Goal: Task Accomplishment & Management: Use online tool/utility

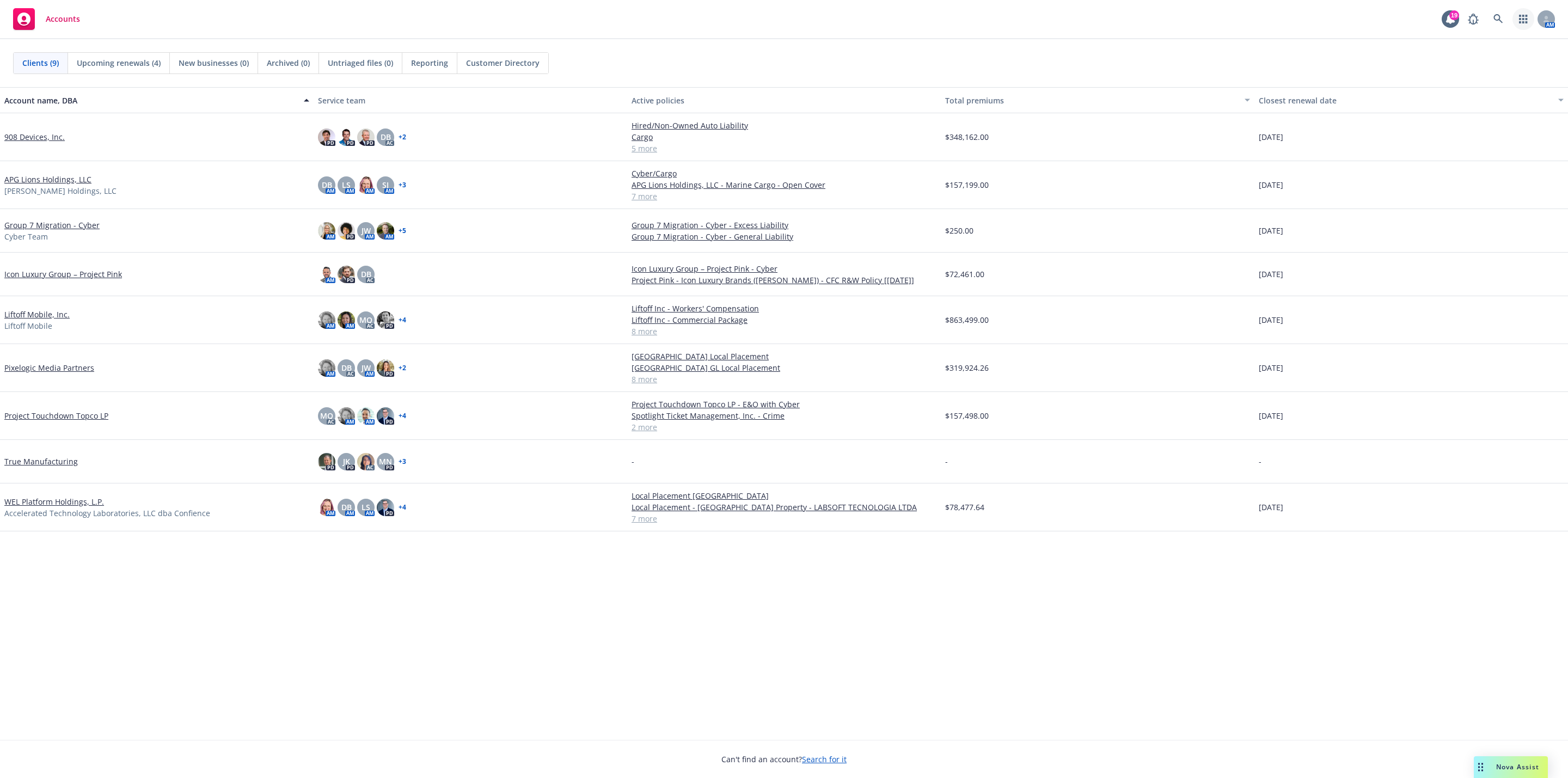
click at [1522, 22] on icon "button" at bounding box center [1524, 19] width 9 height 9
click at [1468, 79] on span "Analyze coverage gaps" at bounding box center [1432, 82] width 84 height 7
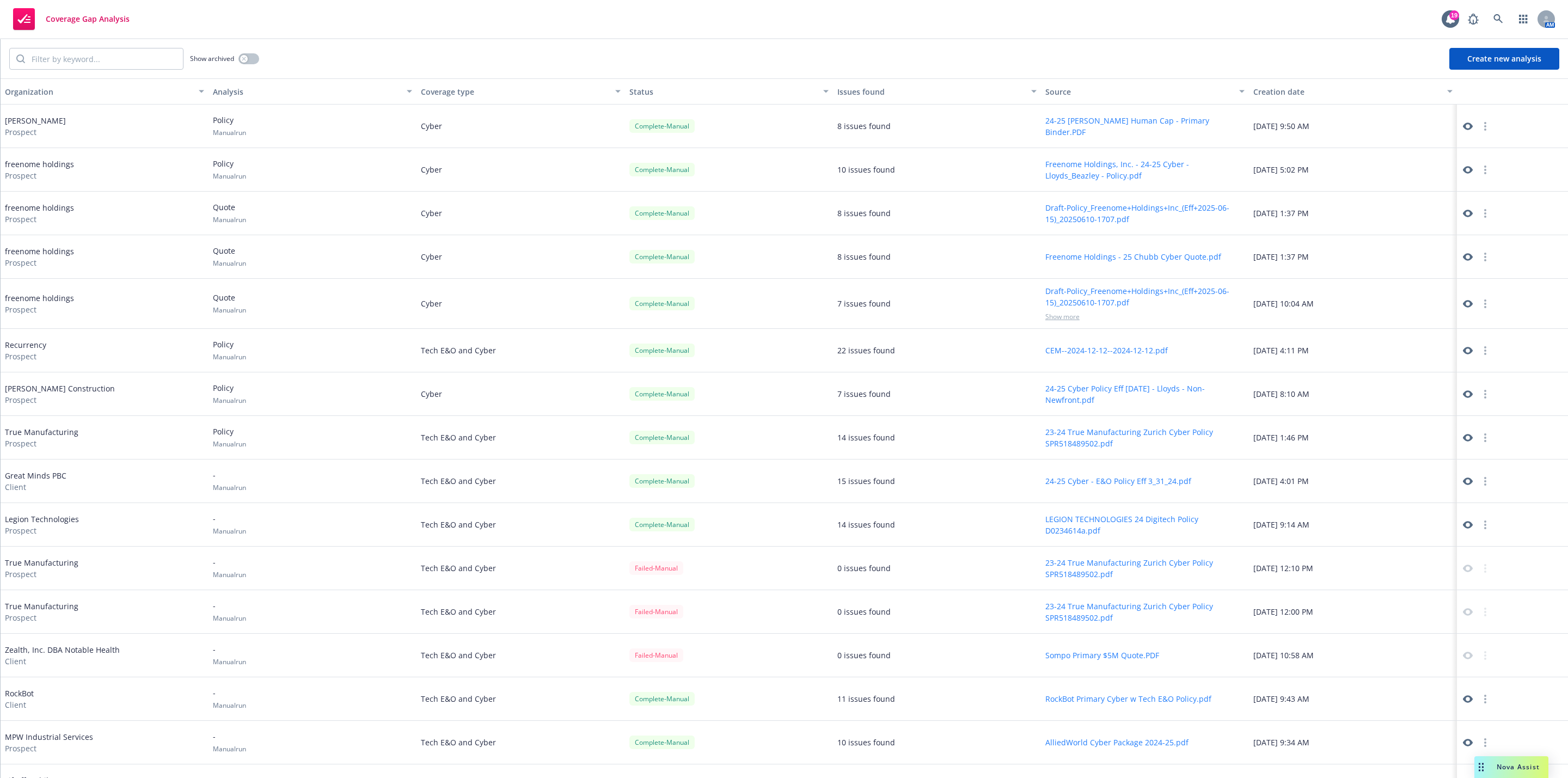
click at [1514, 67] on button "Create new analysis" at bounding box center [1504, 59] width 110 height 22
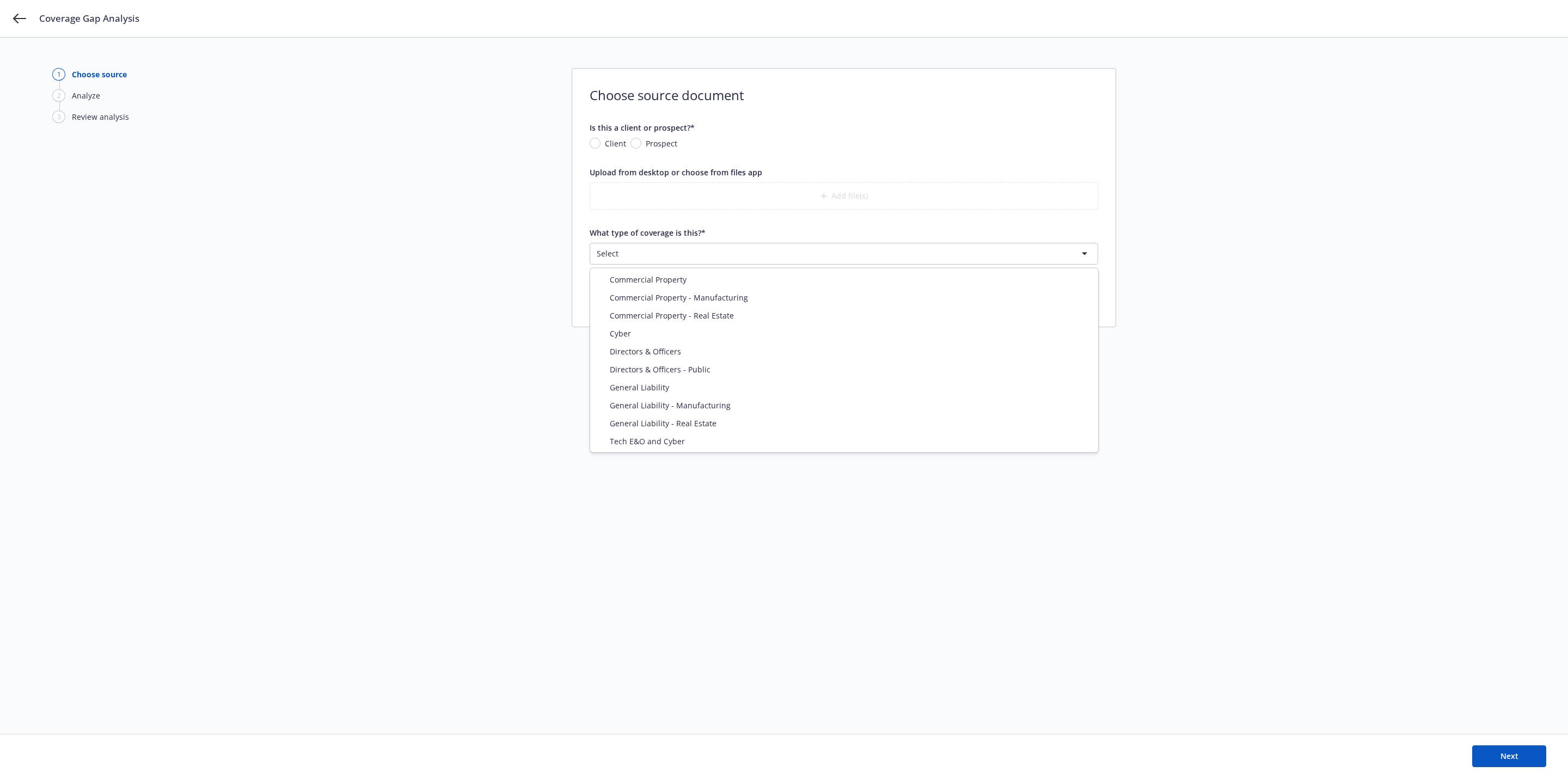
click at [714, 255] on html "Coverage Gap Analysis 1 Choose source 2 Analyze 3 Review analysis Choose source…" at bounding box center [784, 389] width 1568 height 778
click at [740, 247] on html "Coverage Gap Analysis 1 Choose source 2 Analyze 3 Review analysis Choose source…" at bounding box center [784, 389] width 1568 height 778
select select "CYBER"
click at [648, 307] on span "Quote" at bounding box center [656, 303] width 23 height 12
click at [641, 307] on input "Quote" at bounding box center [635, 303] width 11 height 11
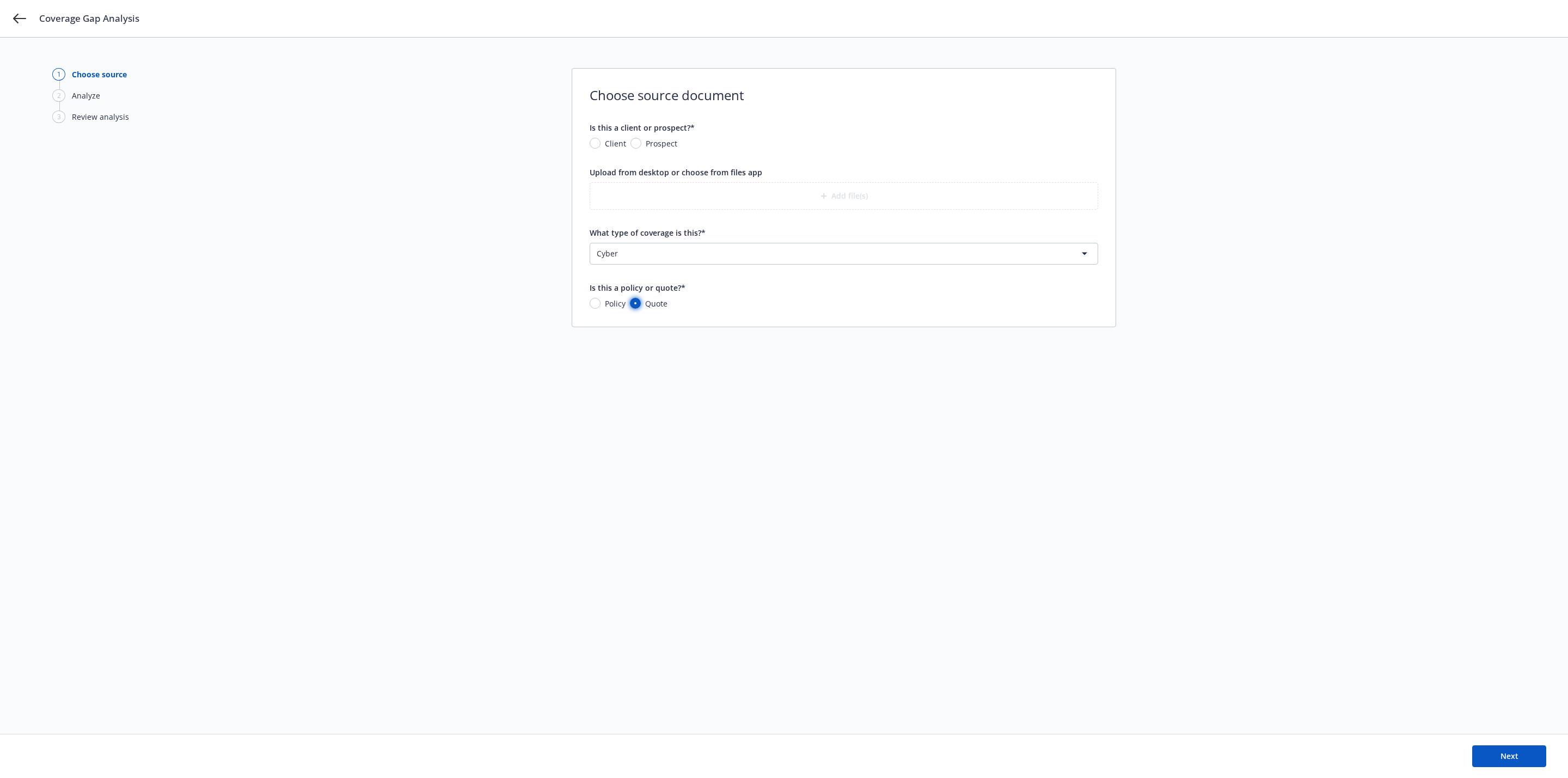
radio input "true"
click at [587, 304] on div "Choose source document Is this a client or prospect?* Client Prospect Upload fr…" at bounding box center [844, 198] width 544 height 259
click at [595, 307] on input "Policy" at bounding box center [595, 303] width 11 height 11
radio input "true"
click at [643, 144] on span "Prospect" at bounding box center [659, 143] width 36 height 12
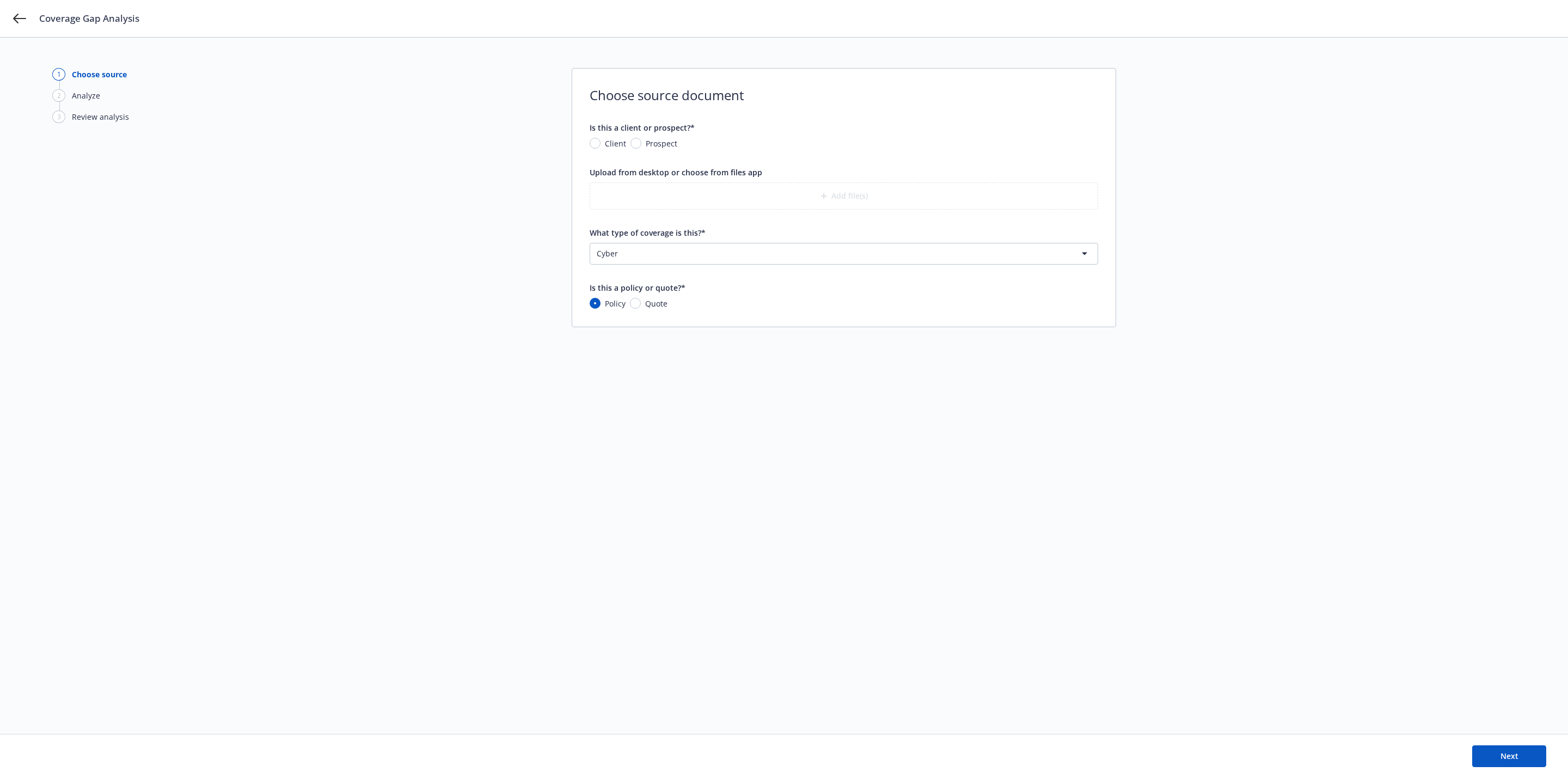
click at [642, 144] on input "Prospect" at bounding box center [636, 143] width 11 height 11
radio input "true"
click at [663, 191] on input "What is the prospect's name?*" at bounding box center [844, 194] width 508 height 21
type input "Adam Street Partners"
click at [830, 258] on button "Add file(s)" at bounding box center [844, 251] width 508 height 27
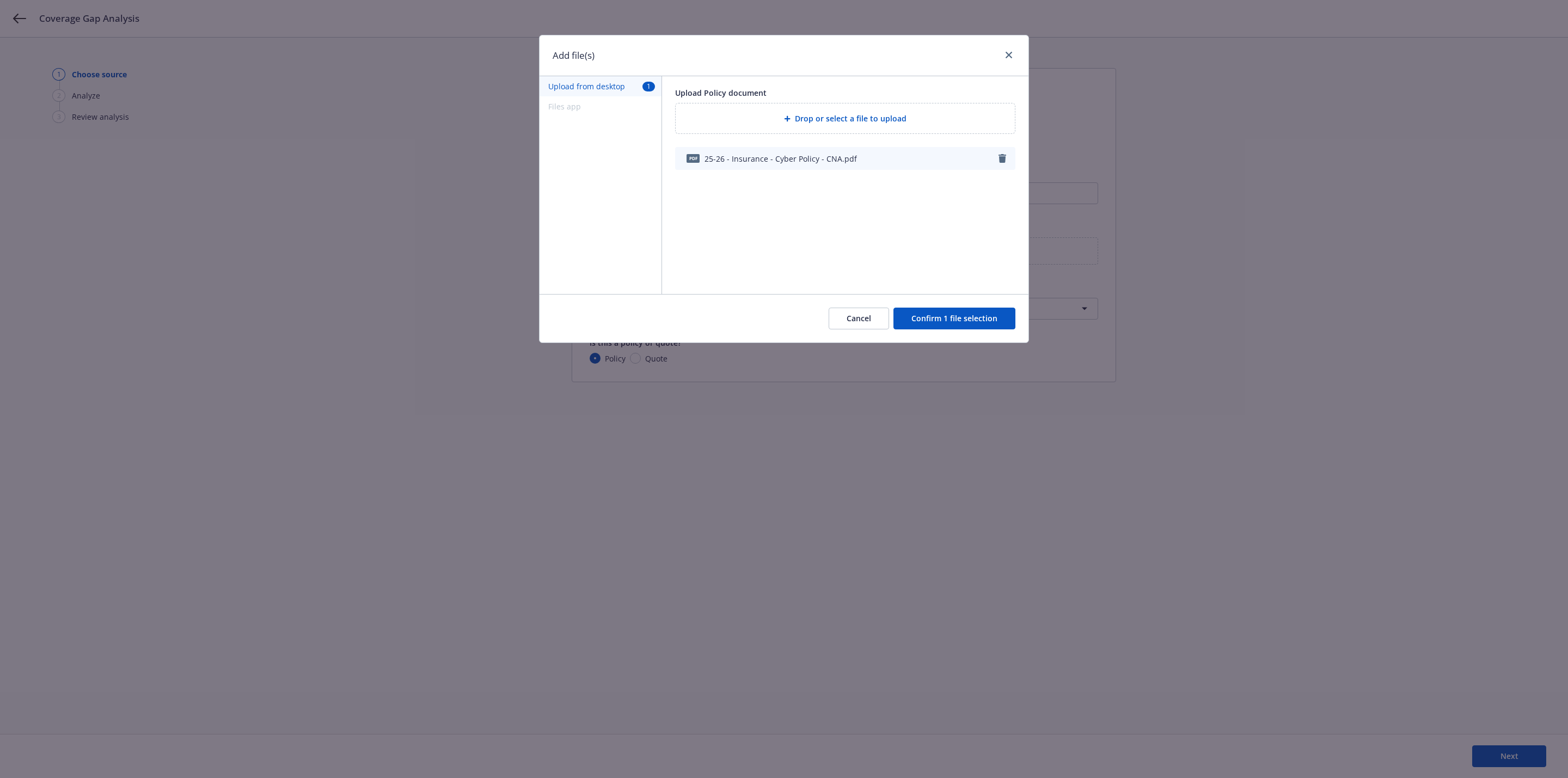
drag, startPoint x: 964, startPoint y: 315, endPoint x: 947, endPoint y: 321, distance: 18.0
click at [964, 316] on button "Confirm 1 file selection" at bounding box center [954, 318] width 122 height 22
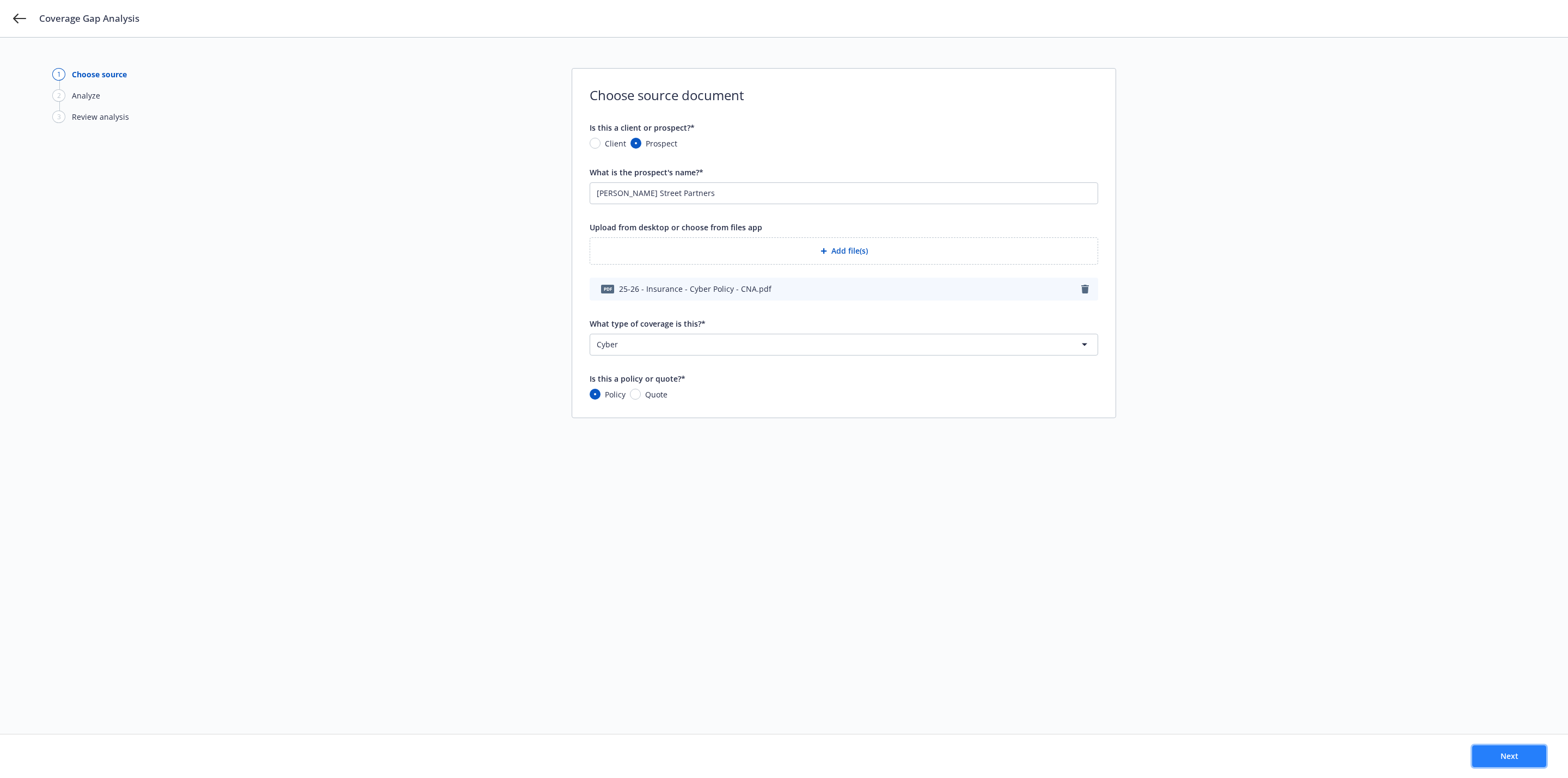
click at [1529, 756] on button "Next" at bounding box center [1510, 756] width 74 height 22
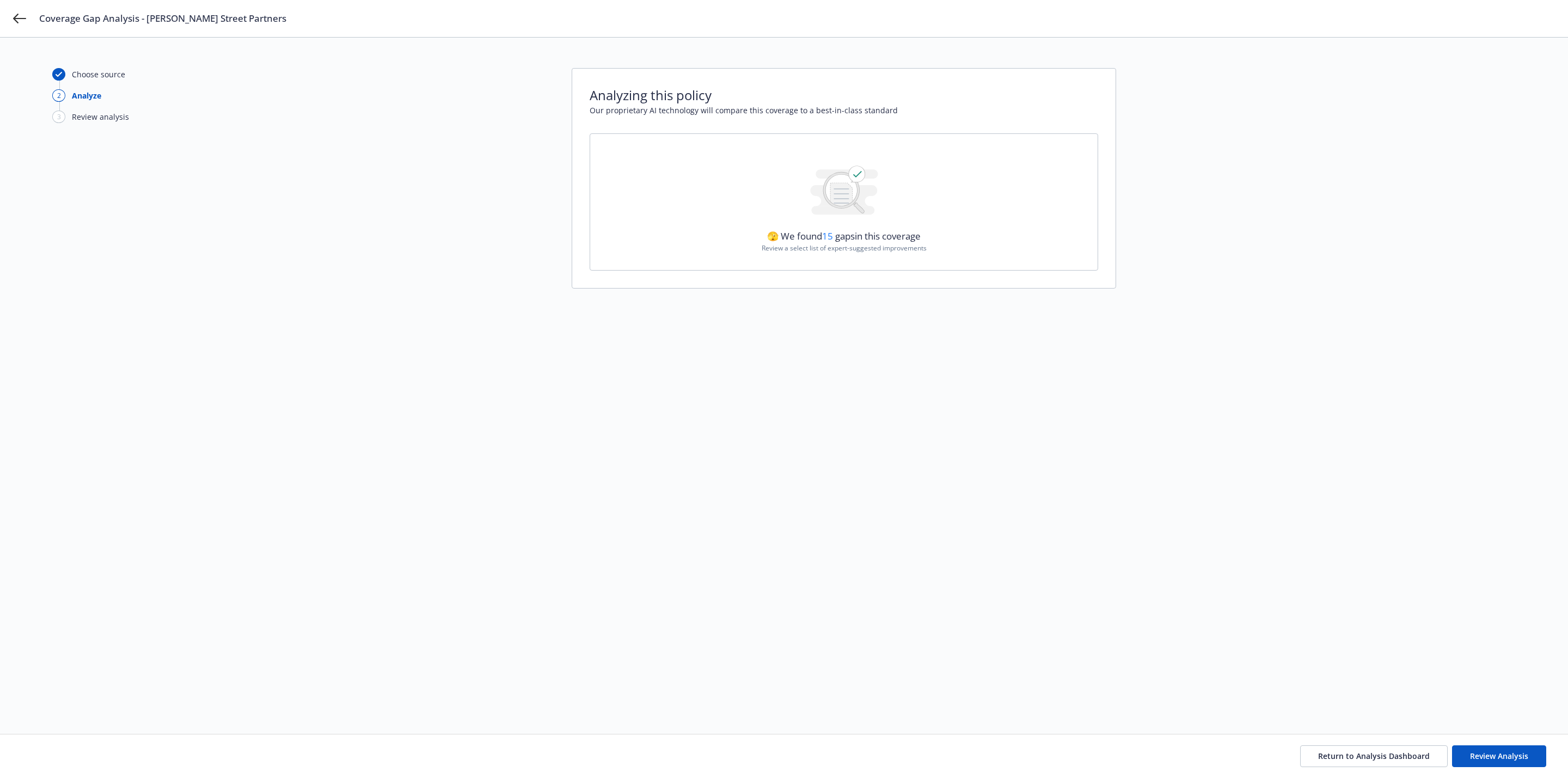
drag, startPoint x: 1313, startPoint y: 517, endPoint x: 1381, endPoint y: 564, distance: 82.7
click at [1377, 561] on div "Choose source 2 Analyze 3 Review analysis Analyzing this policy Our proprietary…" at bounding box center [784, 386] width 1463 height 636
click at [1499, 761] on span "Review Analysis" at bounding box center [1499, 755] width 58 height 10
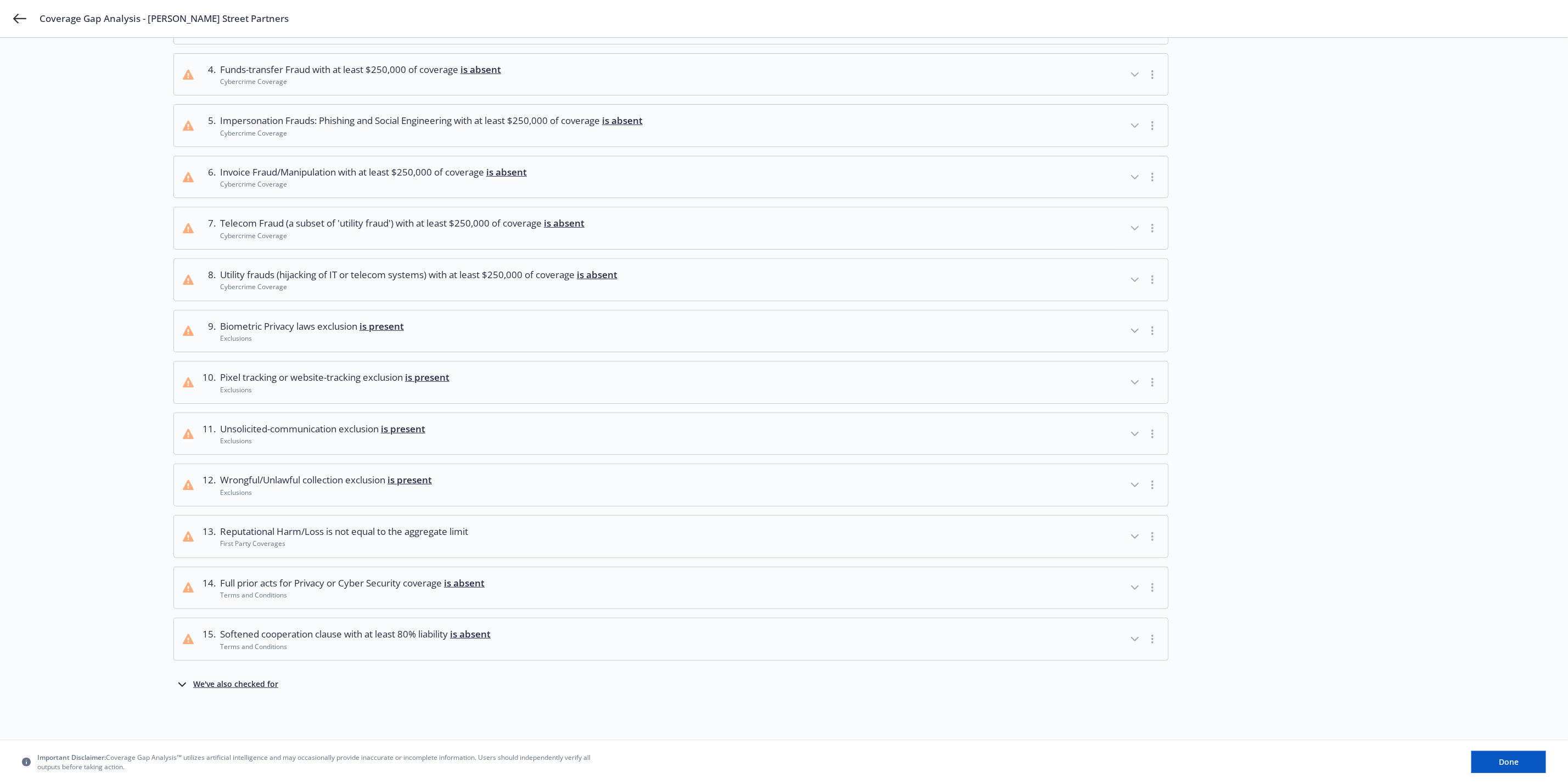
scroll to position [64, 0]
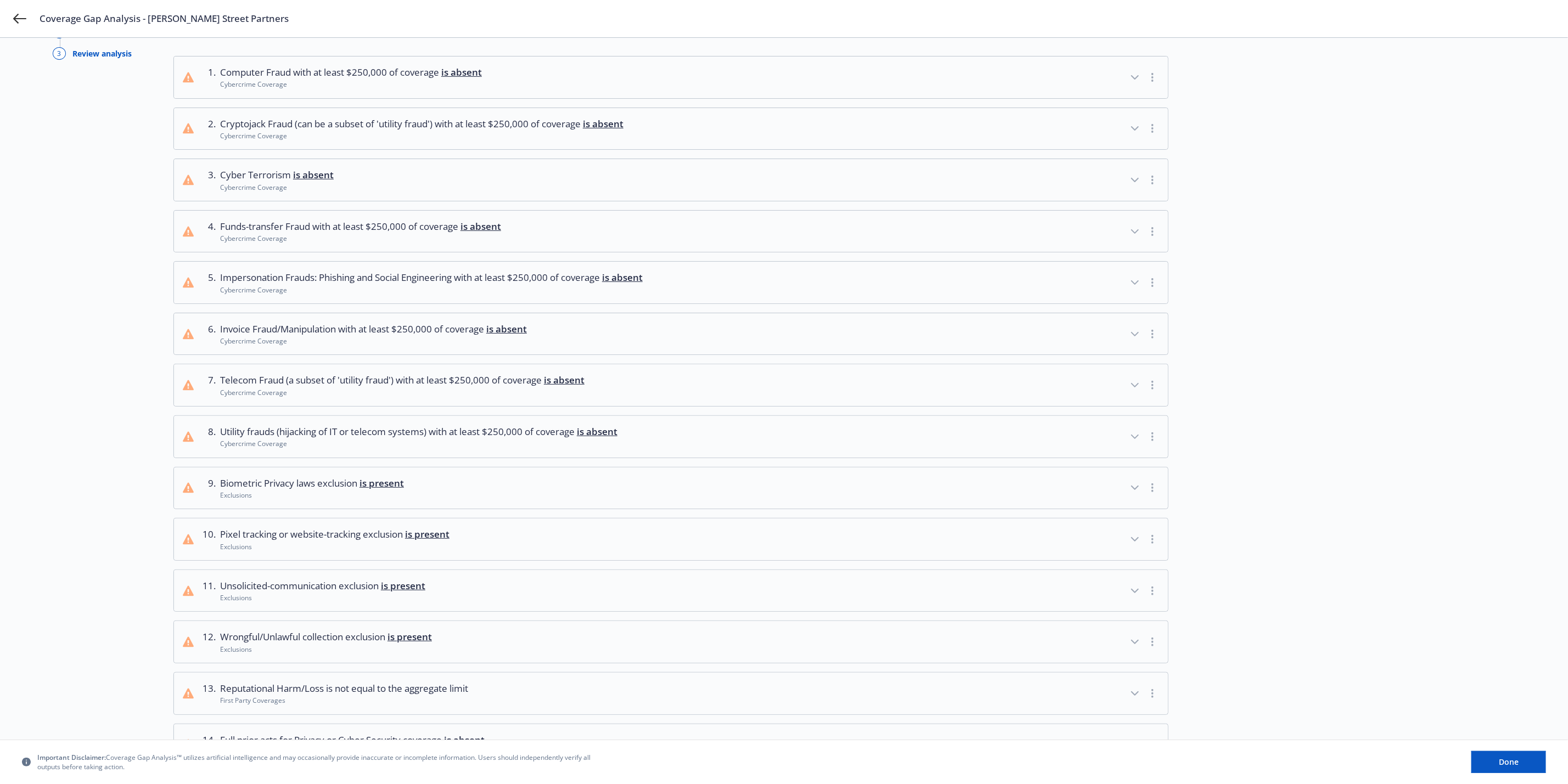
click at [1133, 648] on icon "button" at bounding box center [1135, 642] width 13 height 13
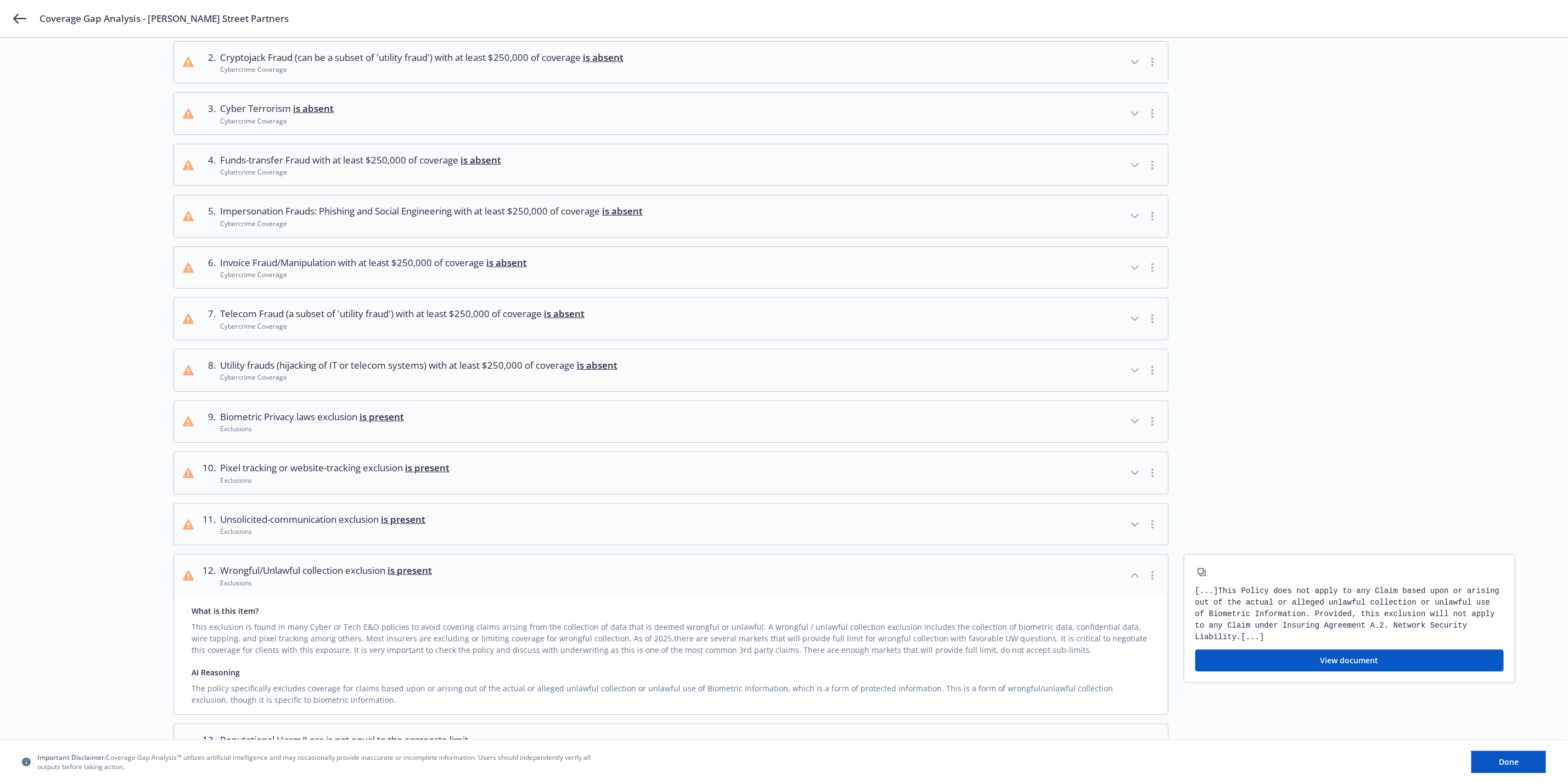
scroll to position [311, 0]
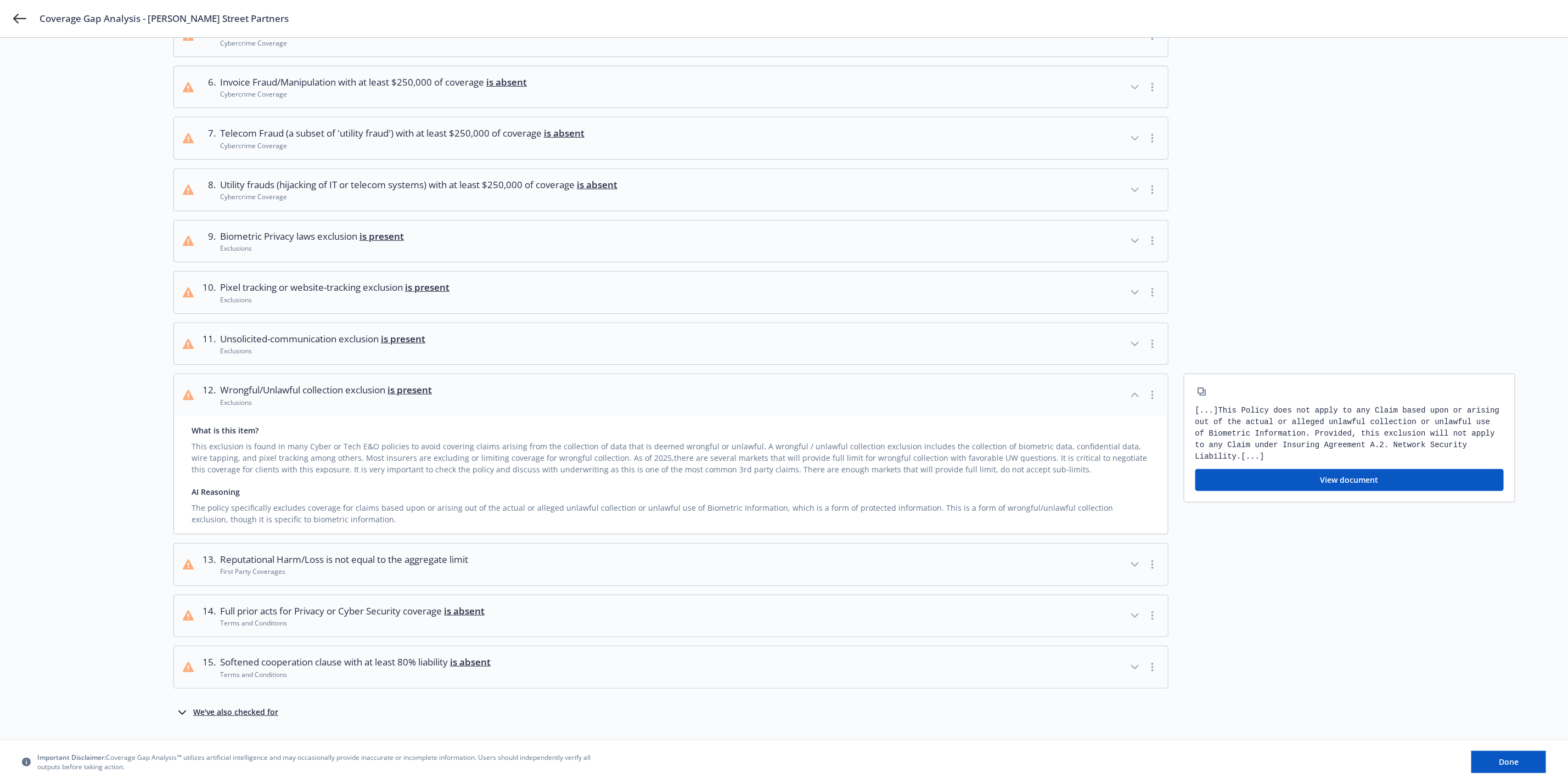
drag, startPoint x: 1537, startPoint y: 219, endPoint x: 1535, endPoint y: 213, distance: 6.3
click at [1535, 215] on div "Choose source Analyze 3 Review analysis We found 15 issues in this Cyber covera…" at bounding box center [784, 269] width 1568 height 1085
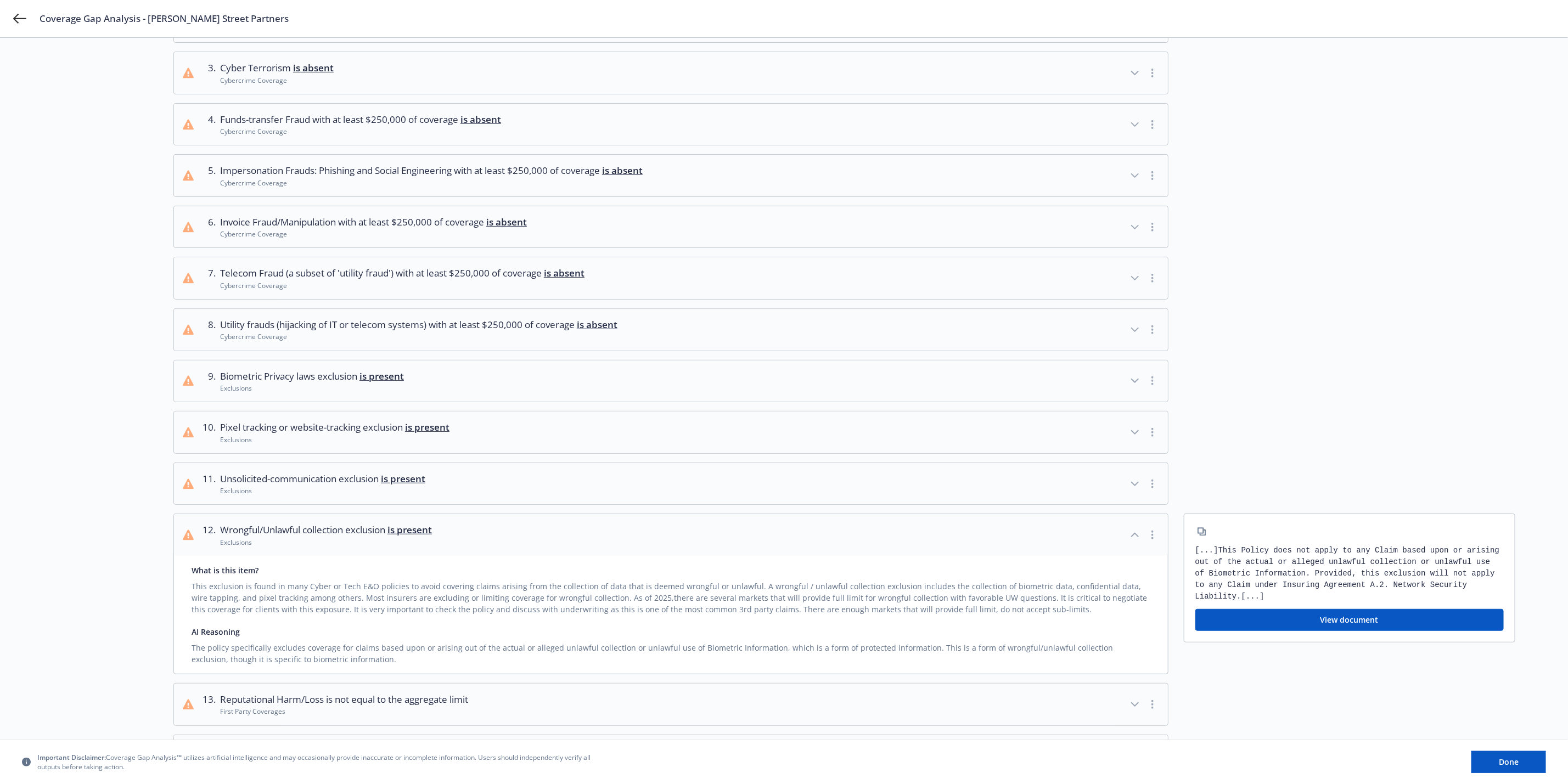
scroll to position [0, 0]
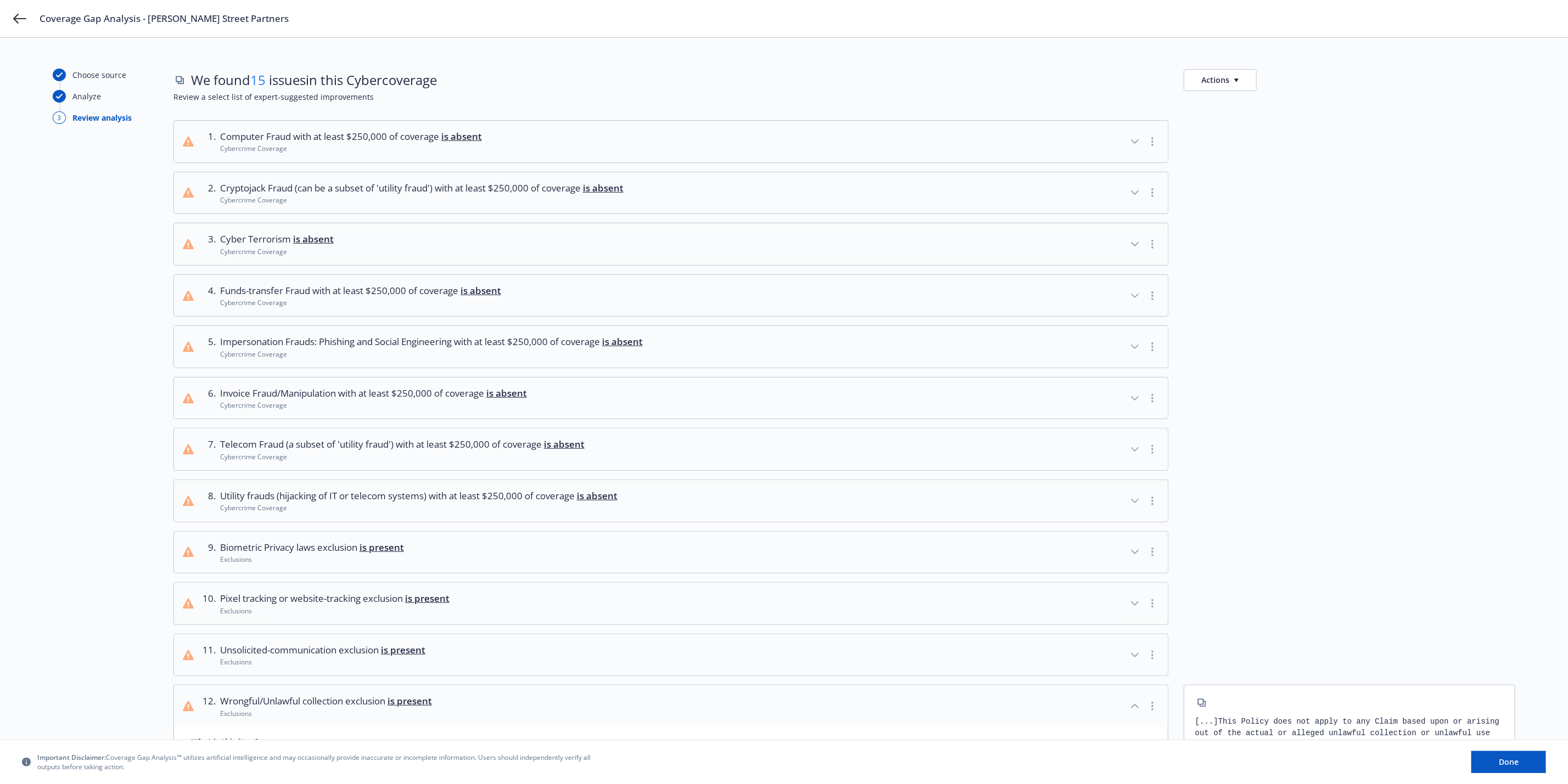
click at [1235, 92] on span "Review a select list of expert-suggested improvements" at bounding box center [844, 96] width 1342 height 12
click at [1234, 84] on button "Actions" at bounding box center [1220, 80] width 73 height 22
click at [1249, 126] on link "Copy full list of what we’ve checked for" at bounding box center [1273, 127] width 177 height 22
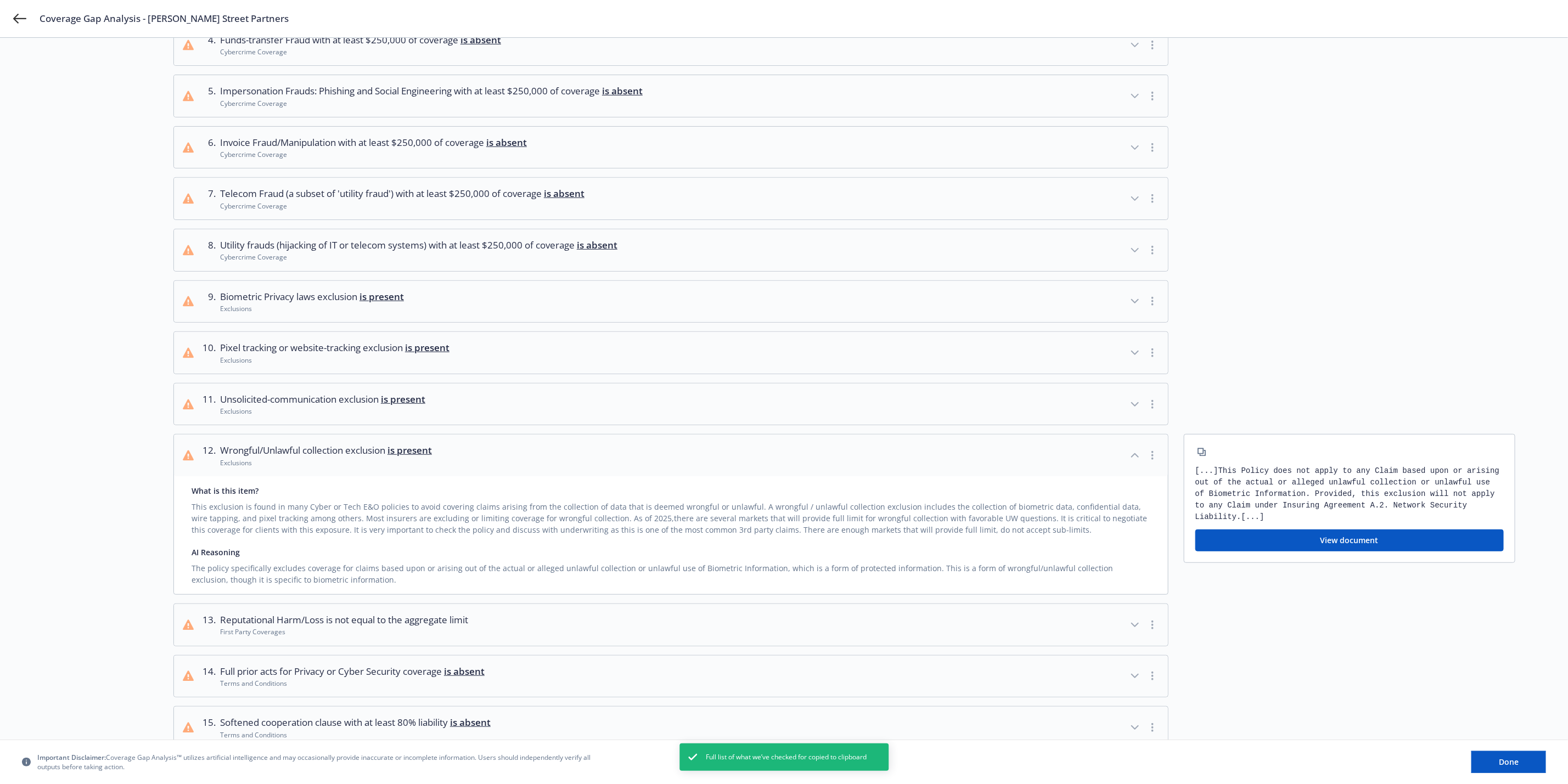
scroll to position [346, 0]
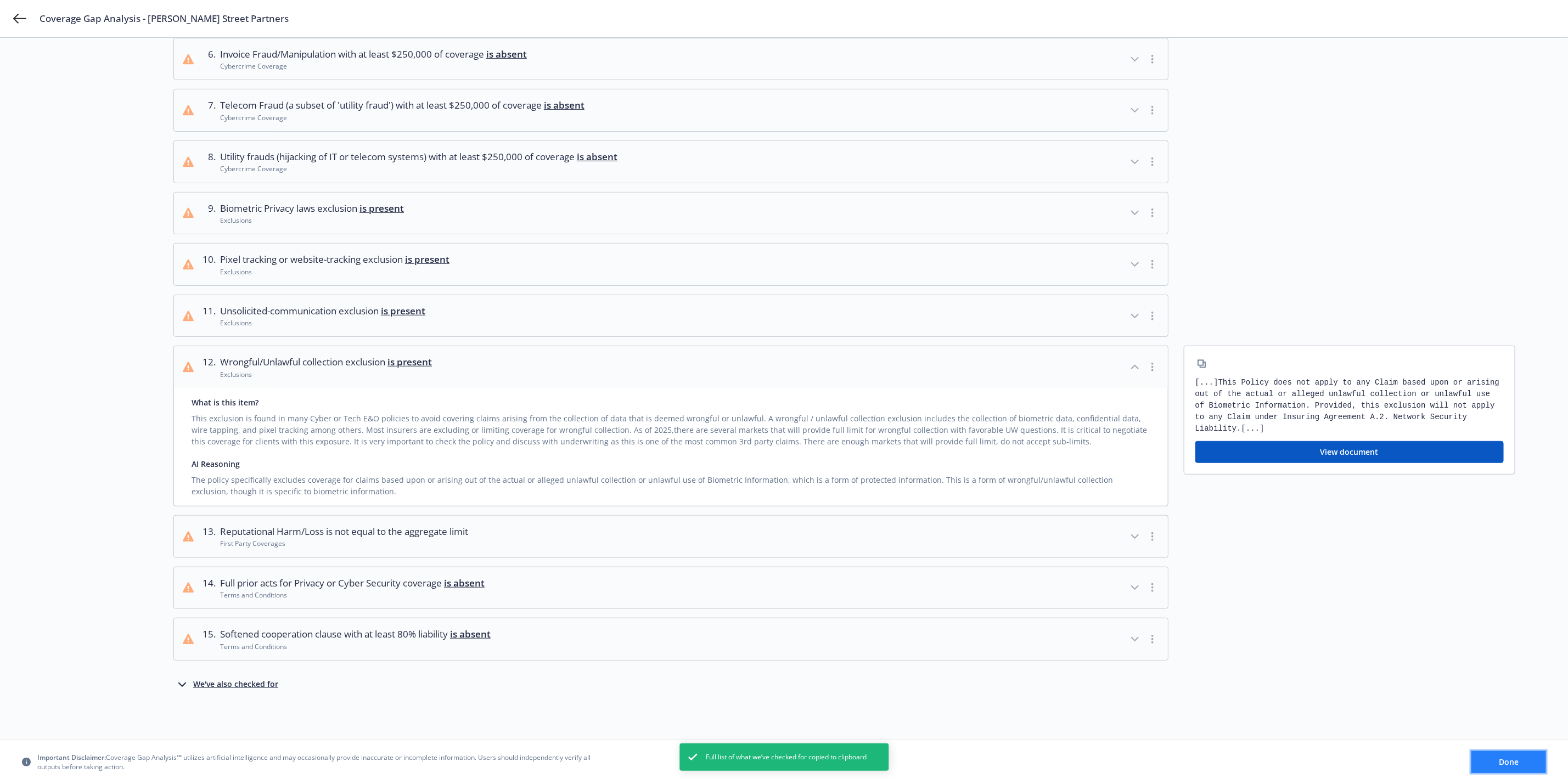
click at [1519, 763] on button "Done" at bounding box center [1509, 762] width 75 height 22
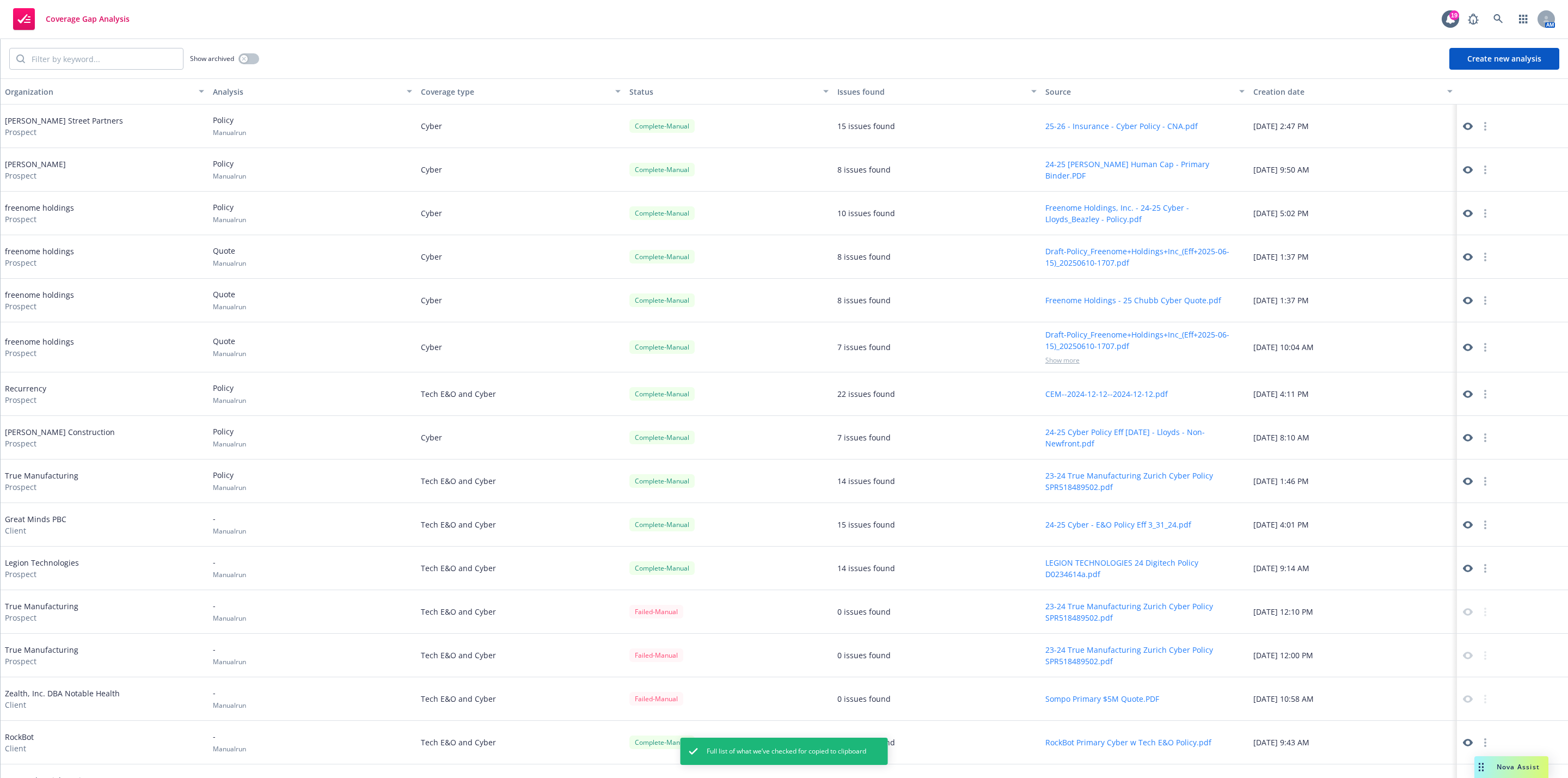
click at [1484, 126] on icon "button" at bounding box center [1485, 126] width 2 height 9
click at [1463, 125] on icon at bounding box center [1468, 126] width 10 height 10
click at [1500, 12] on link at bounding box center [1499, 19] width 22 height 22
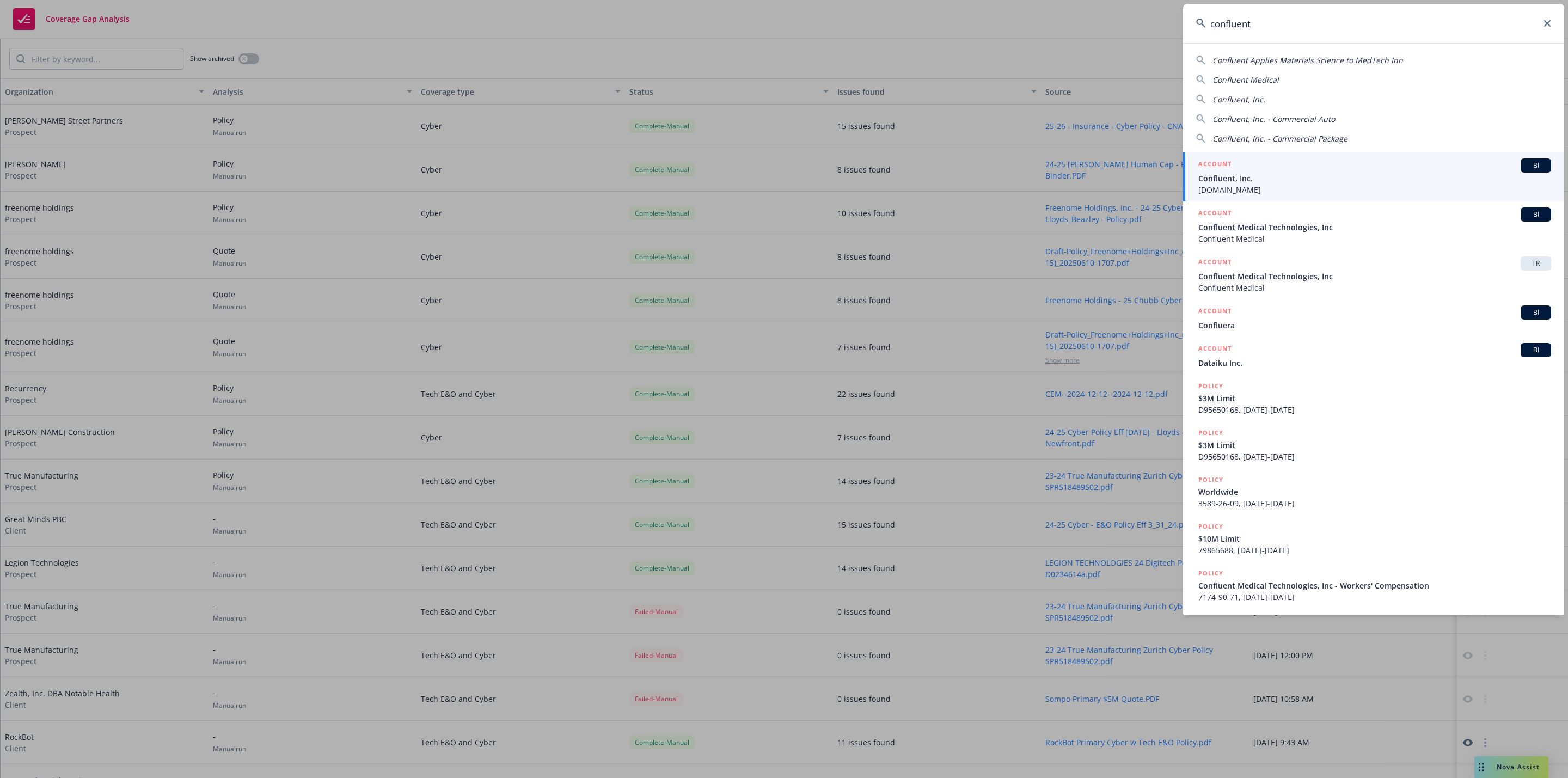
type input "confluent"
click at [1312, 182] on span "Confluent, Inc." at bounding box center [1375, 178] width 353 height 12
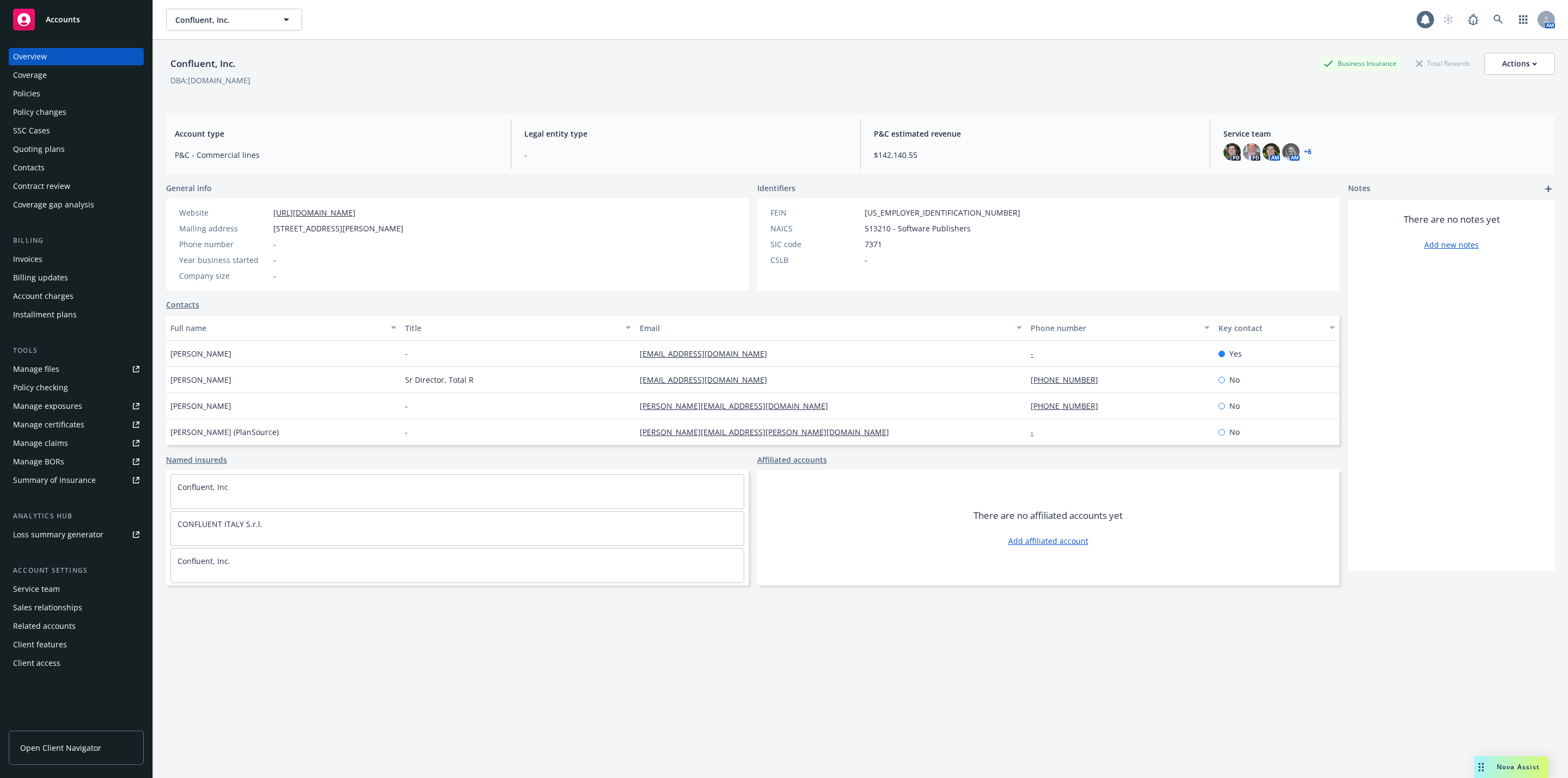
click at [69, 91] on div "Policies" at bounding box center [76, 94] width 127 height 18
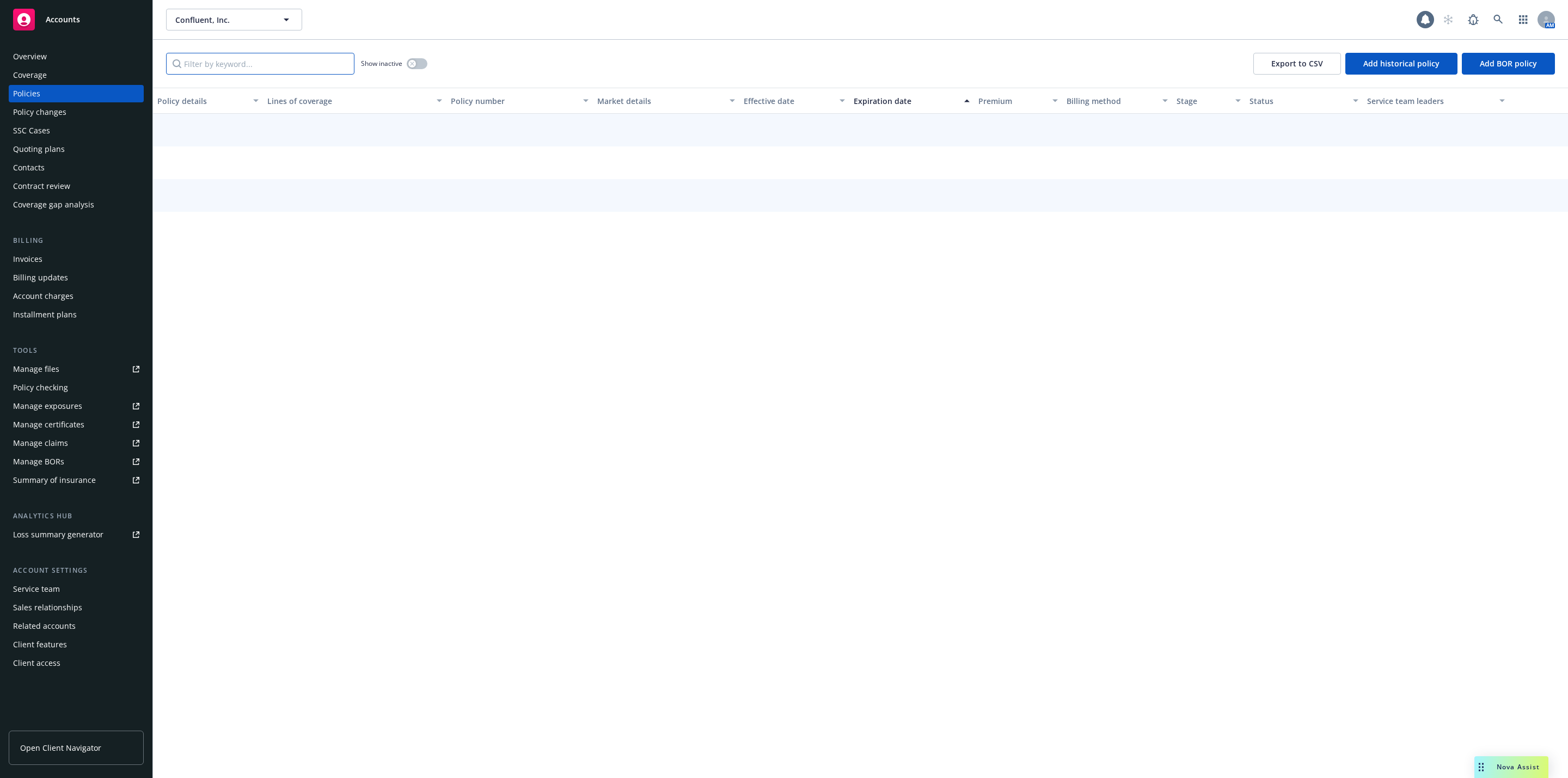
click at [203, 65] on input "Filter by keyword..." at bounding box center [260, 64] width 188 height 22
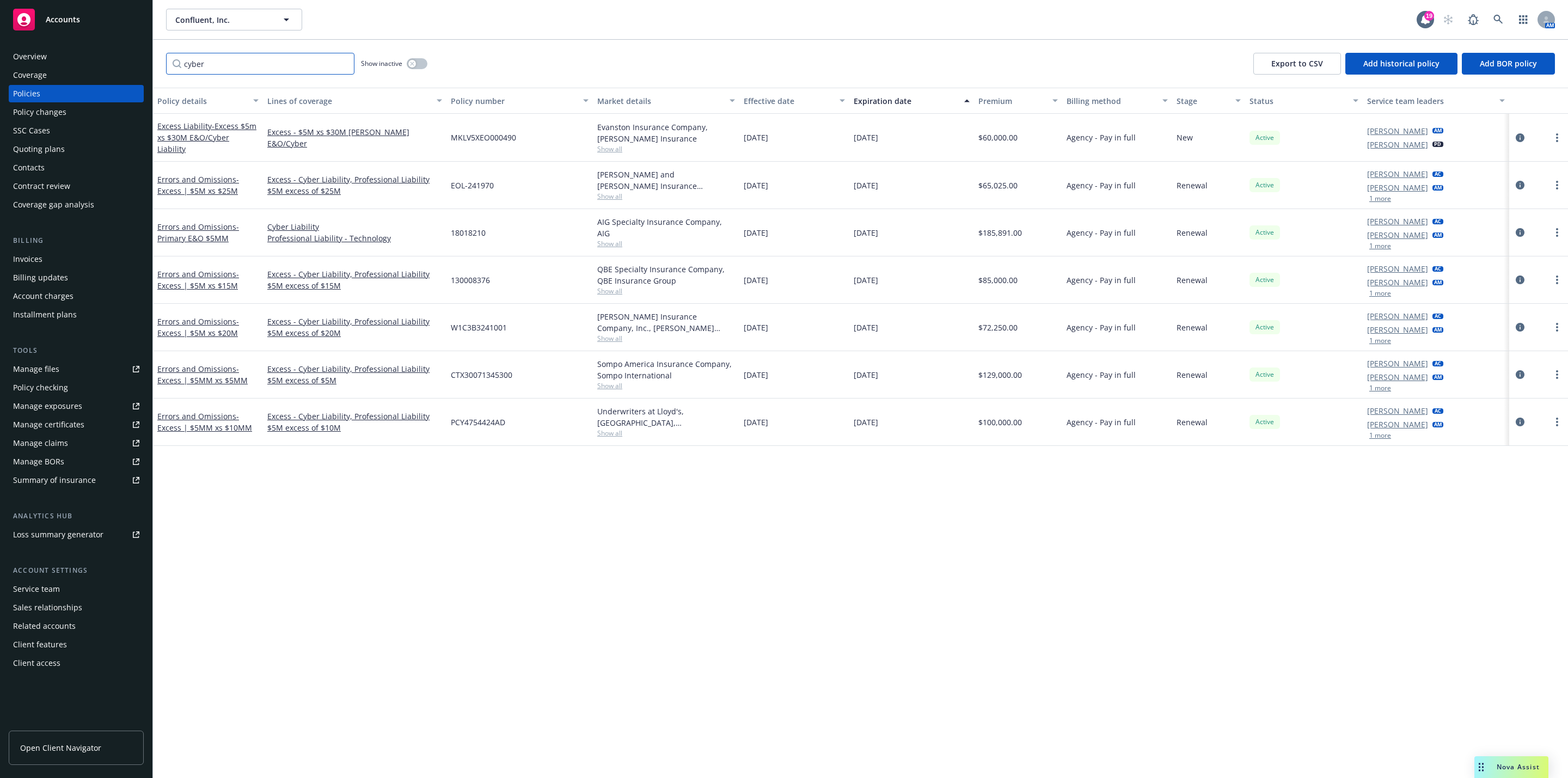
type input "cyber"
click at [562, 617] on div "Policy details Lines of coverage Policy number Market details Effective date Ex…" at bounding box center [860, 433] width 1415 height 690
click at [208, 188] on span "- Excess | $5M xs $25M" at bounding box center [198, 185] width 82 height 22
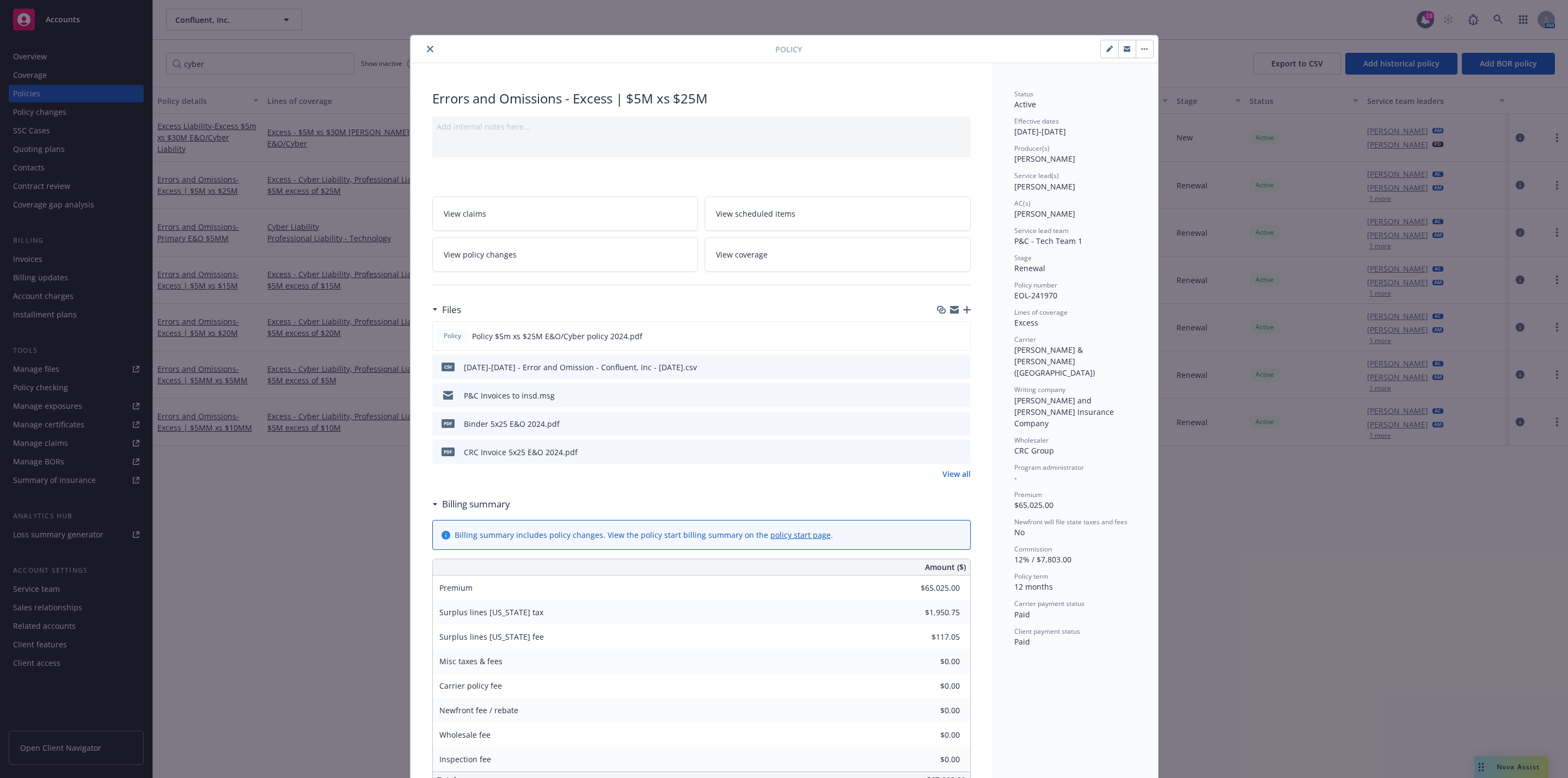
click at [208, 188] on div "Policy Errors and Omissions - Excess | $5M xs $25M Add internal notes here... V…" at bounding box center [784, 389] width 1568 height 778
click at [198, 222] on div "Policy Errors and Omissions - Excess | $5M xs $25M Add internal notes here... V…" at bounding box center [784, 389] width 1568 height 778
click at [427, 52] on icon "close" at bounding box center [430, 49] width 7 height 7
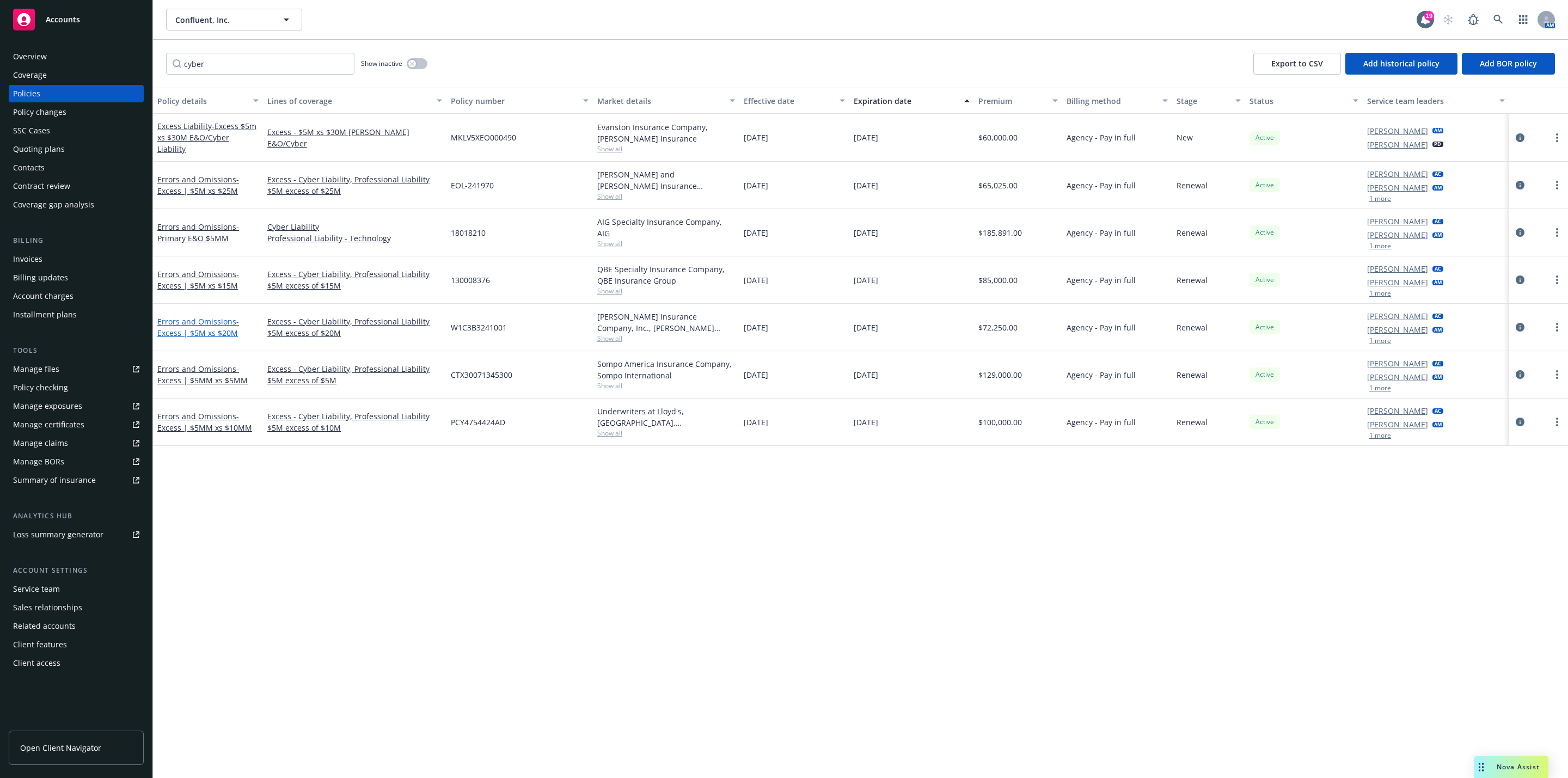
click at [215, 326] on span "- Excess | $5M xs $20M" at bounding box center [198, 328] width 82 height 22
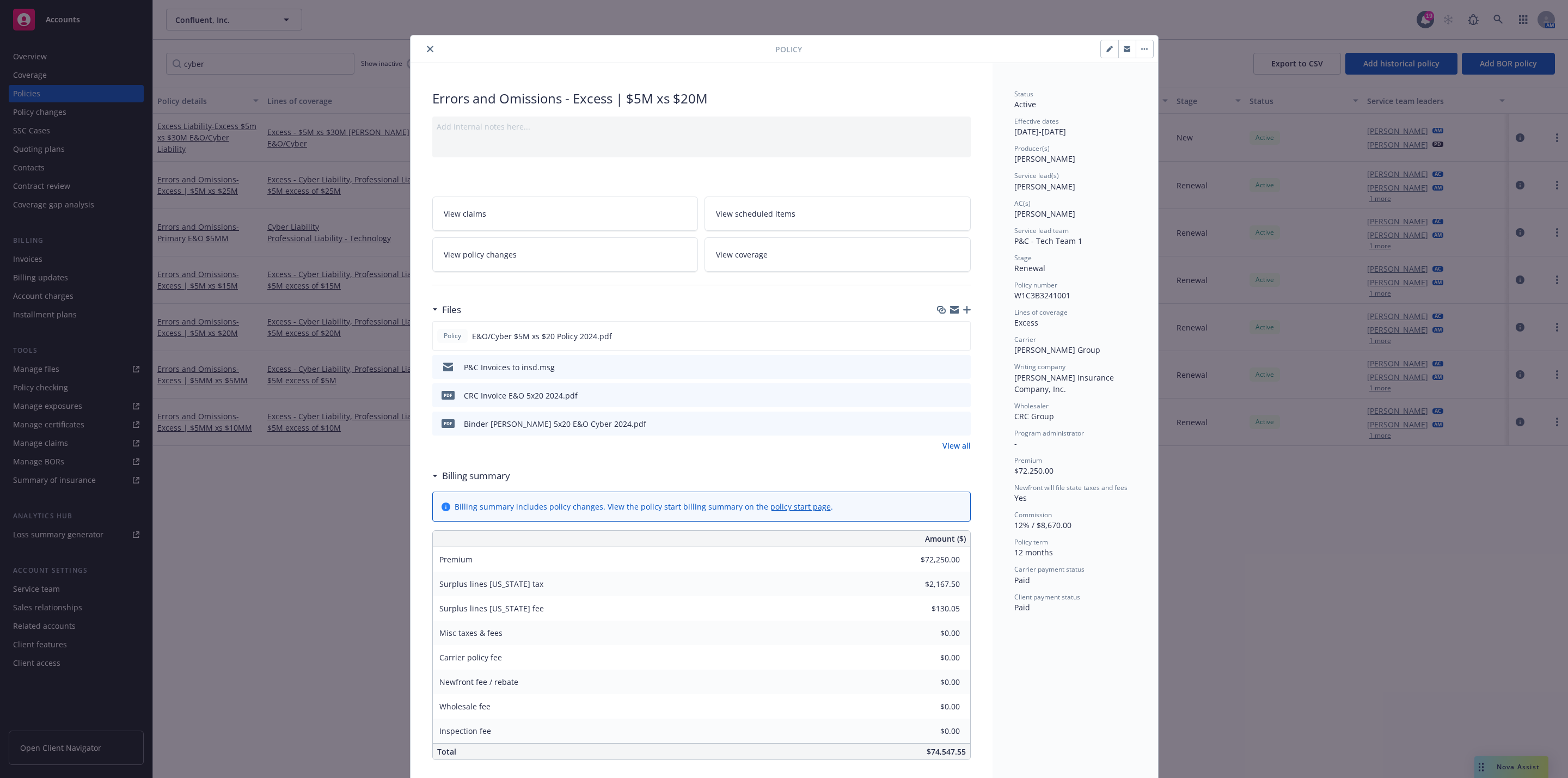
click at [419, 60] on div "Policy" at bounding box center [784, 49] width 747 height 28
click at [424, 54] on button "close" at bounding box center [430, 49] width 13 height 13
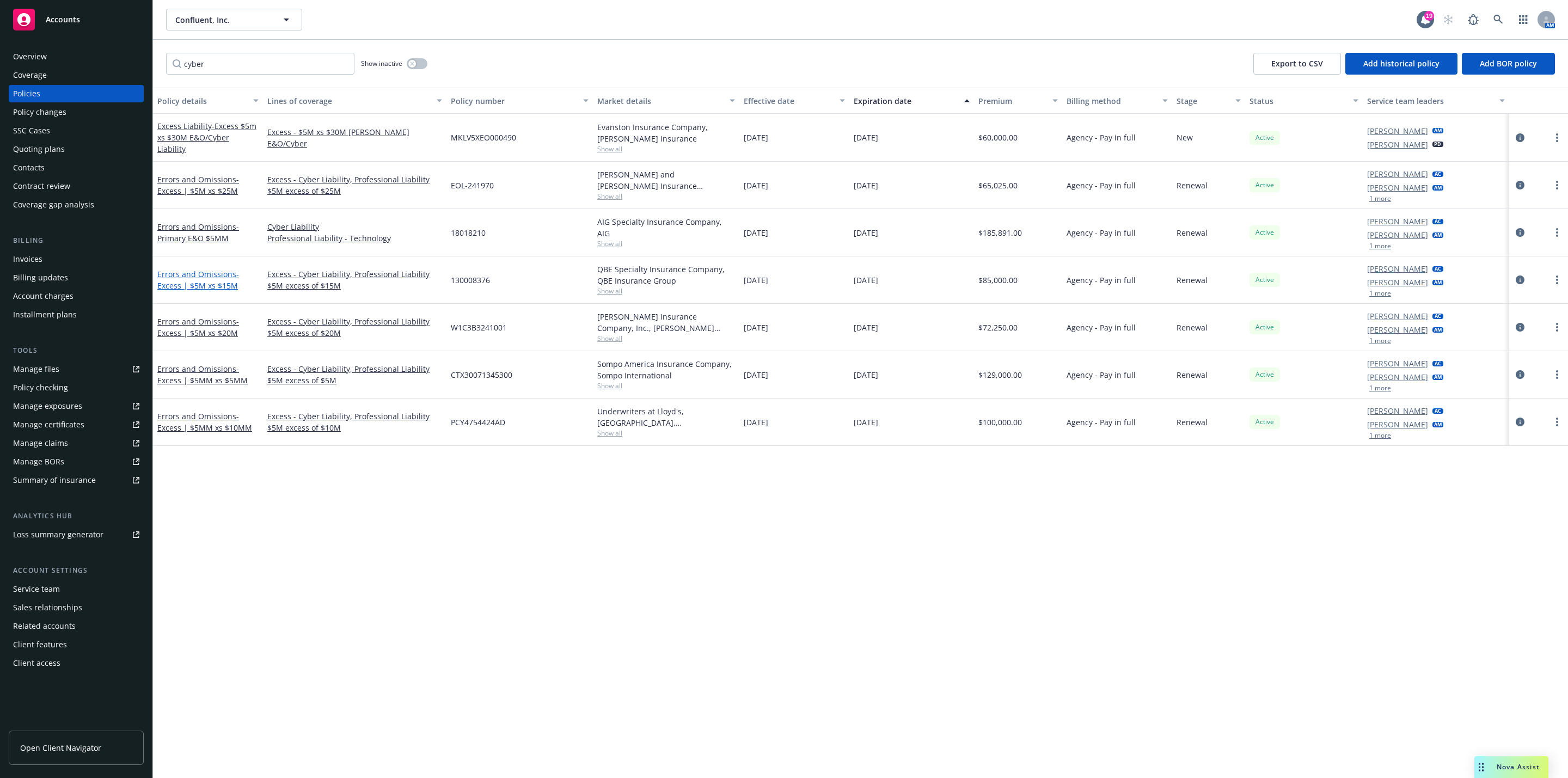
click at [198, 280] on span "- Excess | $5M xs $15M" at bounding box center [198, 280] width 82 height 22
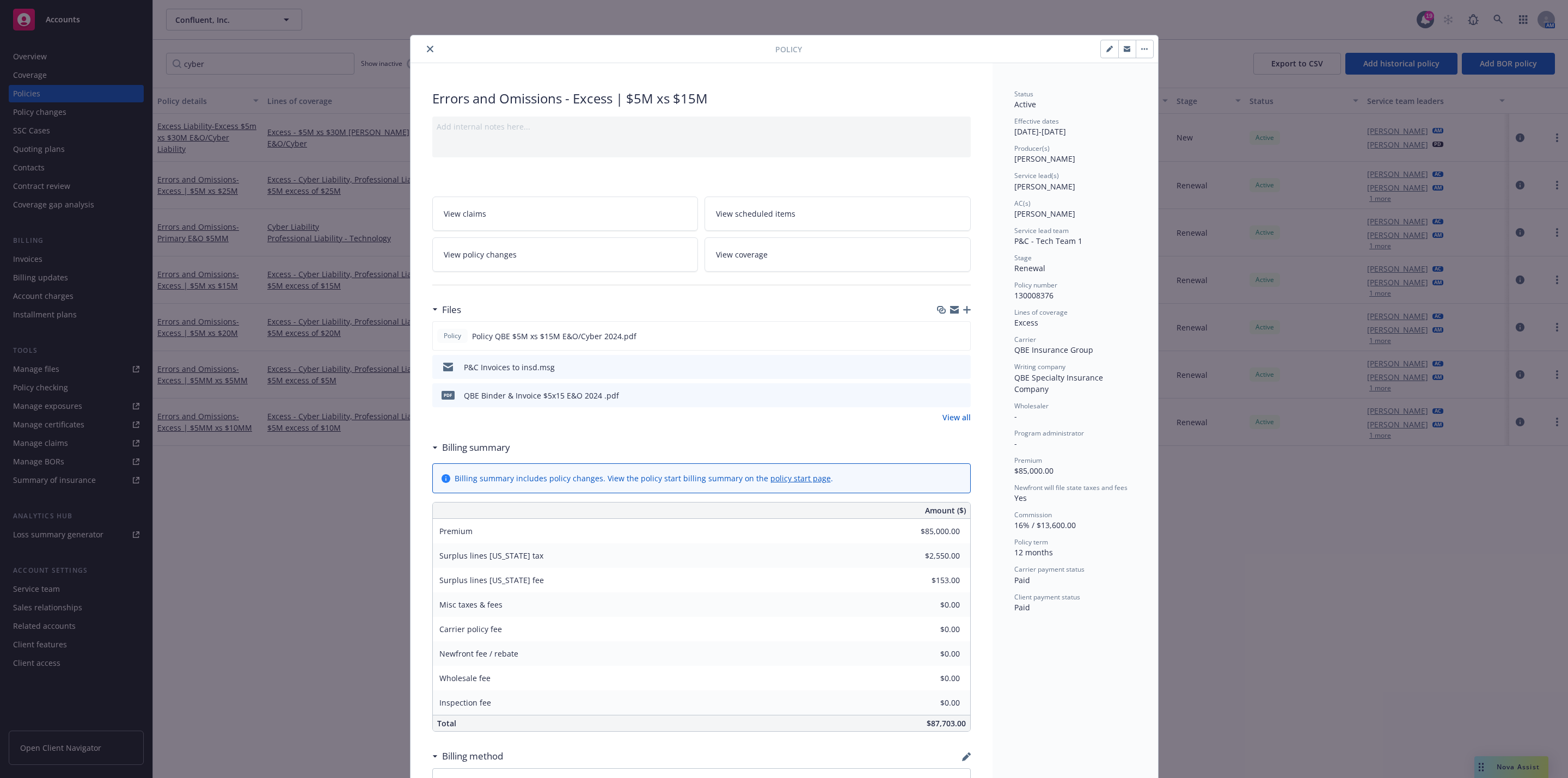
click at [427, 51] on icon "close" at bounding box center [430, 49] width 7 height 7
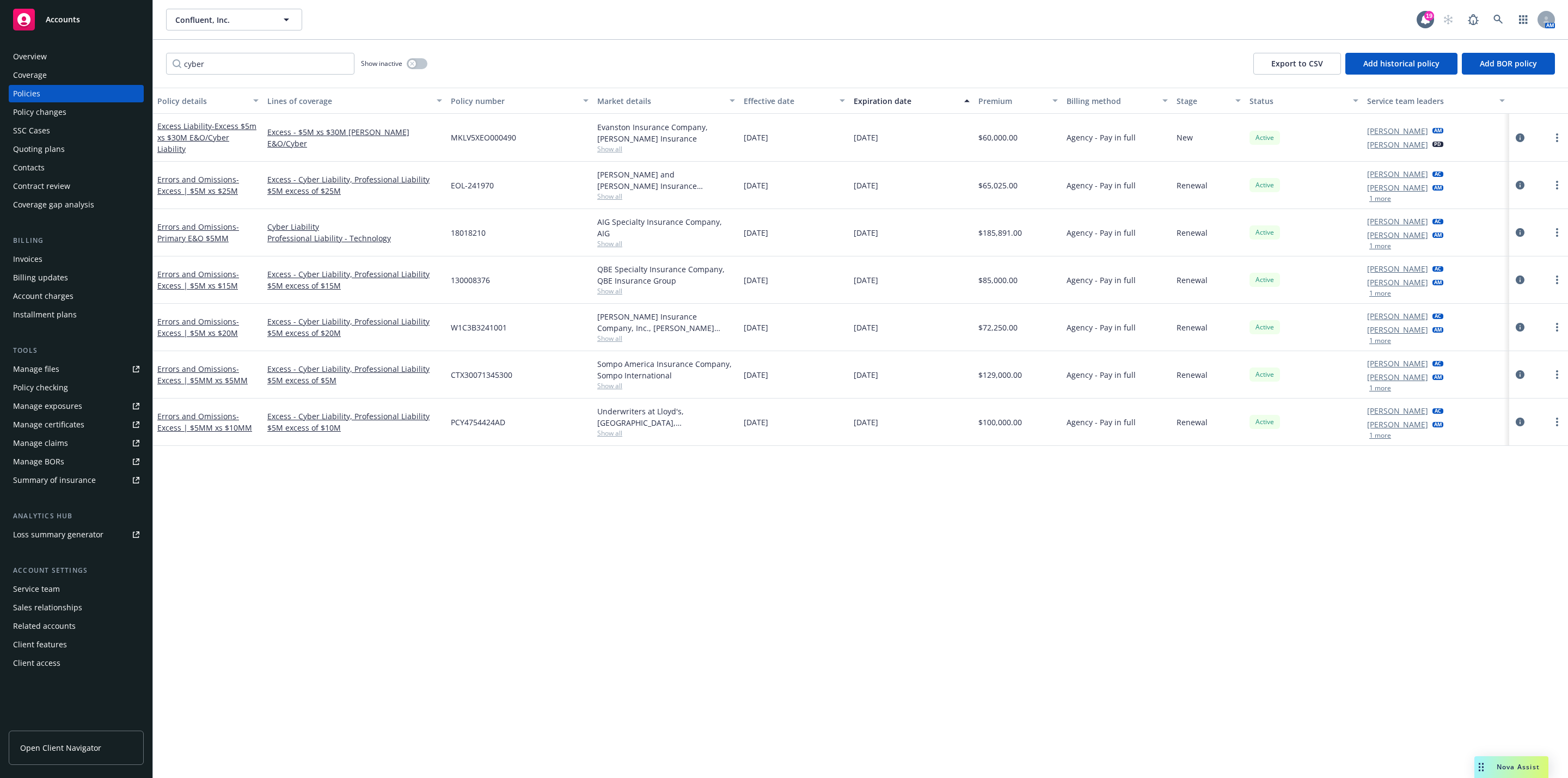
click at [82, 145] on div "Quoting plans" at bounding box center [76, 149] width 127 height 18
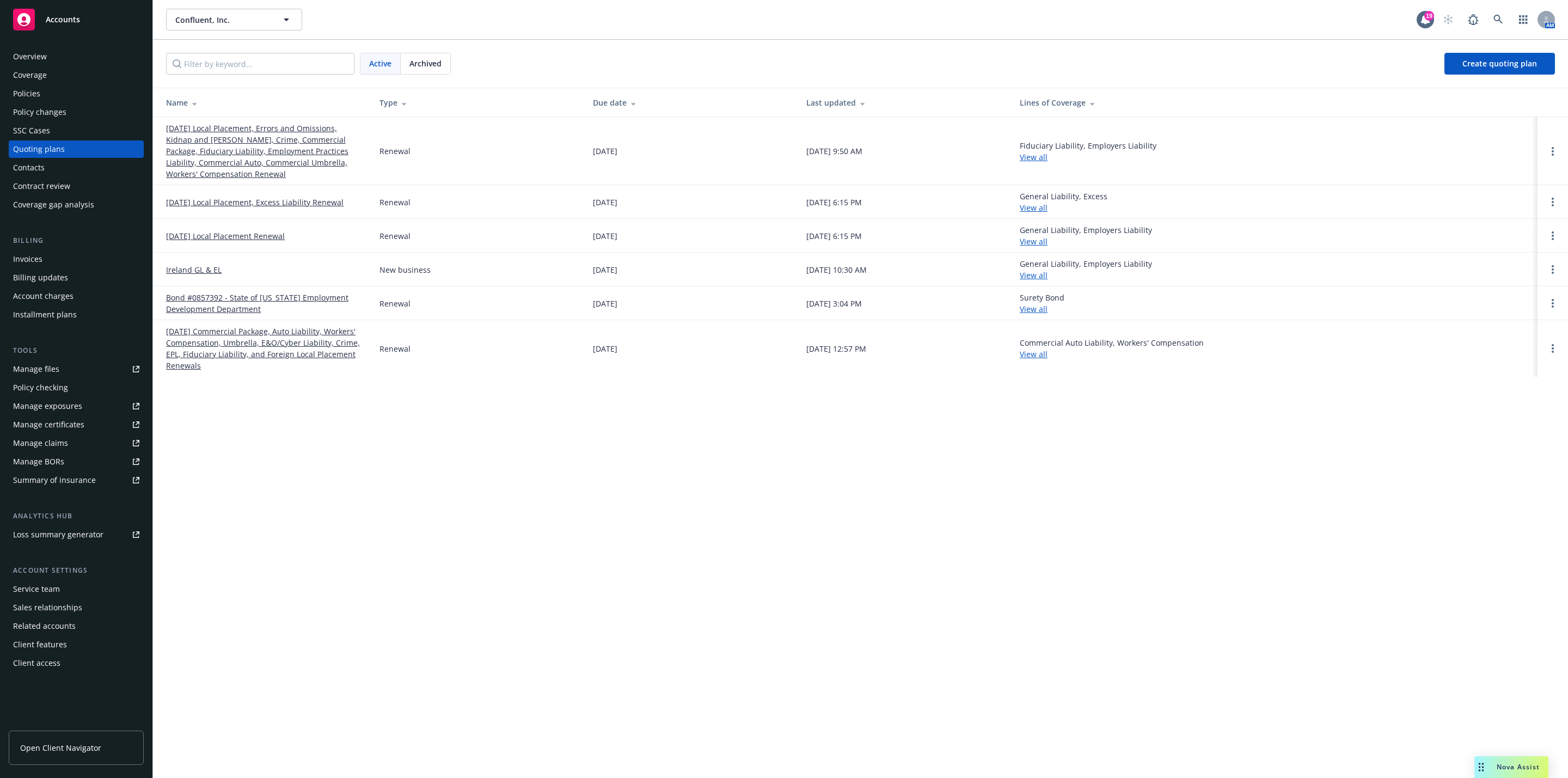
click at [267, 155] on link "10/23/25 Local Placement, Errors and Omissions, Kidnap and Ransom, Crime, Comme…" at bounding box center [264, 151] width 196 height 57
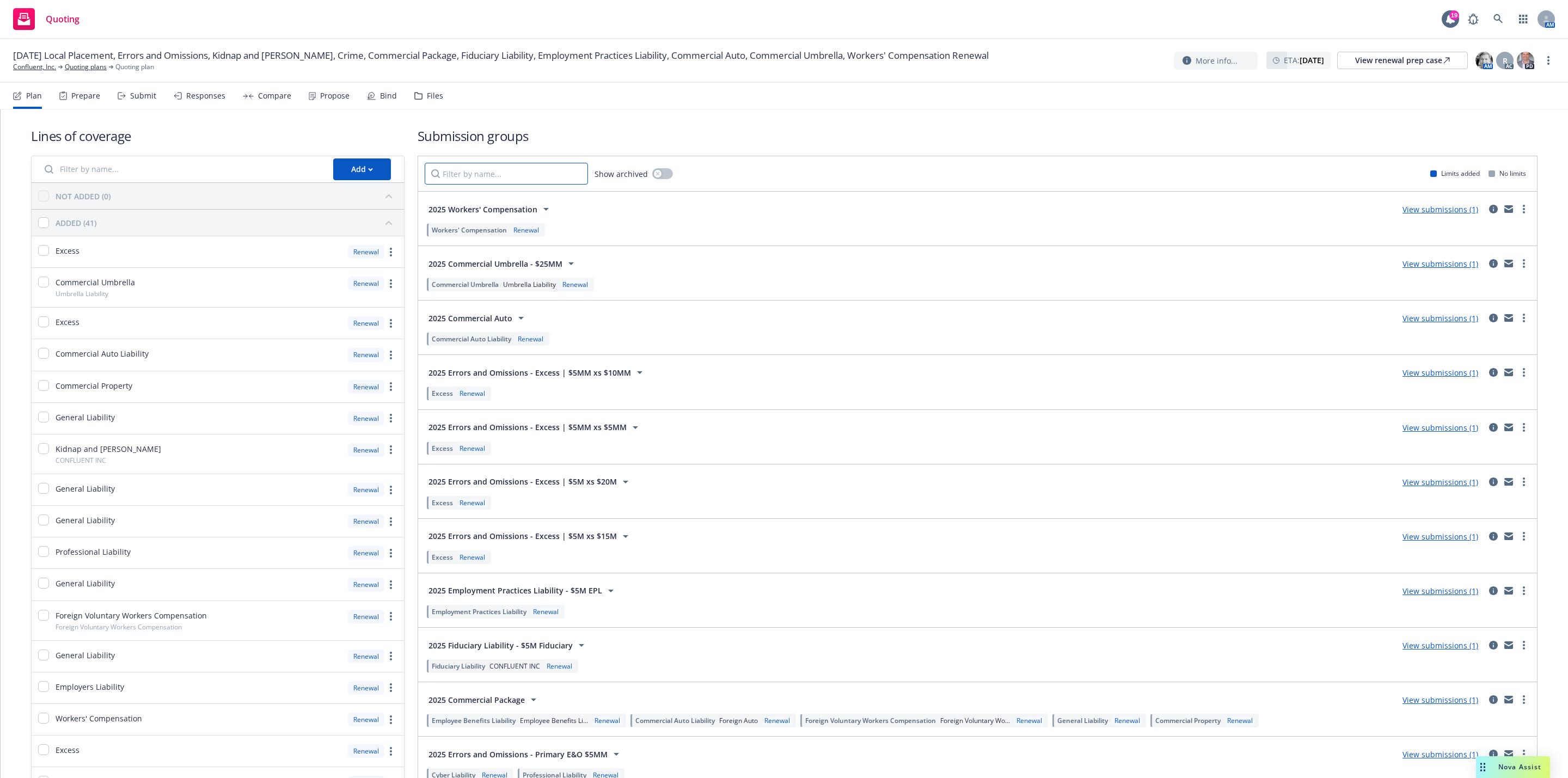
click at [544, 177] on input "Filter by name..." at bounding box center [506, 173] width 163 height 22
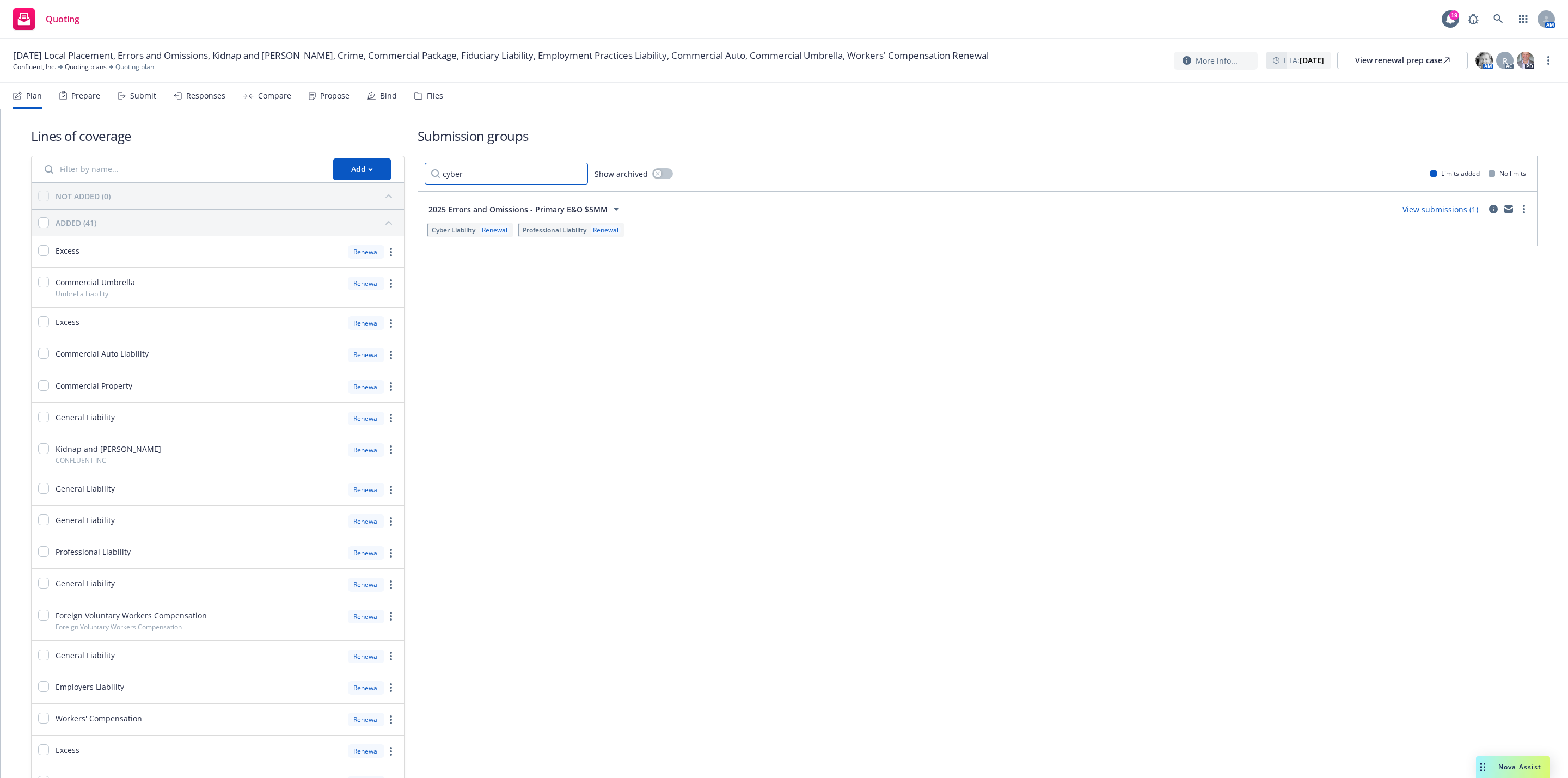
type input "cyber"
click at [1444, 209] on link "View submissions (1)" at bounding box center [1440, 209] width 75 height 10
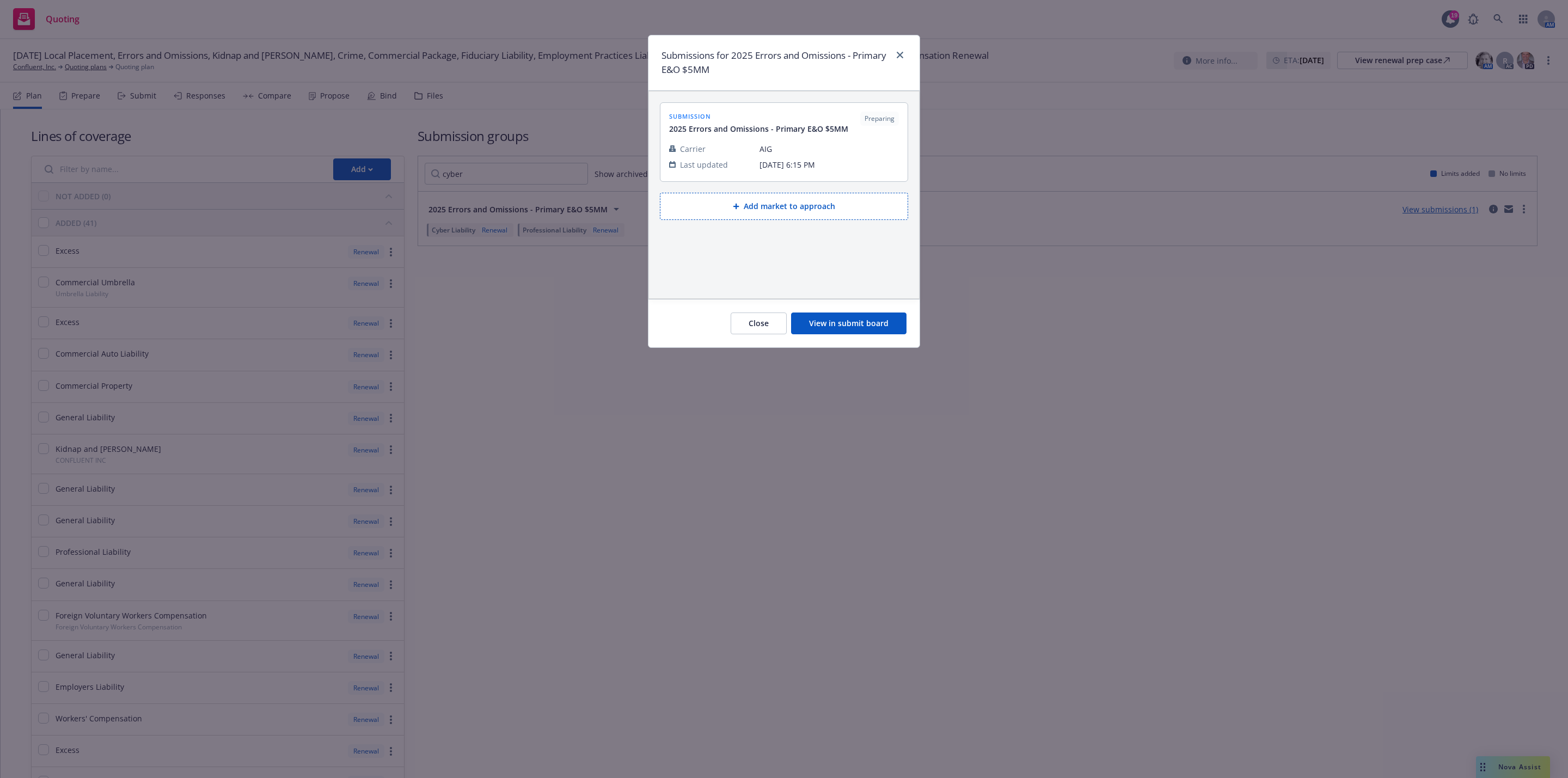
click at [820, 328] on button "View in submit board" at bounding box center [849, 323] width 116 height 22
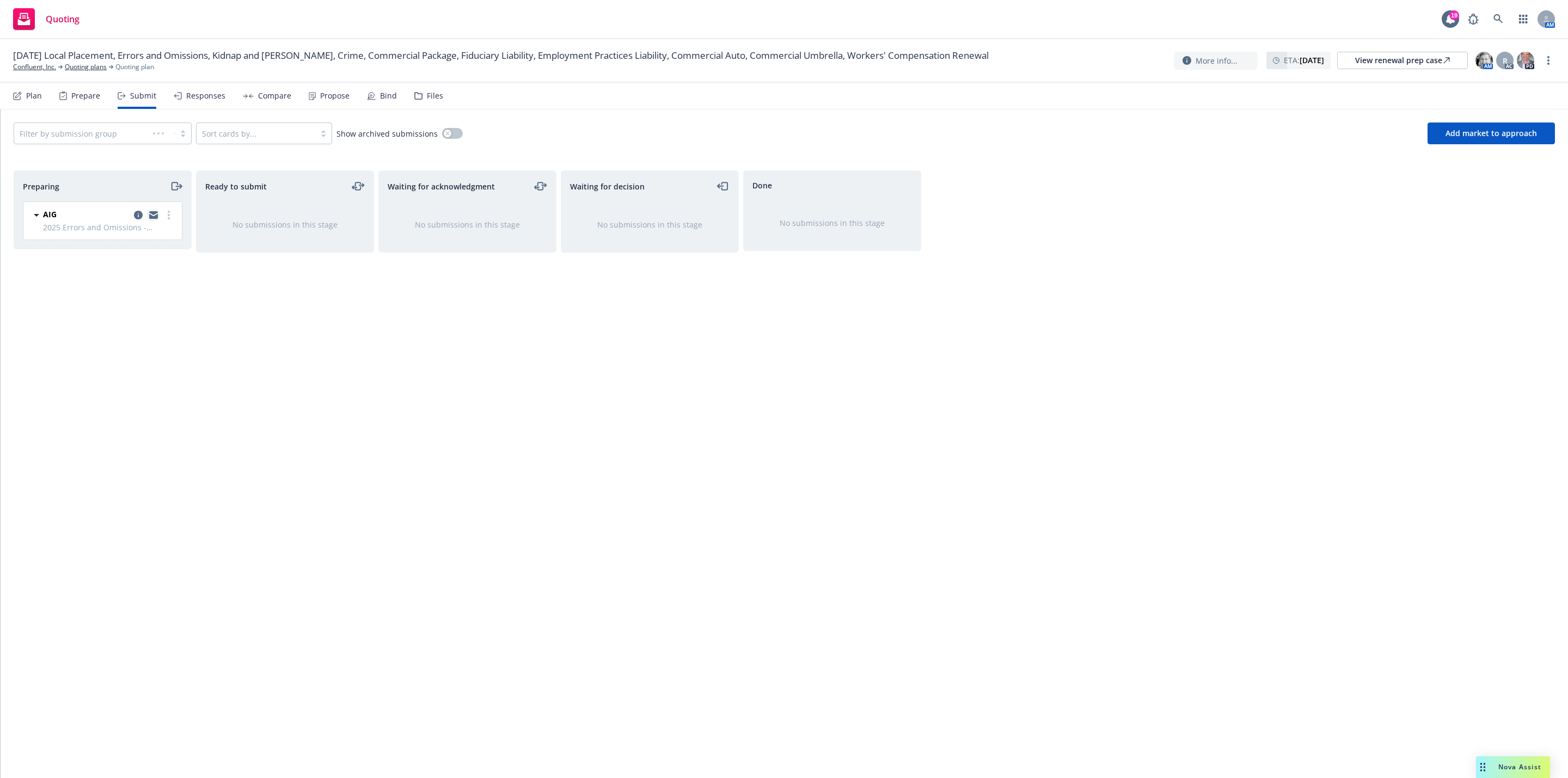
click at [153, 214] on icon "copy logging email" at bounding box center [153, 213] width 9 height 4
click at [82, 69] on link "Quoting plans" at bounding box center [85, 67] width 42 height 10
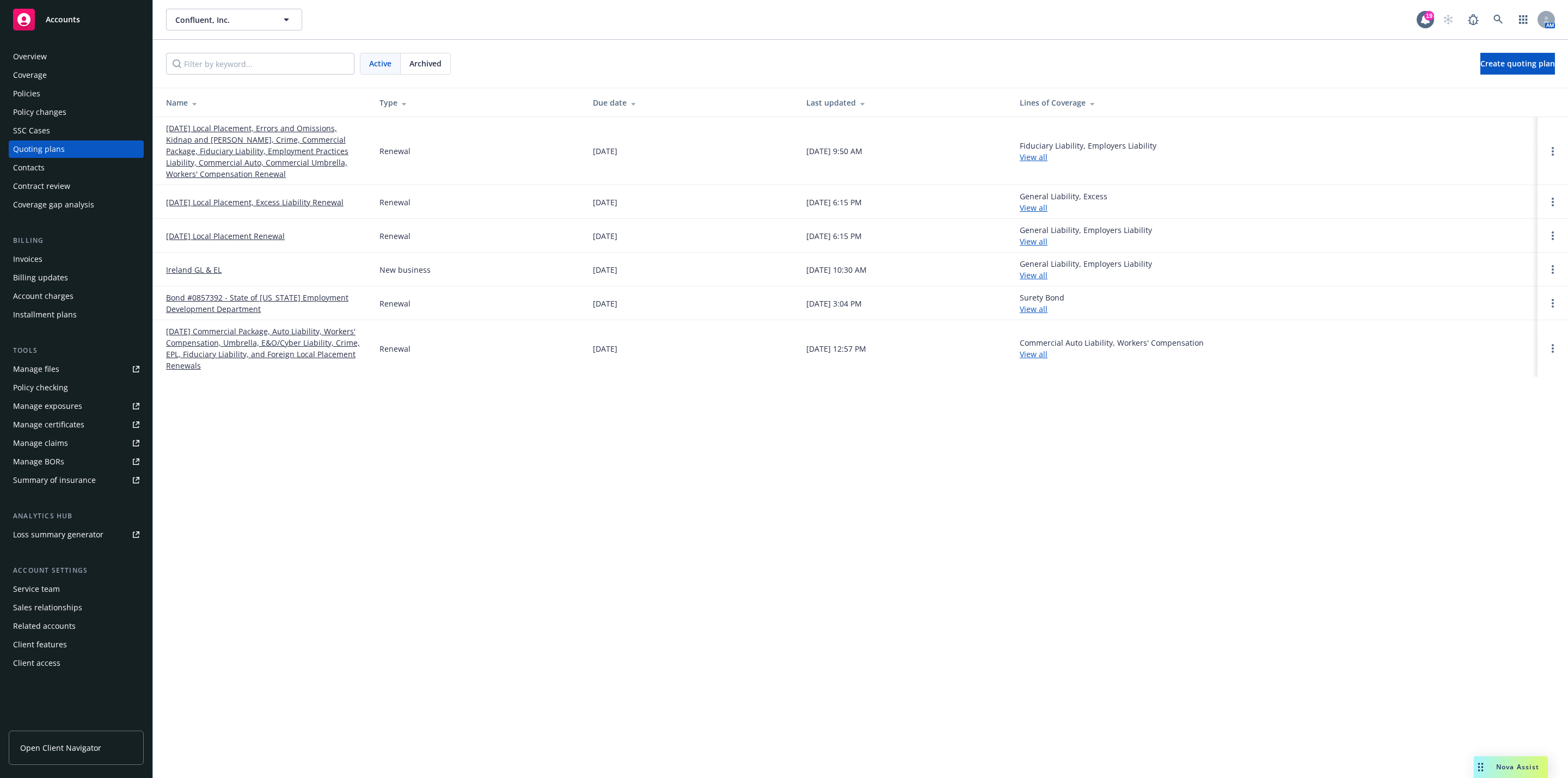
click at [284, 154] on link "[DATE] Local Placement, Errors and Omissions, Kidnap and [PERSON_NAME], Crime, …" at bounding box center [264, 151] width 196 height 57
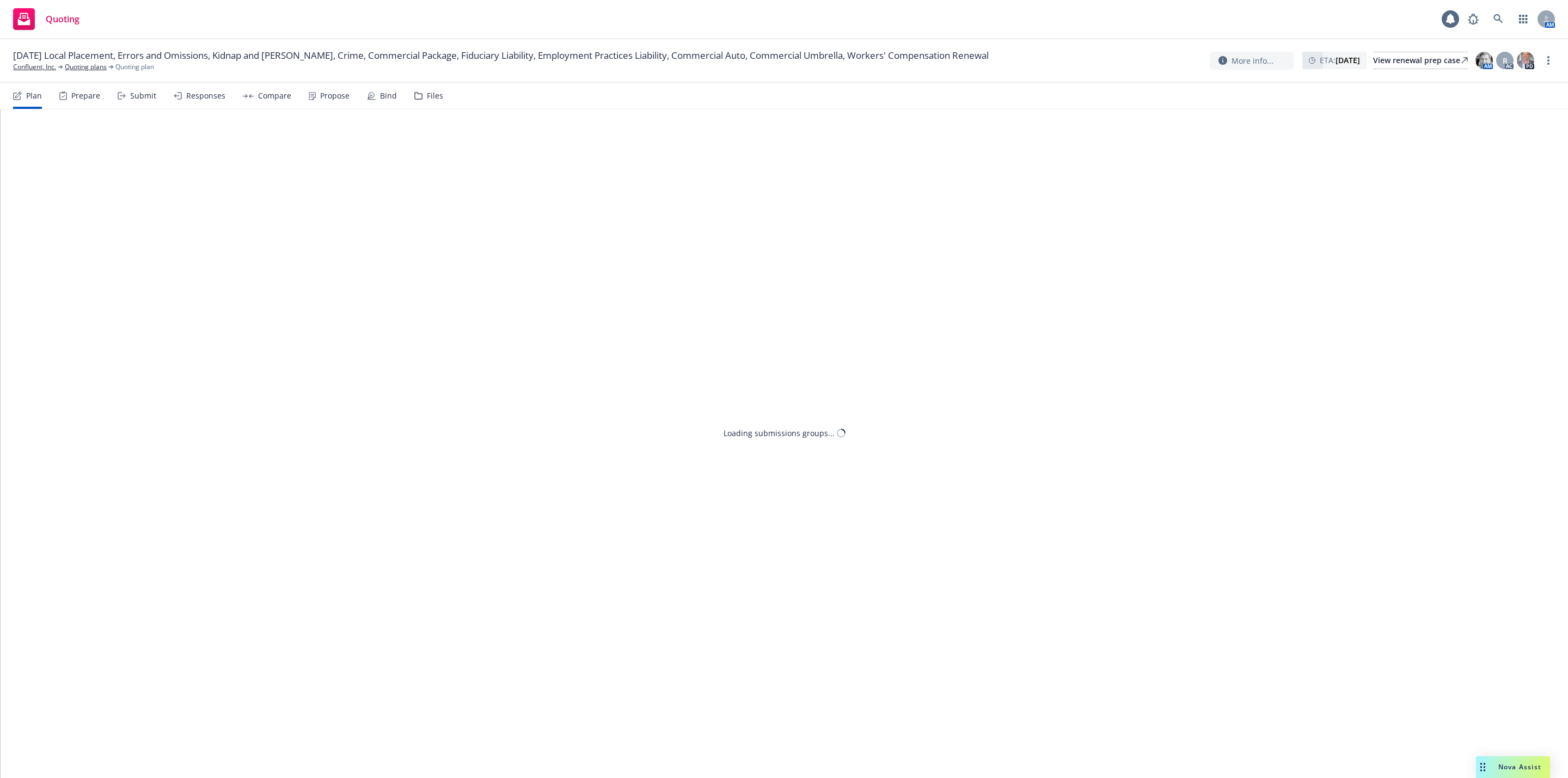
drag, startPoint x: 0, startPoint y: 0, endPoint x: 295, endPoint y: 144, distance: 328.3
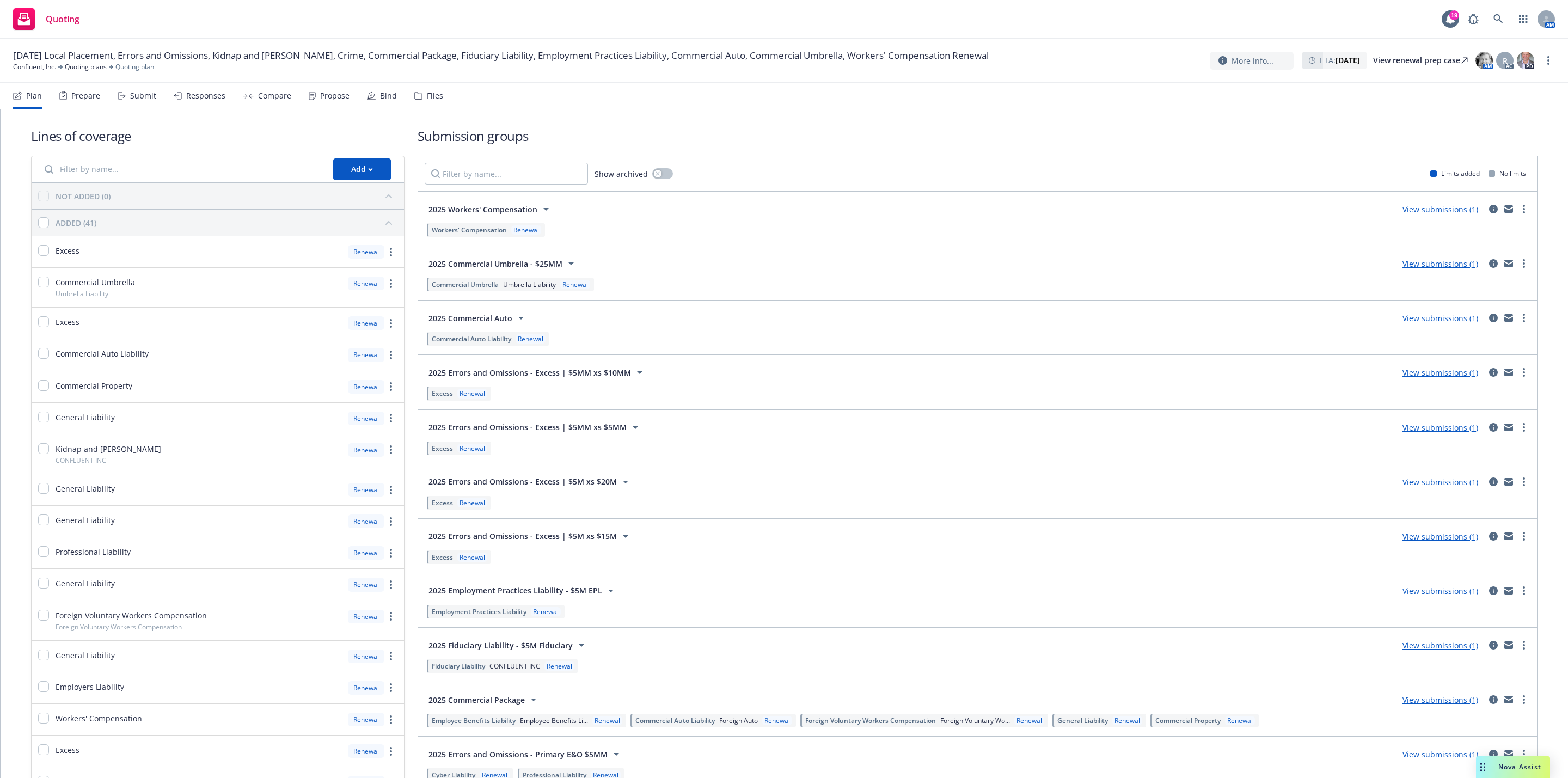
drag, startPoint x: 295, startPoint y: 144, endPoint x: 949, endPoint y: 321, distance: 677.5
click at [949, 321] on div "2025 Commercial Auto View submissions (1)" at bounding box center [978, 318] width 1106 height 22
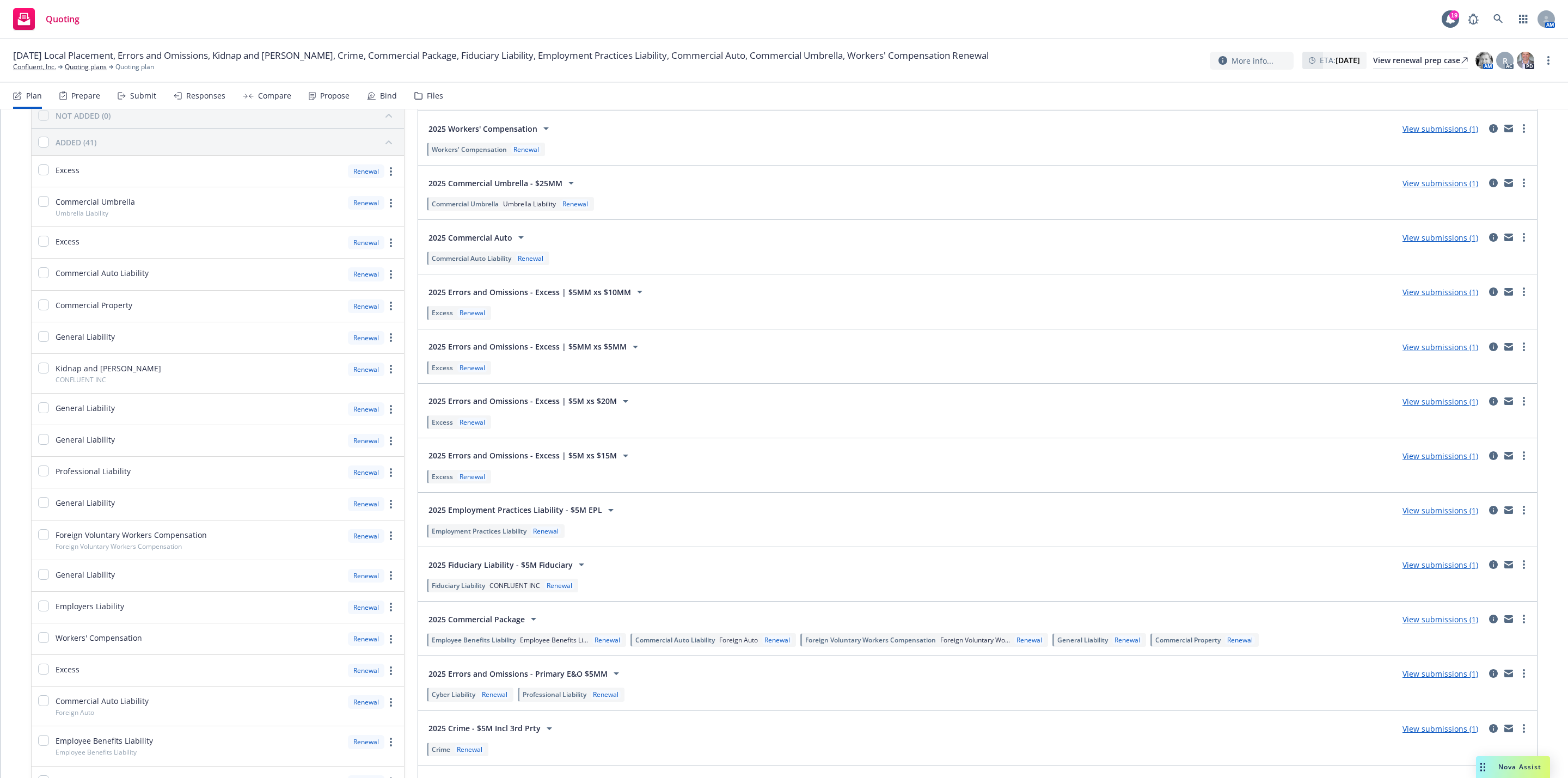
scroll to position [82, 0]
click at [1424, 347] on link "View submissions (1)" at bounding box center [1440, 346] width 75 height 10
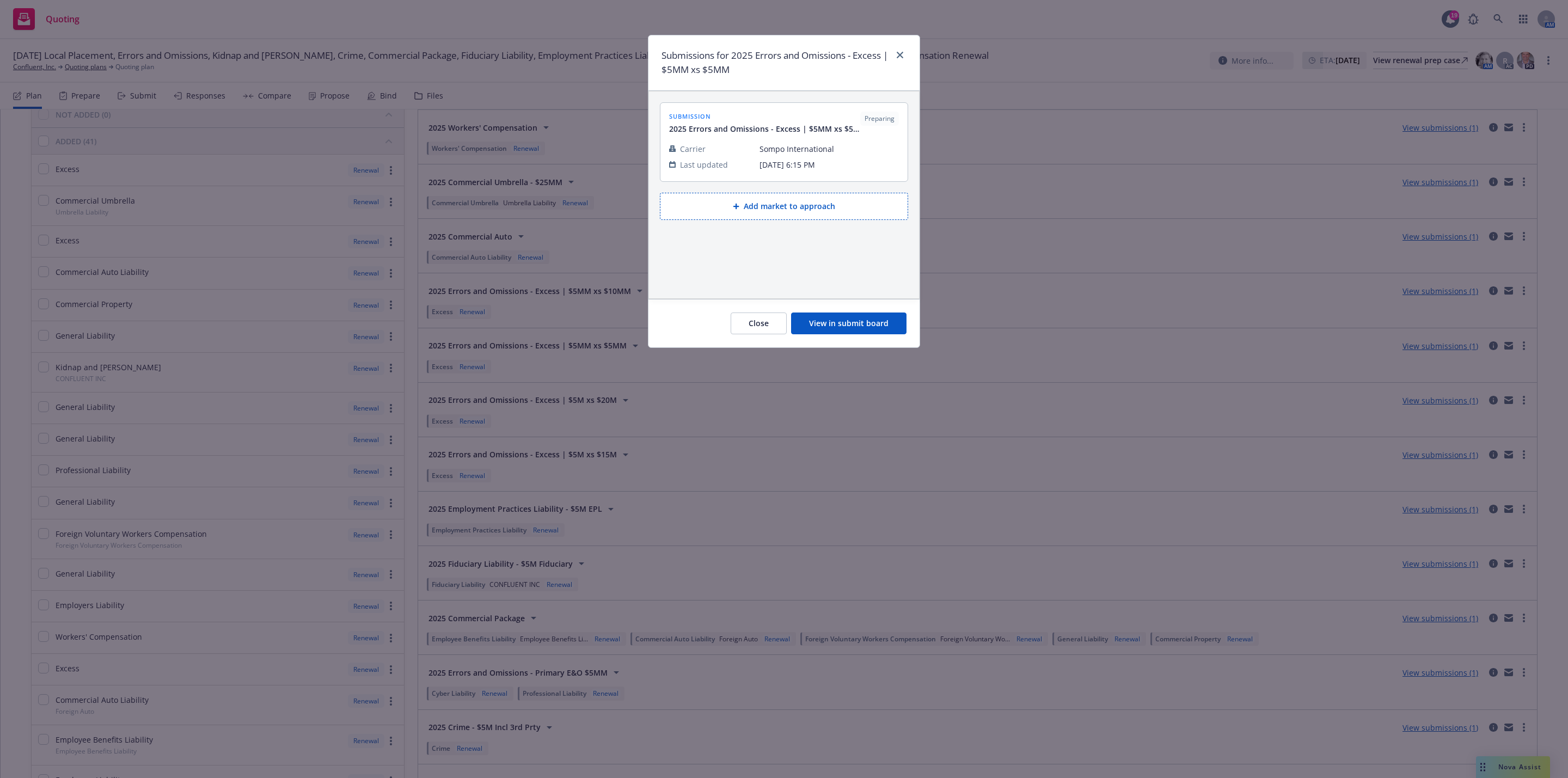
click at [875, 332] on button "View in submit board" at bounding box center [849, 323] width 116 height 22
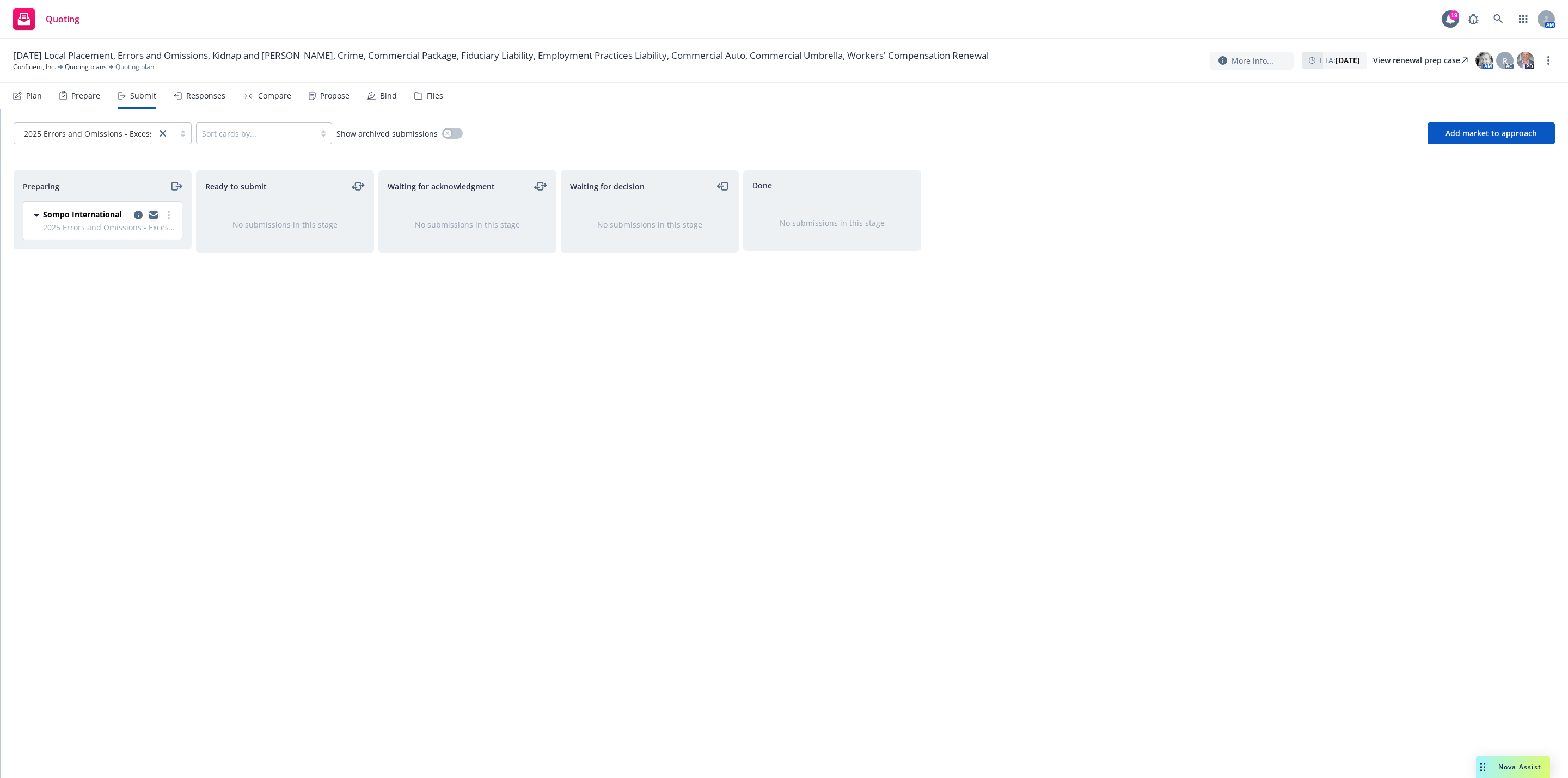
click at [153, 214] on icon "copy logging email" at bounding box center [153, 213] width 9 height 4
click at [89, 69] on link "Quoting plans" at bounding box center [85, 67] width 42 height 10
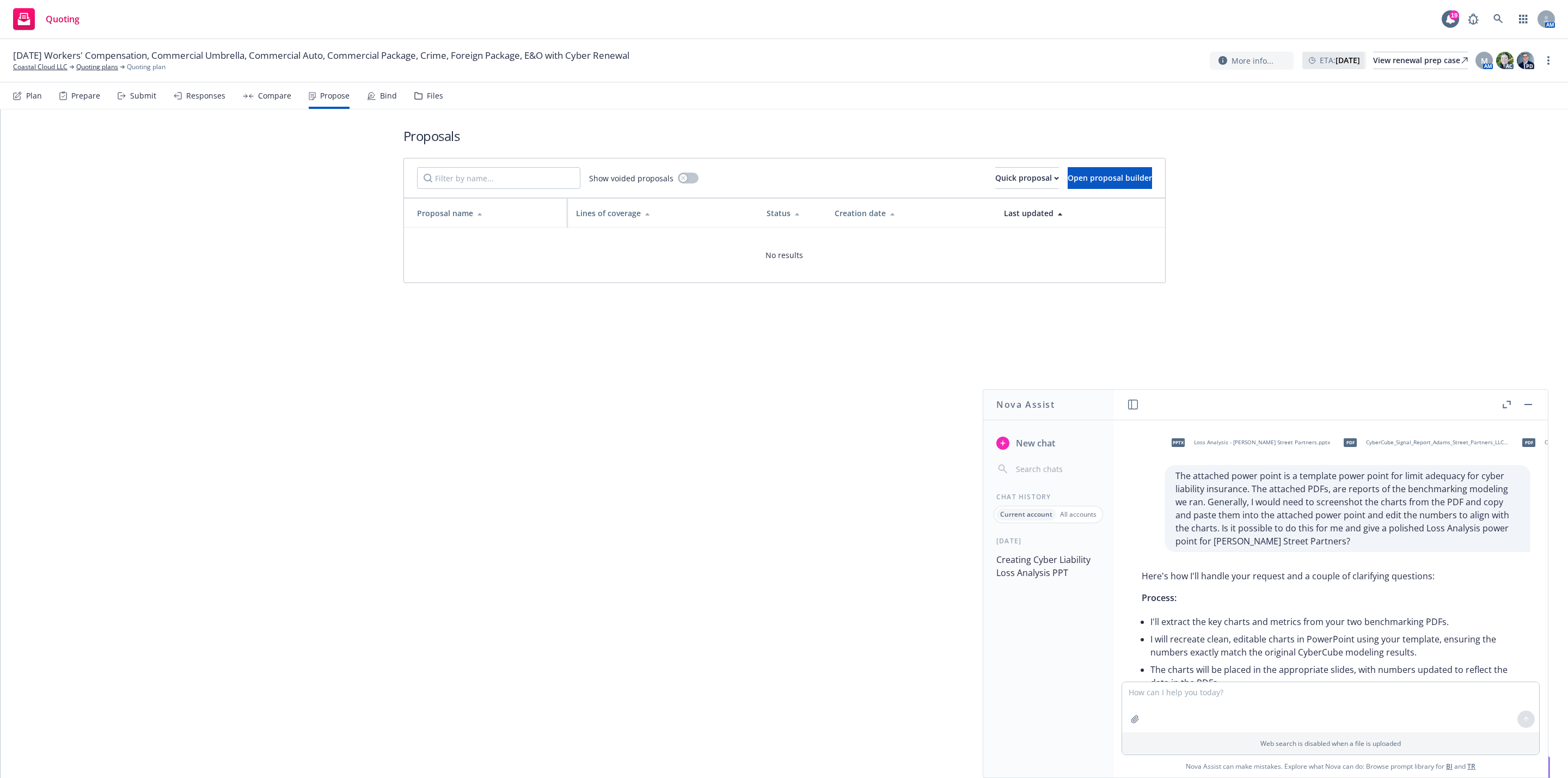
scroll to position [625, 0]
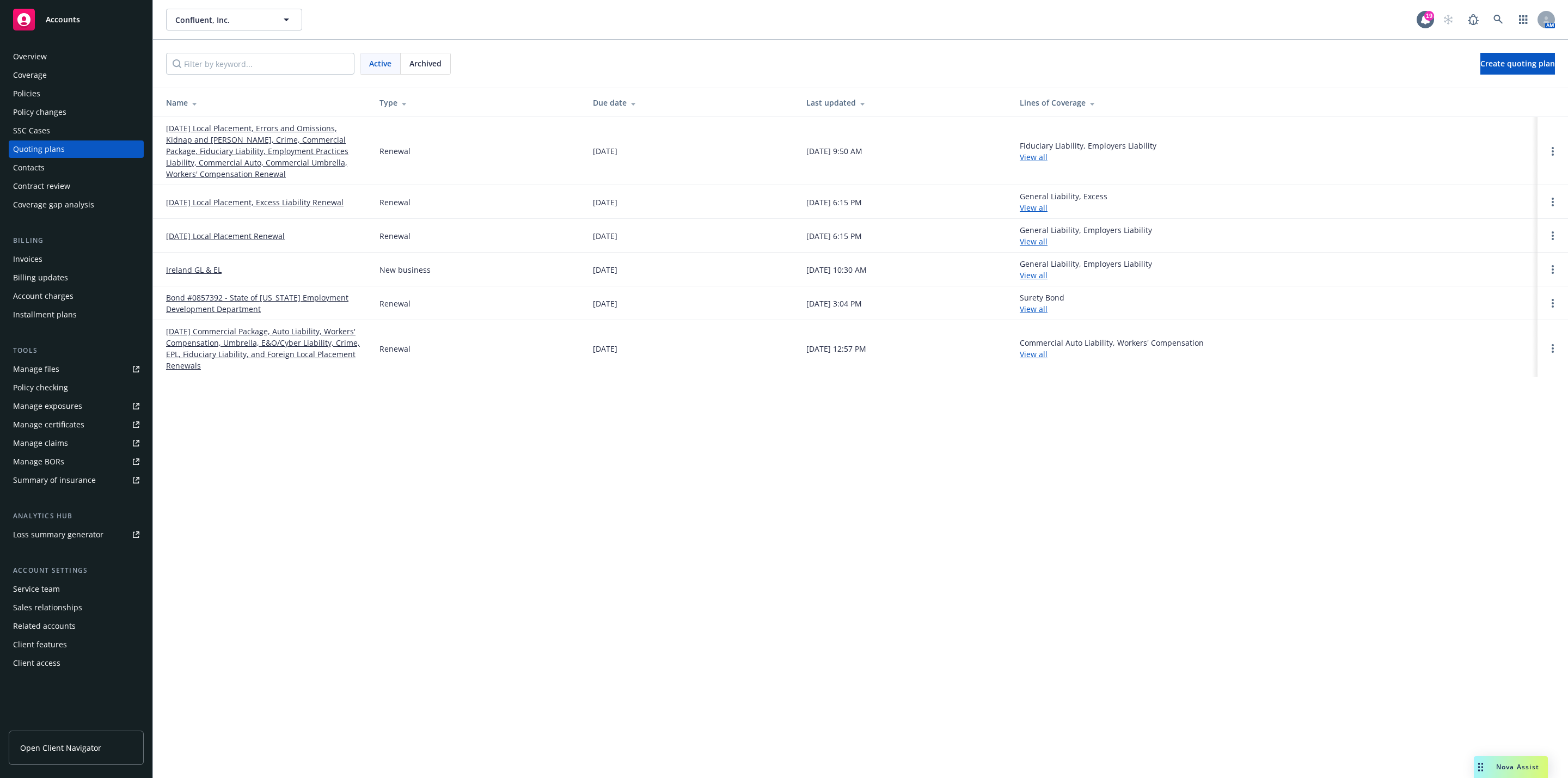
click at [203, 142] on link "[DATE] Local Placement, Errors and Omissions, Kidnap and [PERSON_NAME], Crime, …" at bounding box center [264, 151] width 196 height 57
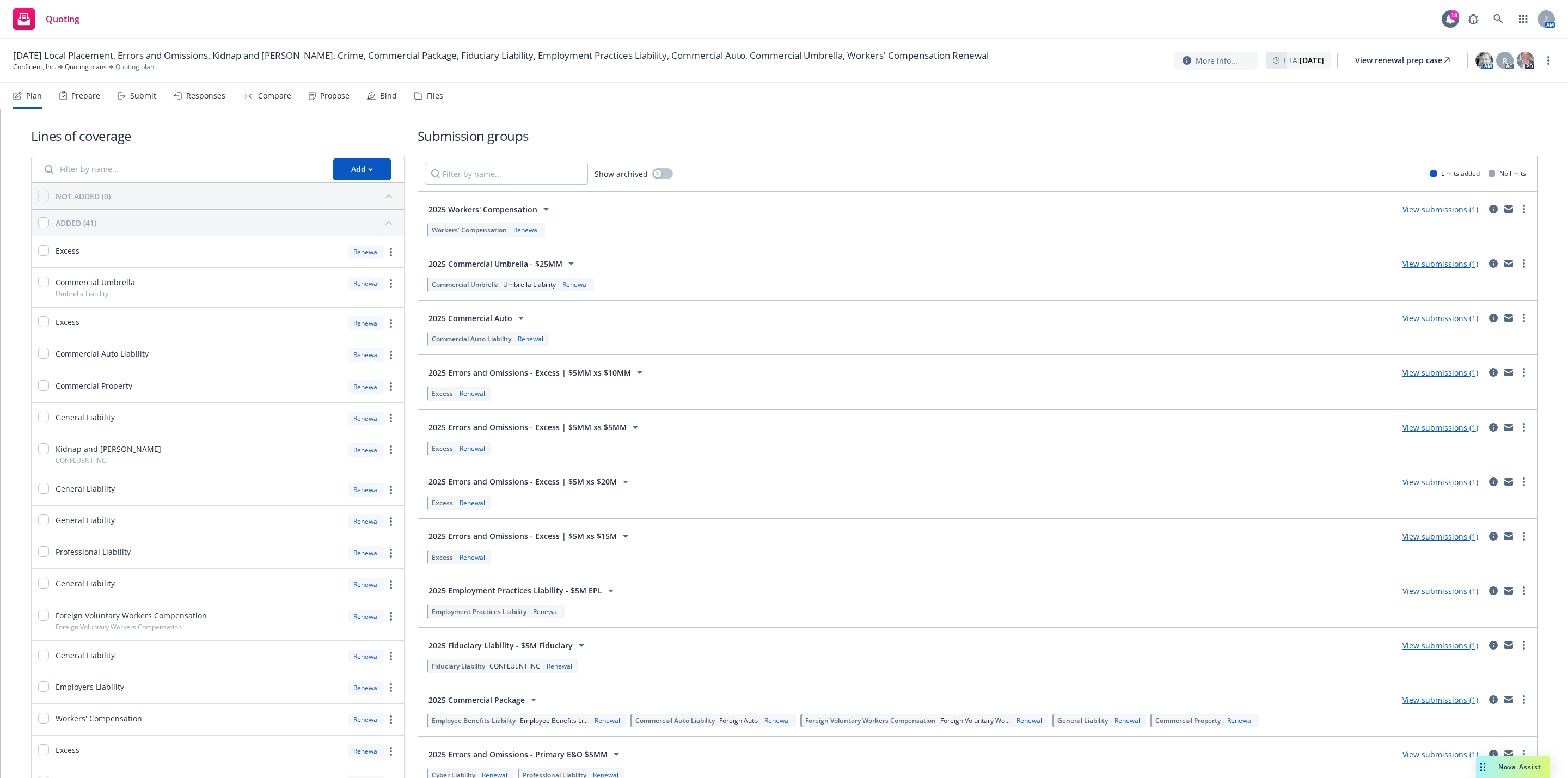
click at [1427, 378] on link "View submissions (1)" at bounding box center [1440, 373] width 75 height 10
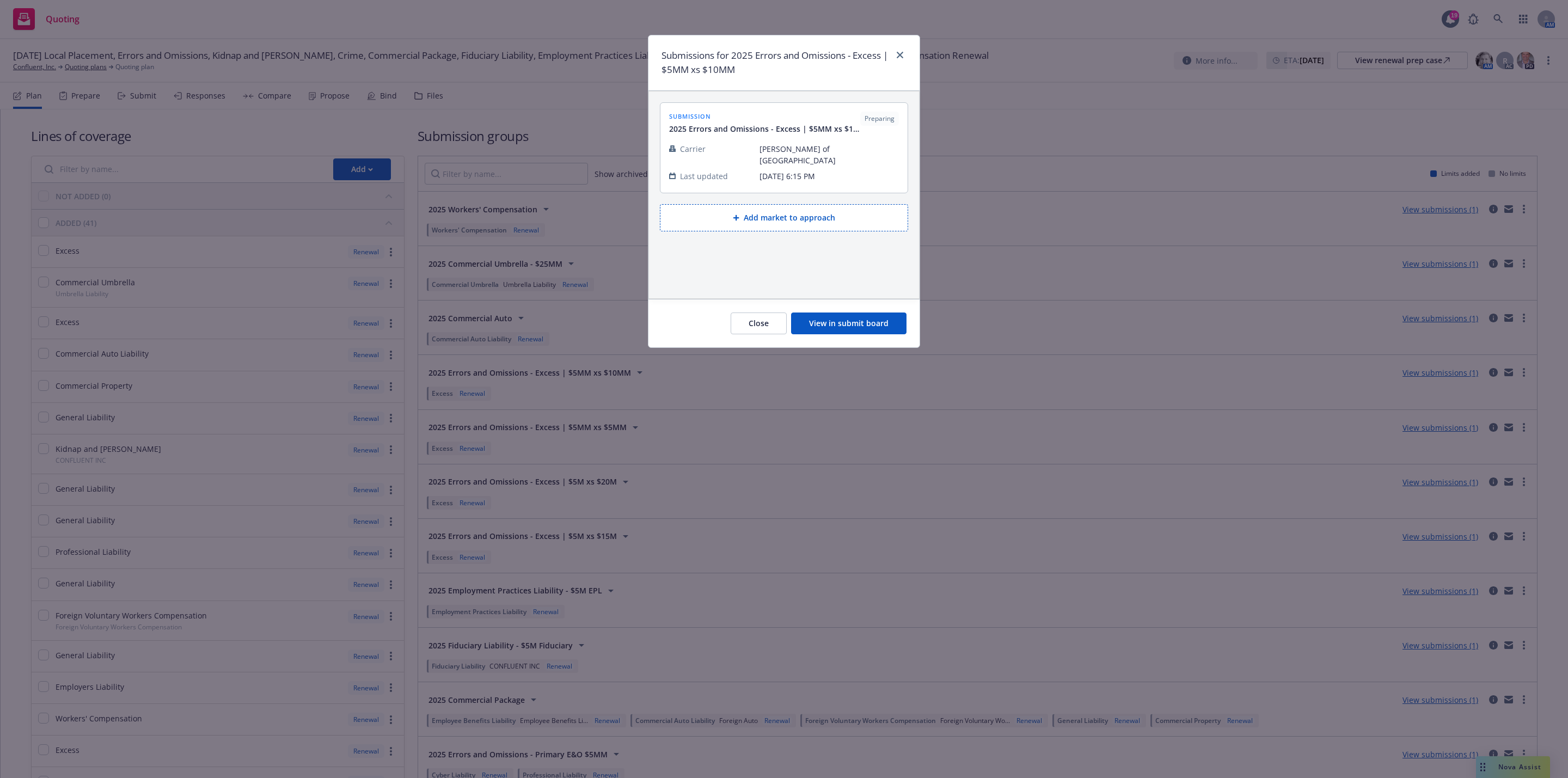
click at [869, 315] on button "View in submit board" at bounding box center [849, 323] width 116 height 22
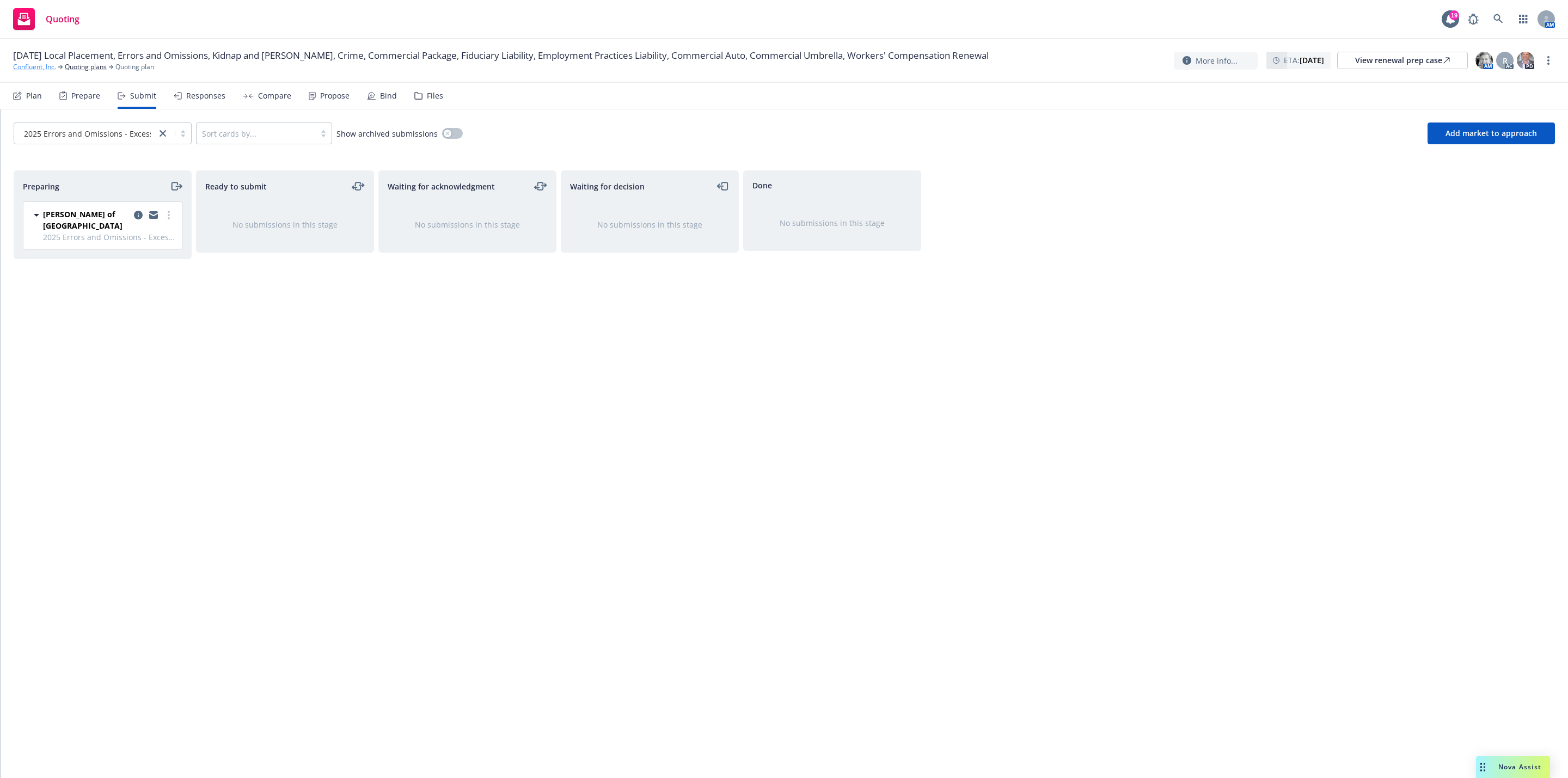
click at [44, 67] on link "Confluent, Inc." at bounding box center [34, 67] width 43 height 10
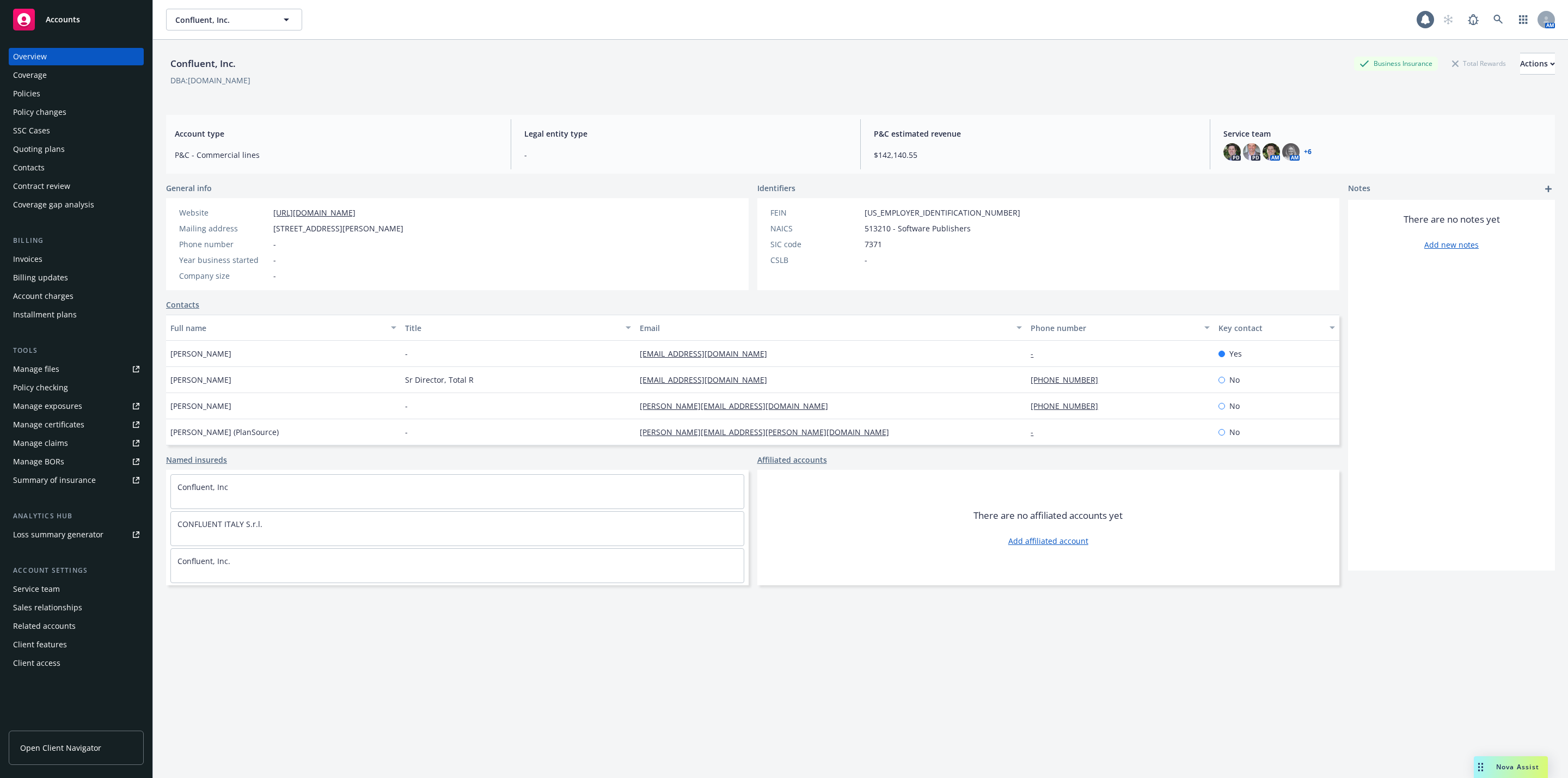
click at [60, 93] on div "Policies" at bounding box center [76, 94] width 127 height 18
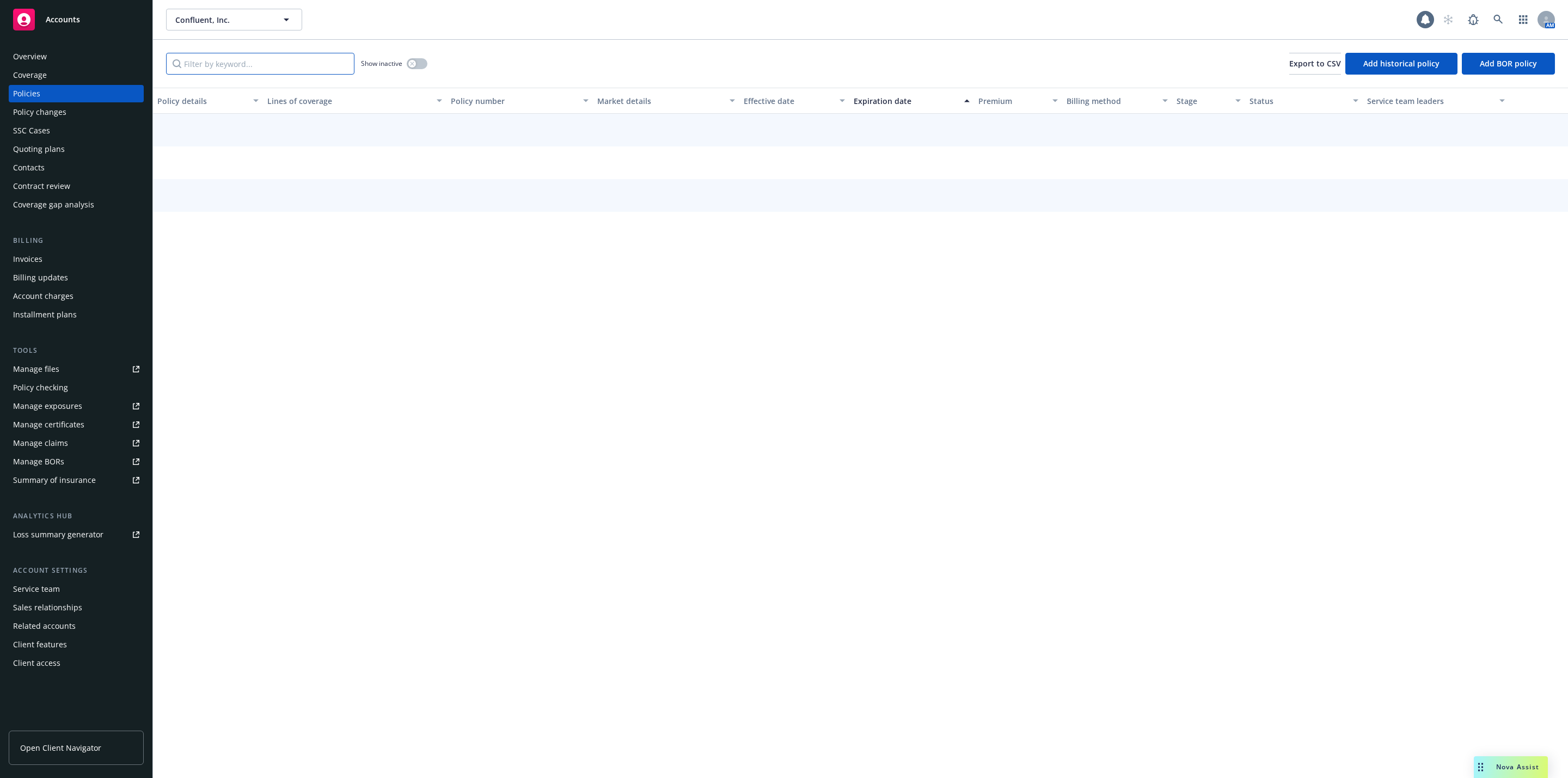
click at [255, 65] on input "Filter by keyword..." at bounding box center [260, 64] width 188 height 22
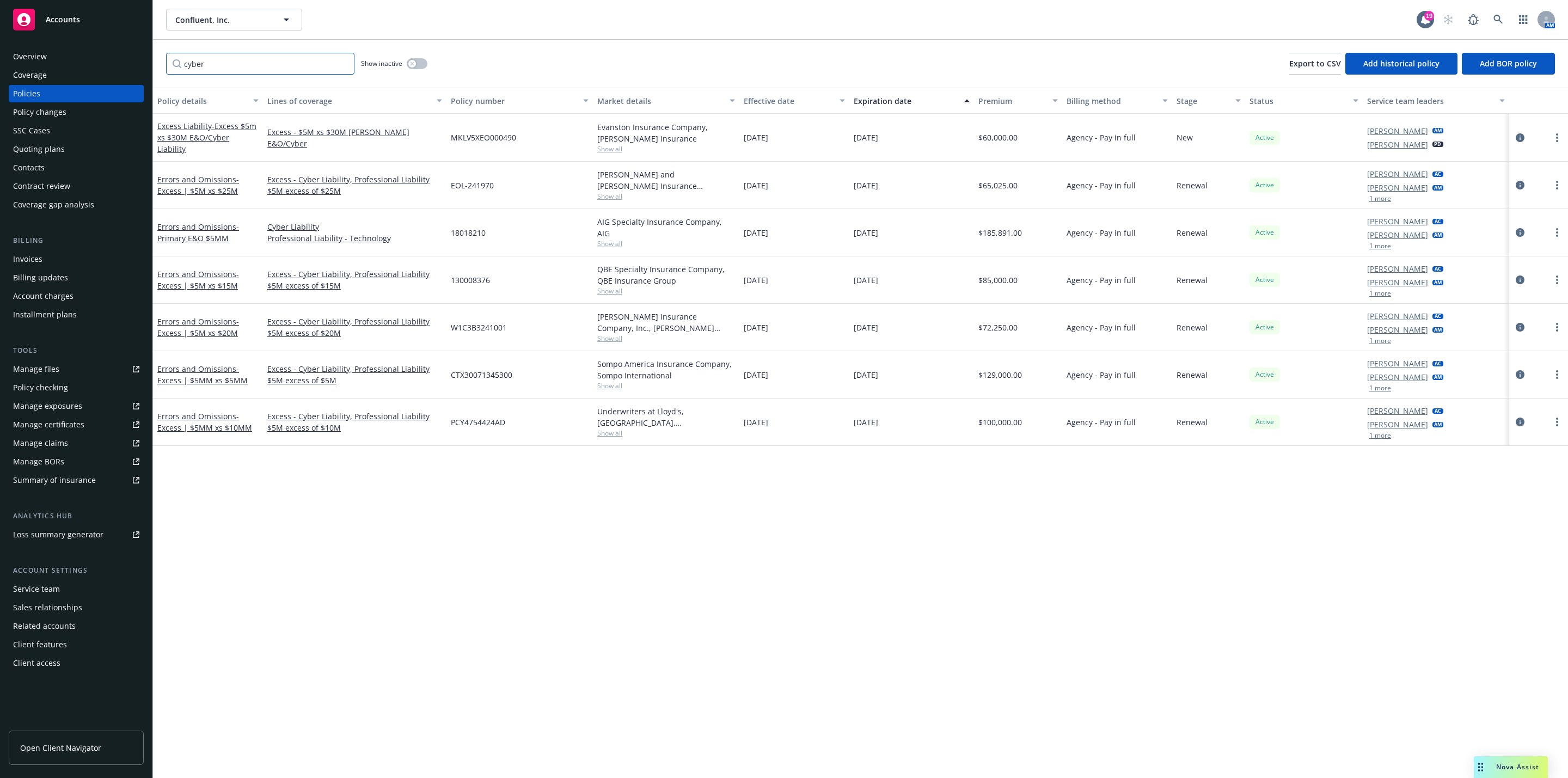
type input "cyber"
click at [985, 98] on div "Premium" at bounding box center [1012, 101] width 68 height 12
click at [1012, 102] on div "Premium" at bounding box center [1012, 101] width 68 height 12
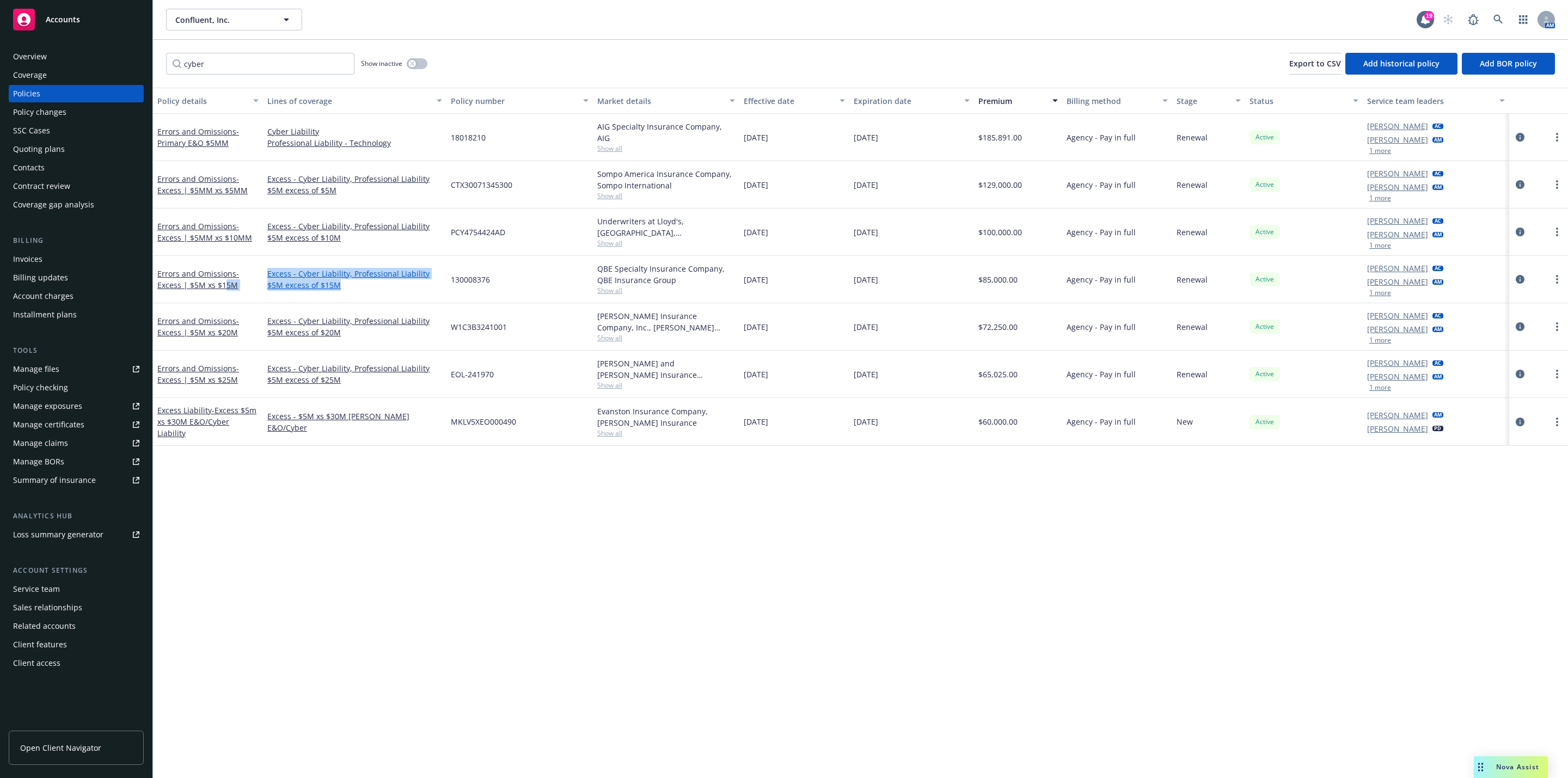
drag, startPoint x: 225, startPoint y: 284, endPoint x: 328, endPoint y: 283, distance: 103.0
click at [328, 283] on div "Errors and Omissions - Excess | $5M xs $15M Excess - Cyber Liability, Professio…" at bounding box center [860, 279] width 1415 height 47
click at [198, 234] on span "- Excess | $5MM xs $10MM" at bounding box center [205, 232] width 95 height 22
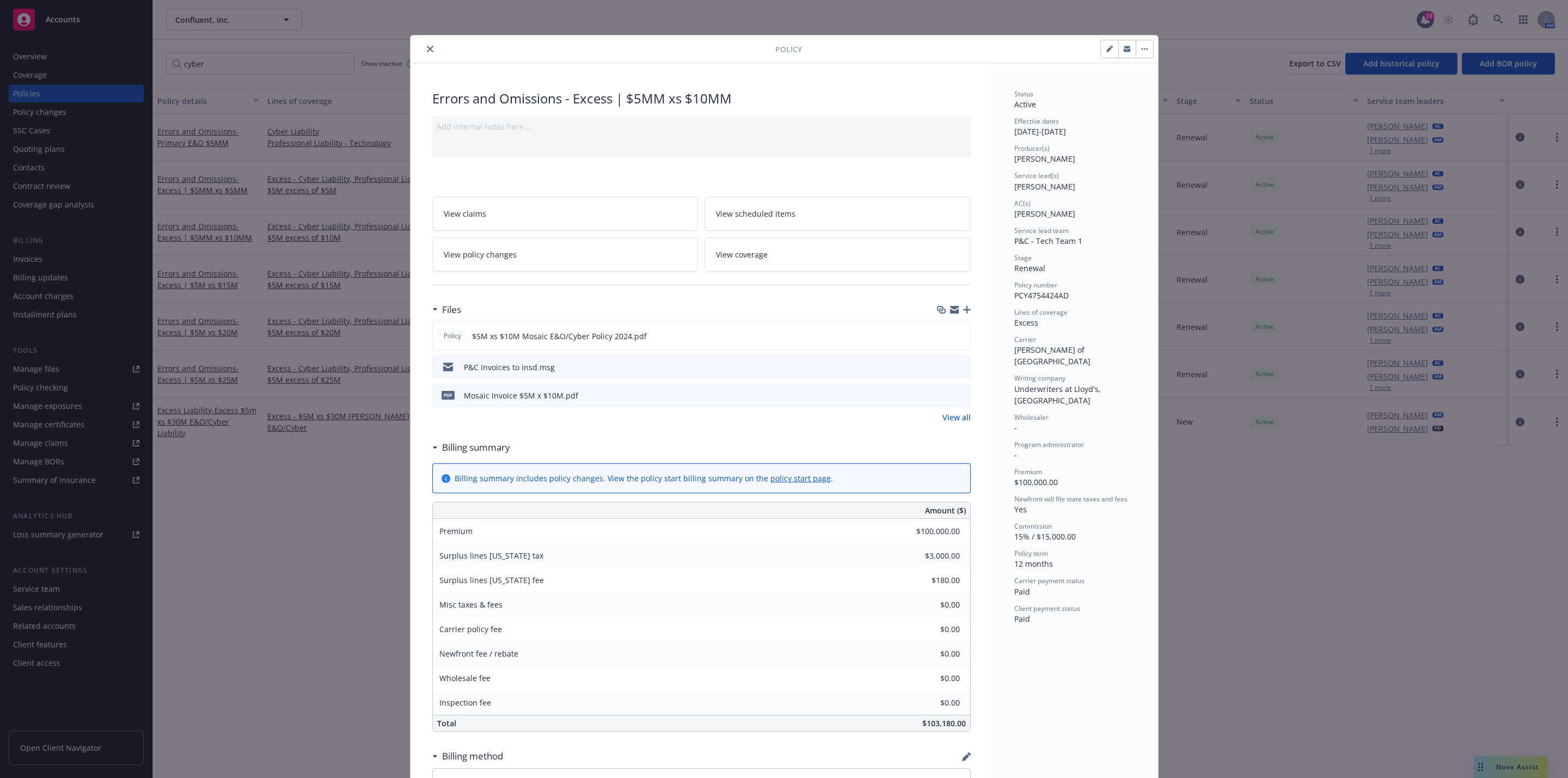
click at [427, 51] on icon "close" at bounding box center [430, 49] width 7 height 7
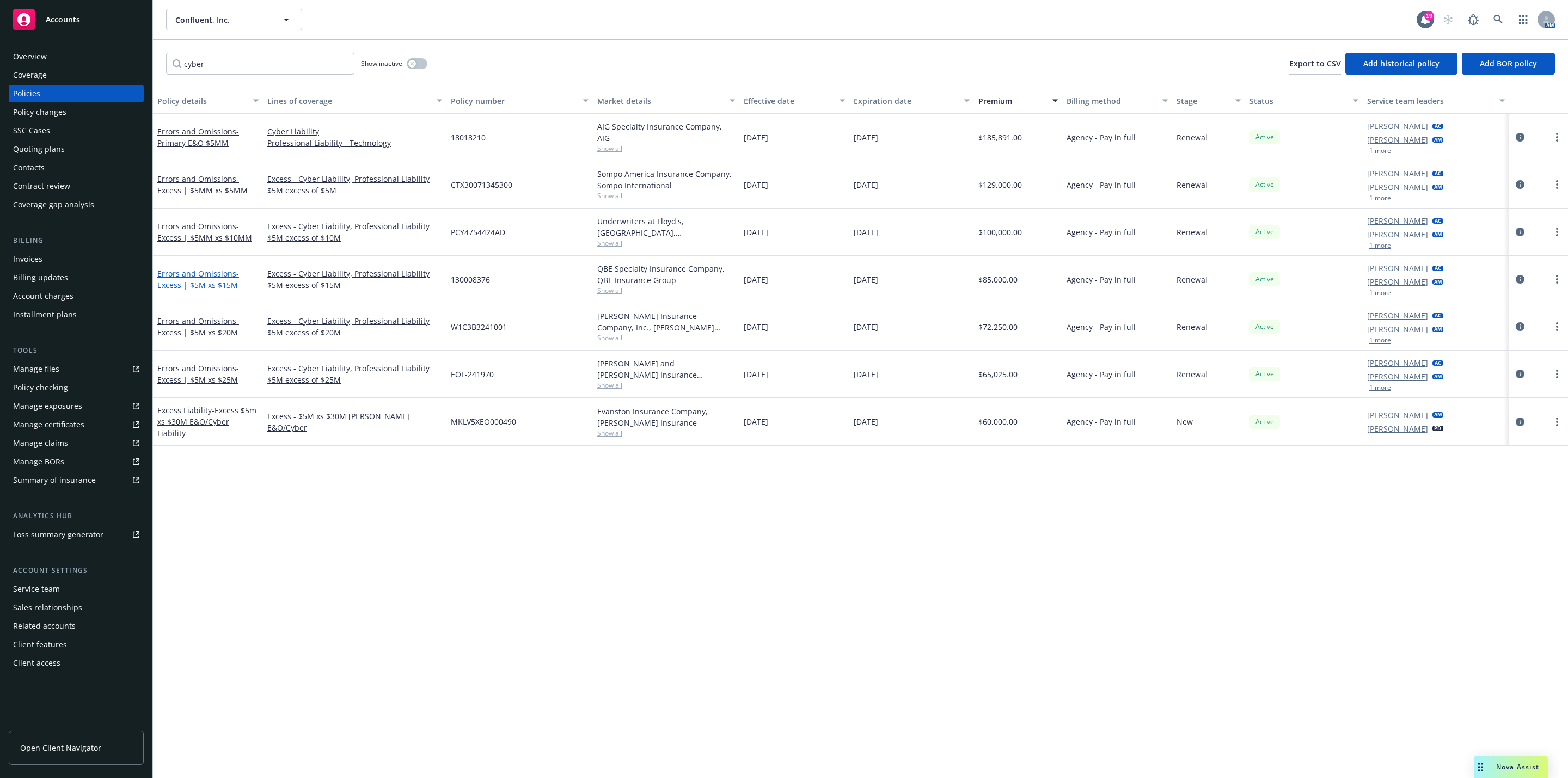
click at [219, 285] on span "- Excess | $5M xs $15M" at bounding box center [198, 279] width 82 height 22
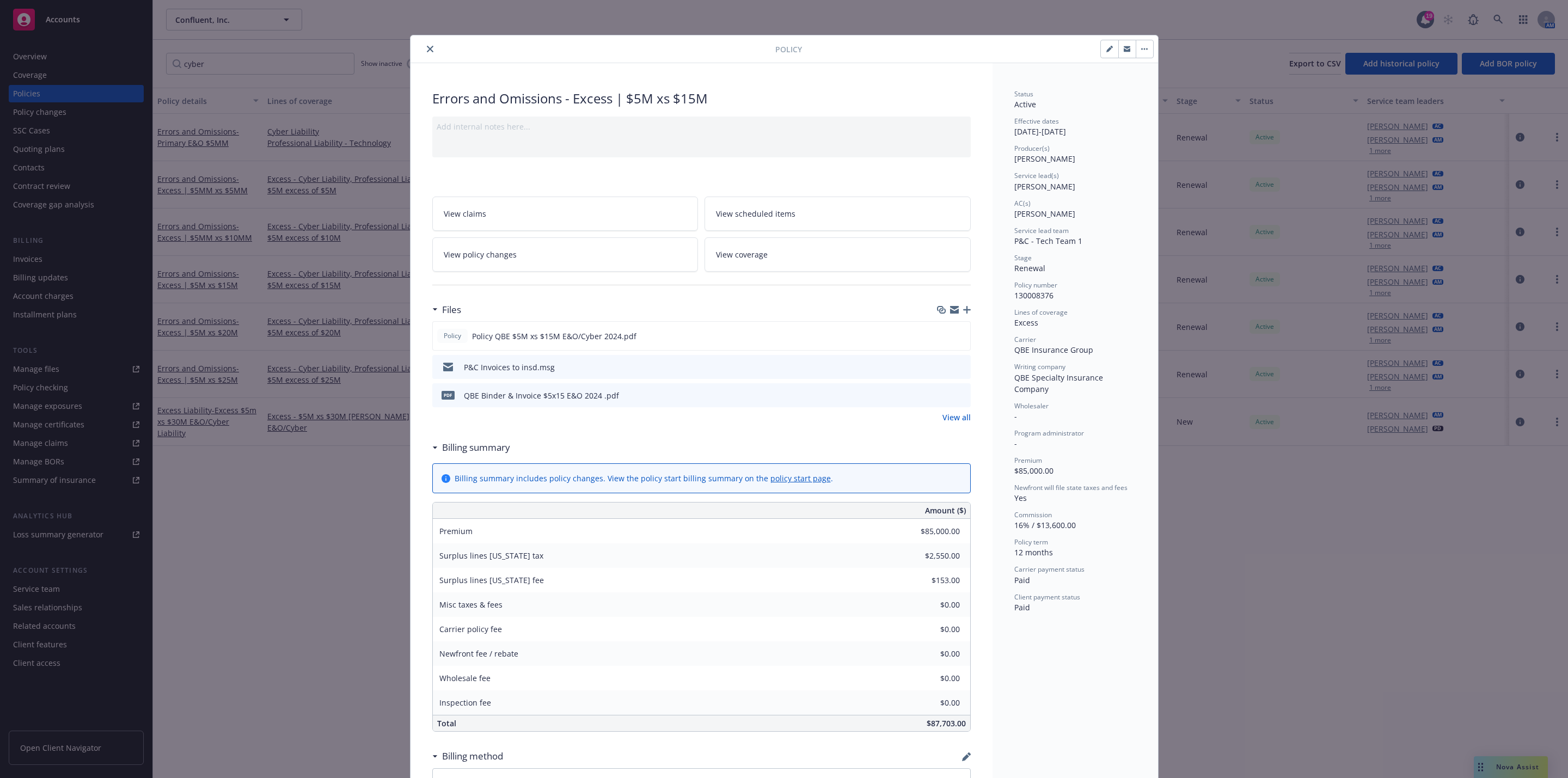
click at [424, 52] on button "close" at bounding box center [430, 49] width 13 height 13
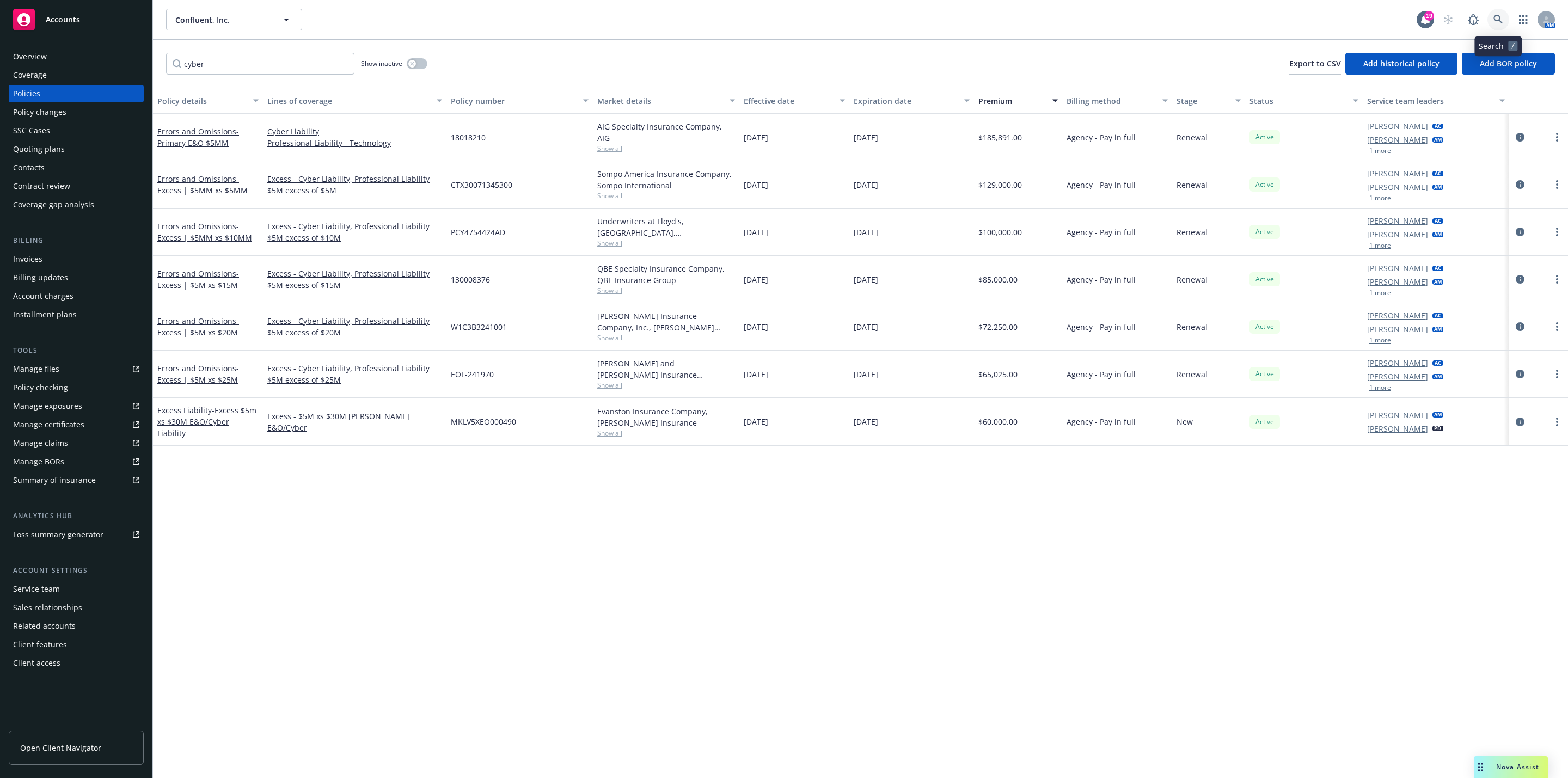
click at [1499, 18] on icon at bounding box center [1497, 19] width 9 height 9
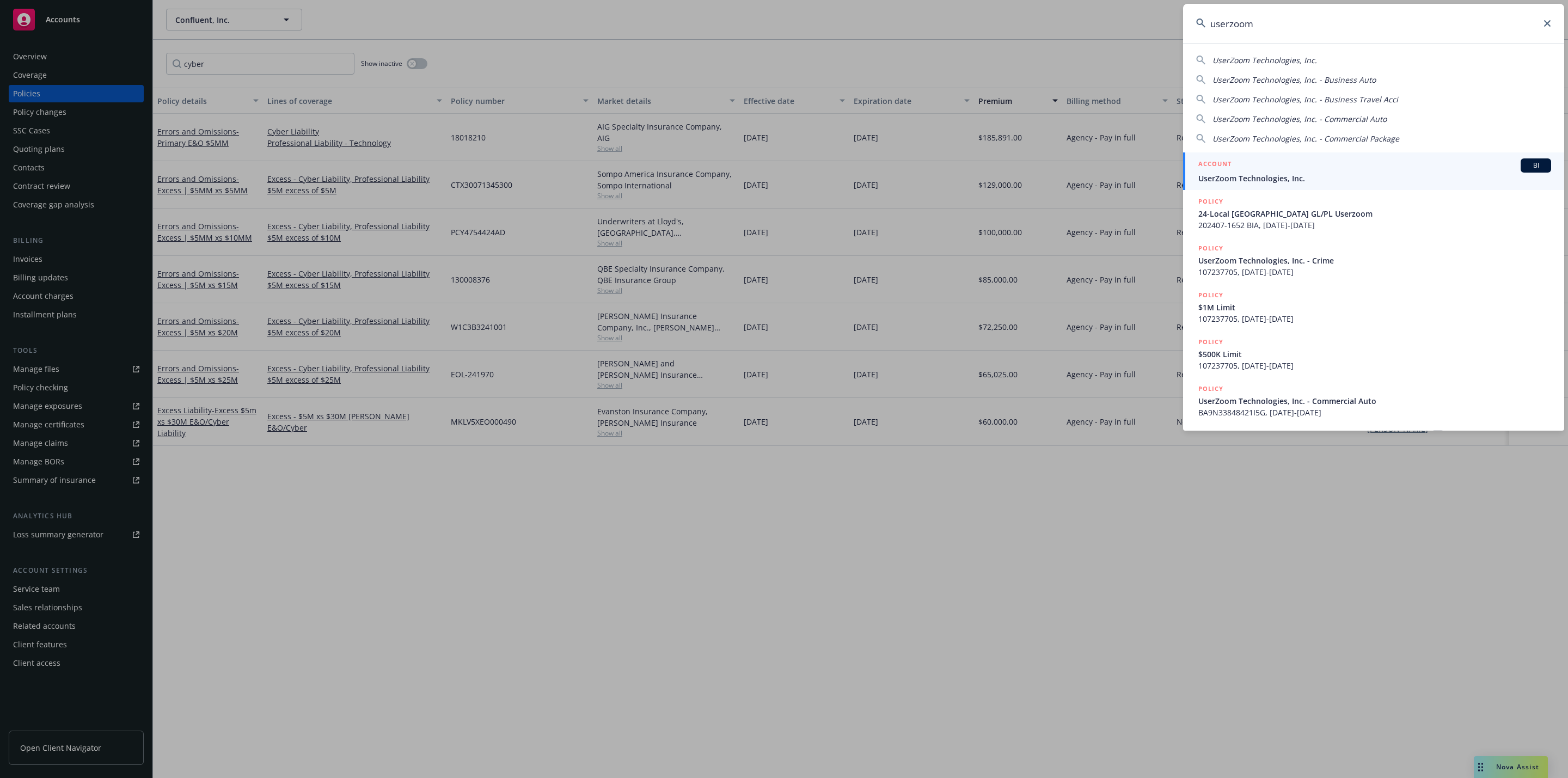
type input "userzoom"
click at [1298, 170] on div "ACCOUNT BI" at bounding box center [1375, 165] width 353 height 14
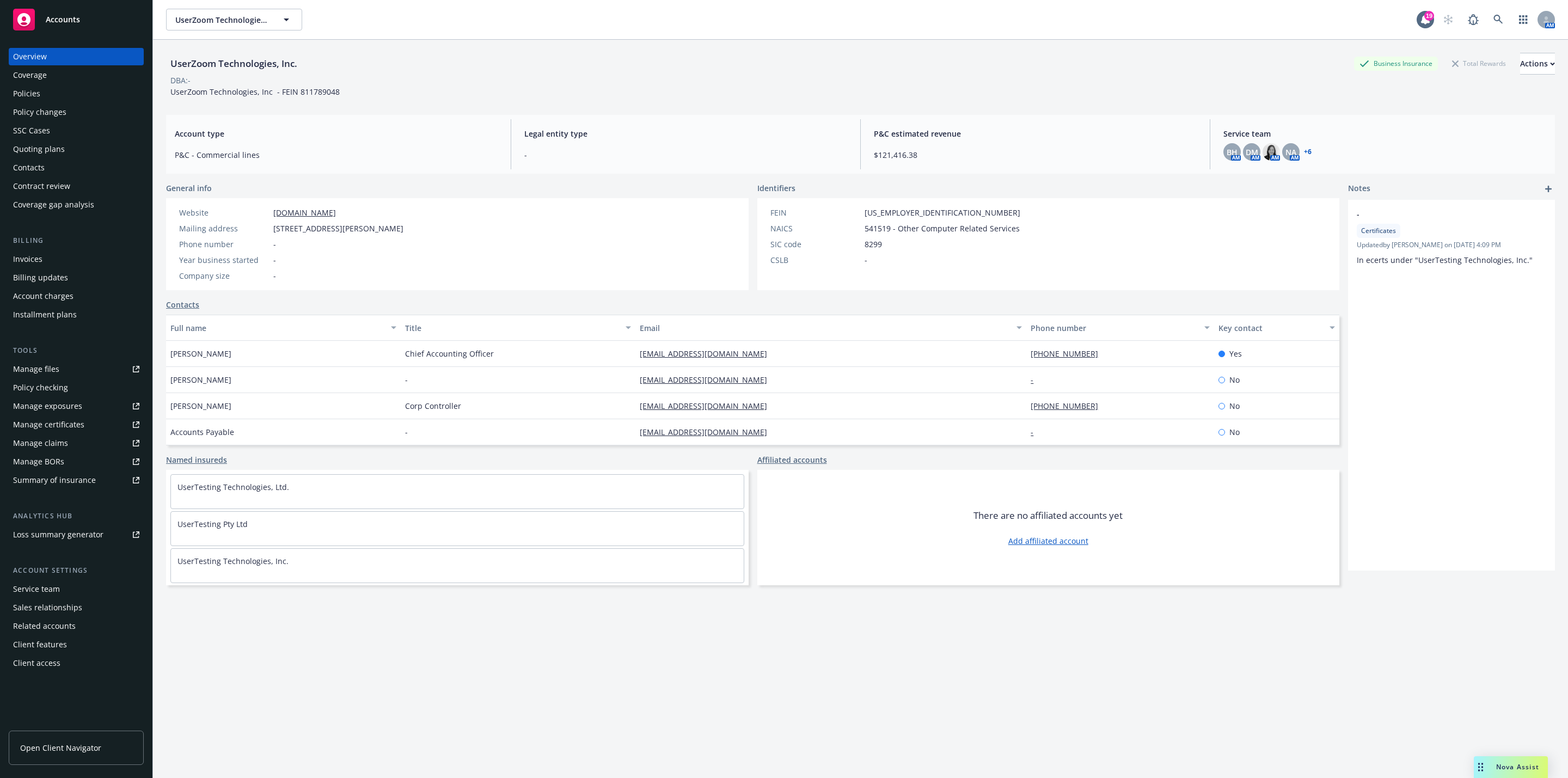
click at [54, 362] on div "Tools Manage files Policy checking Manage exposures Manage certificates Manage …" at bounding box center [76, 417] width 135 height 144
click at [49, 369] on div "Manage files" at bounding box center [36, 369] width 46 height 18
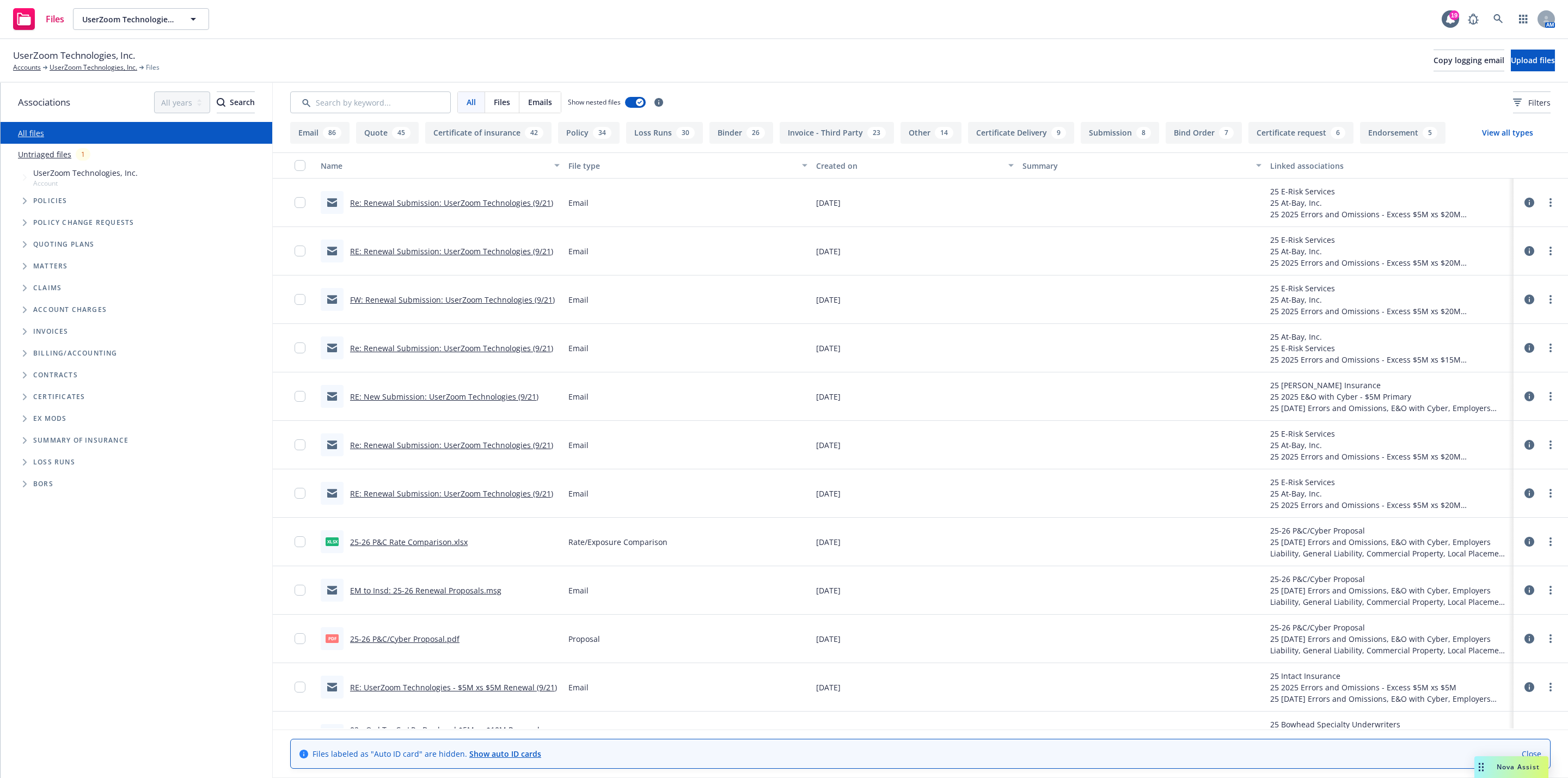
click at [667, 135] on button "Loss Runs 30" at bounding box center [665, 133] width 77 height 22
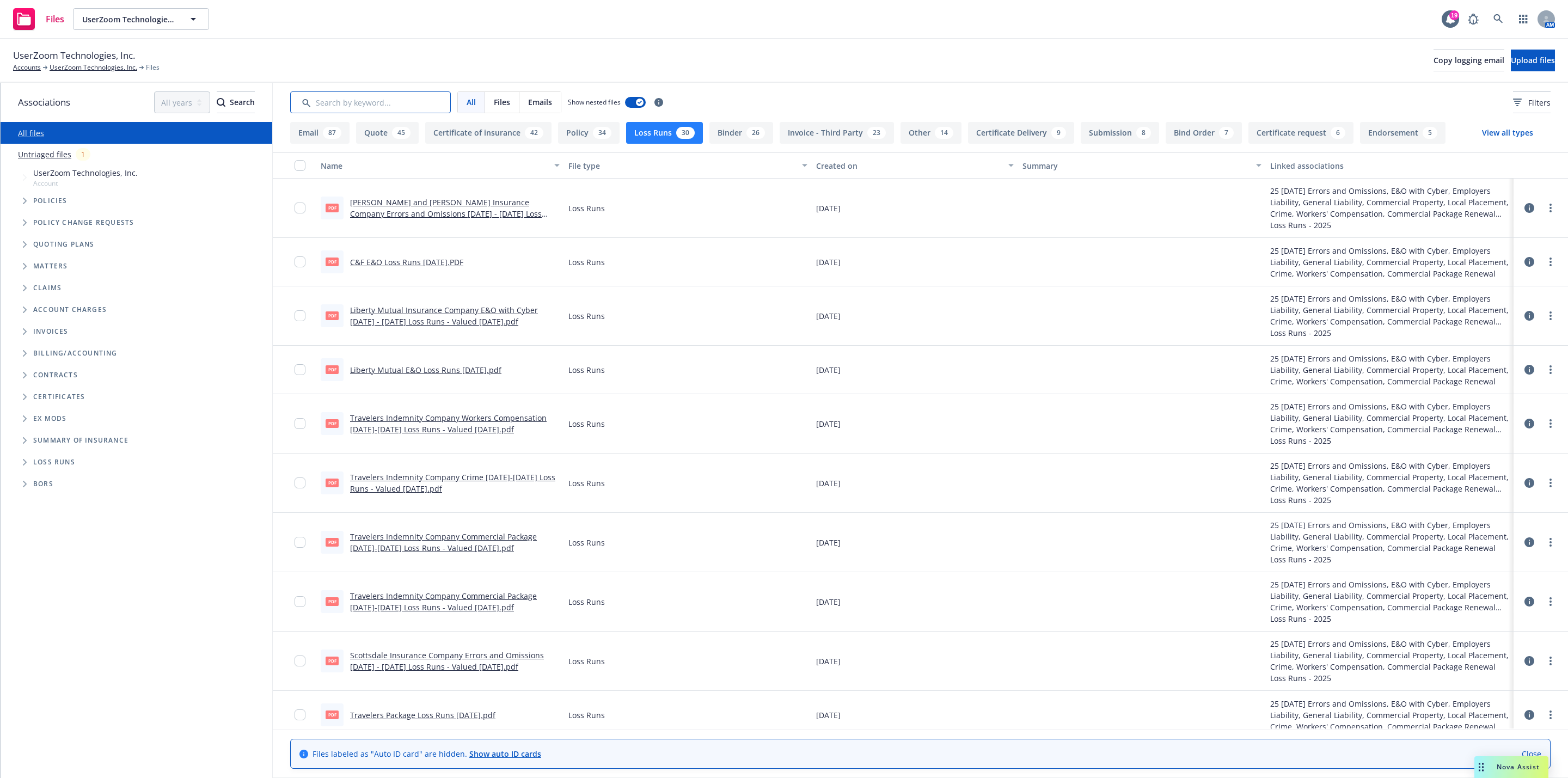
click at [394, 103] on input "Search by keyword..." at bounding box center [371, 102] width 161 height 22
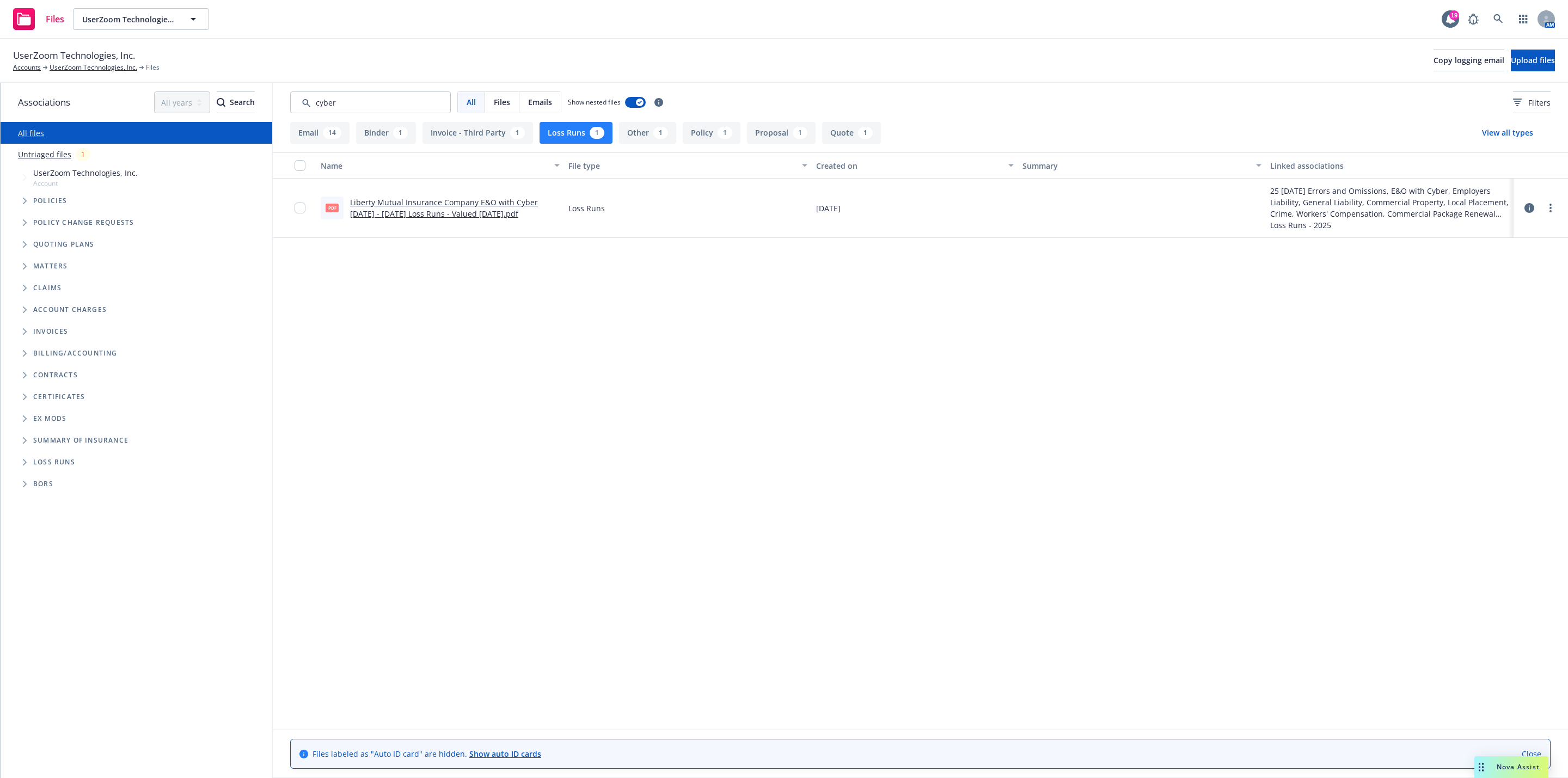
click at [438, 216] on link "Liberty Mutual Insurance Company E&O with Cyber [DATE] - [DATE] Loss Runs - Val…" at bounding box center [444, 208] width 188 height 22
click at [368, 97] on input "Search by keyword..." at bounding box center [371, 102] width 161 height 22
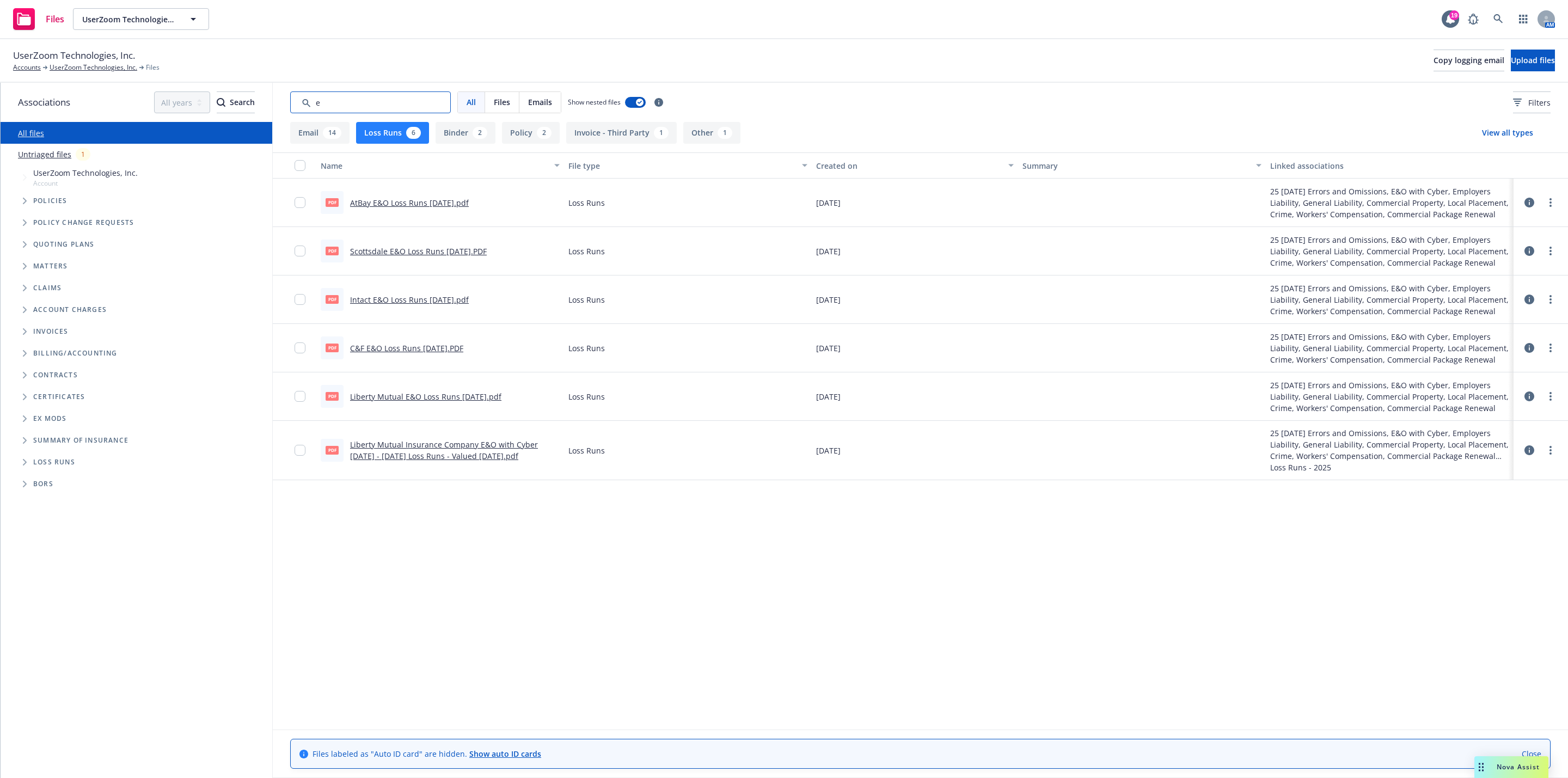
type input "e"
